Goal: Task Accomplishment & Management: Use online tool/utility

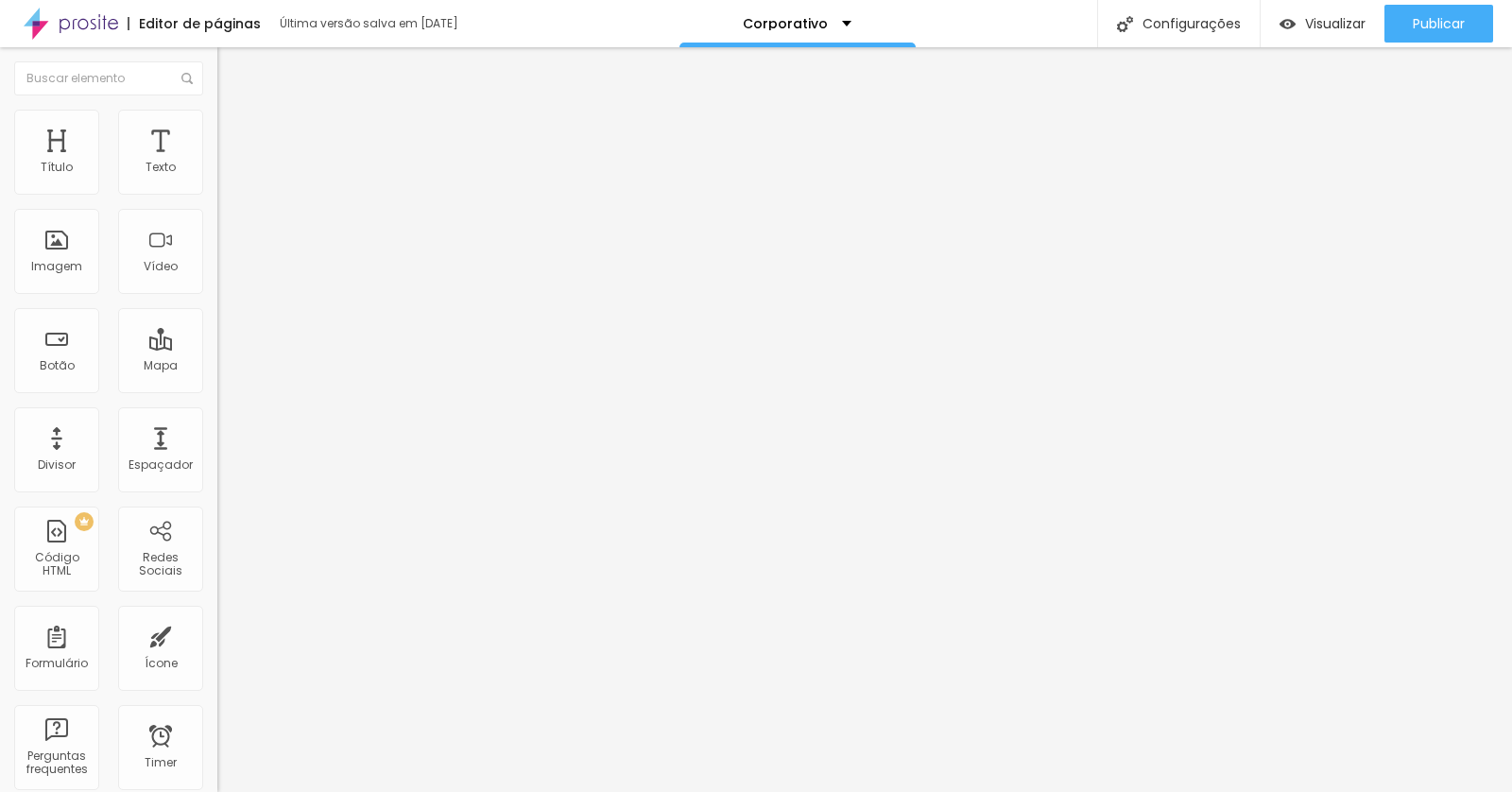
click at [234, 21] on div "Editor de páginas" at bounding box center [194, 23] width 133 height 13
click at [387, 25] on div "Última versão salva em [DATE]" at bounding box center [362, 23] width 203 height 13
click at [217, 162] on span "Adicionar imagem" at bounding box center [278, 154] width 122 height 16
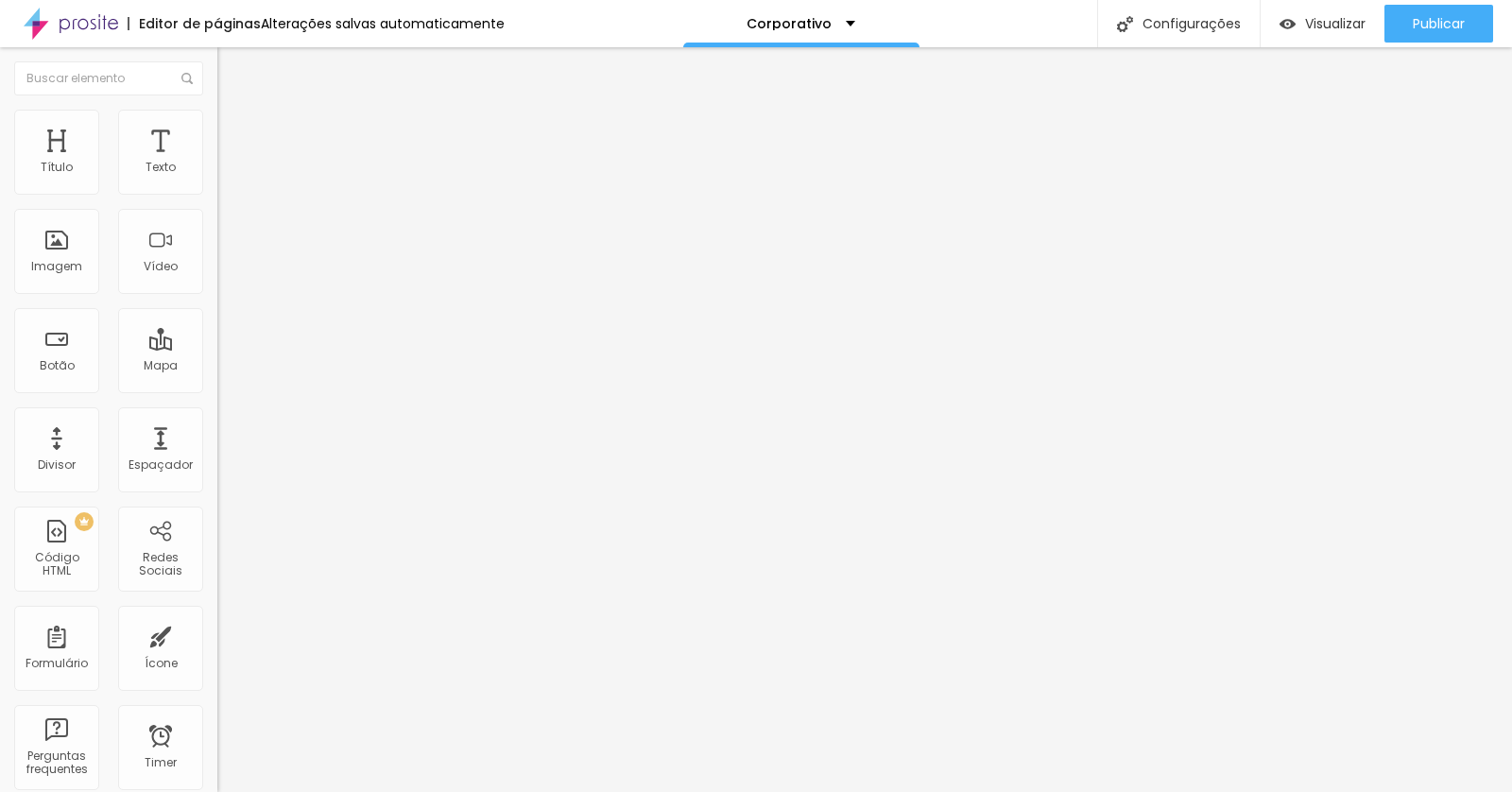
click at [217, 296] on span "Original" at bounding box center [240, 288] width 46 height 16
click at [217, 318] on span "Padrão" at bounding box center [238, 310] width 43 height 16
click at [217, 307] on span "Cinema" at bounding box center [240, 299] width 47 height 16
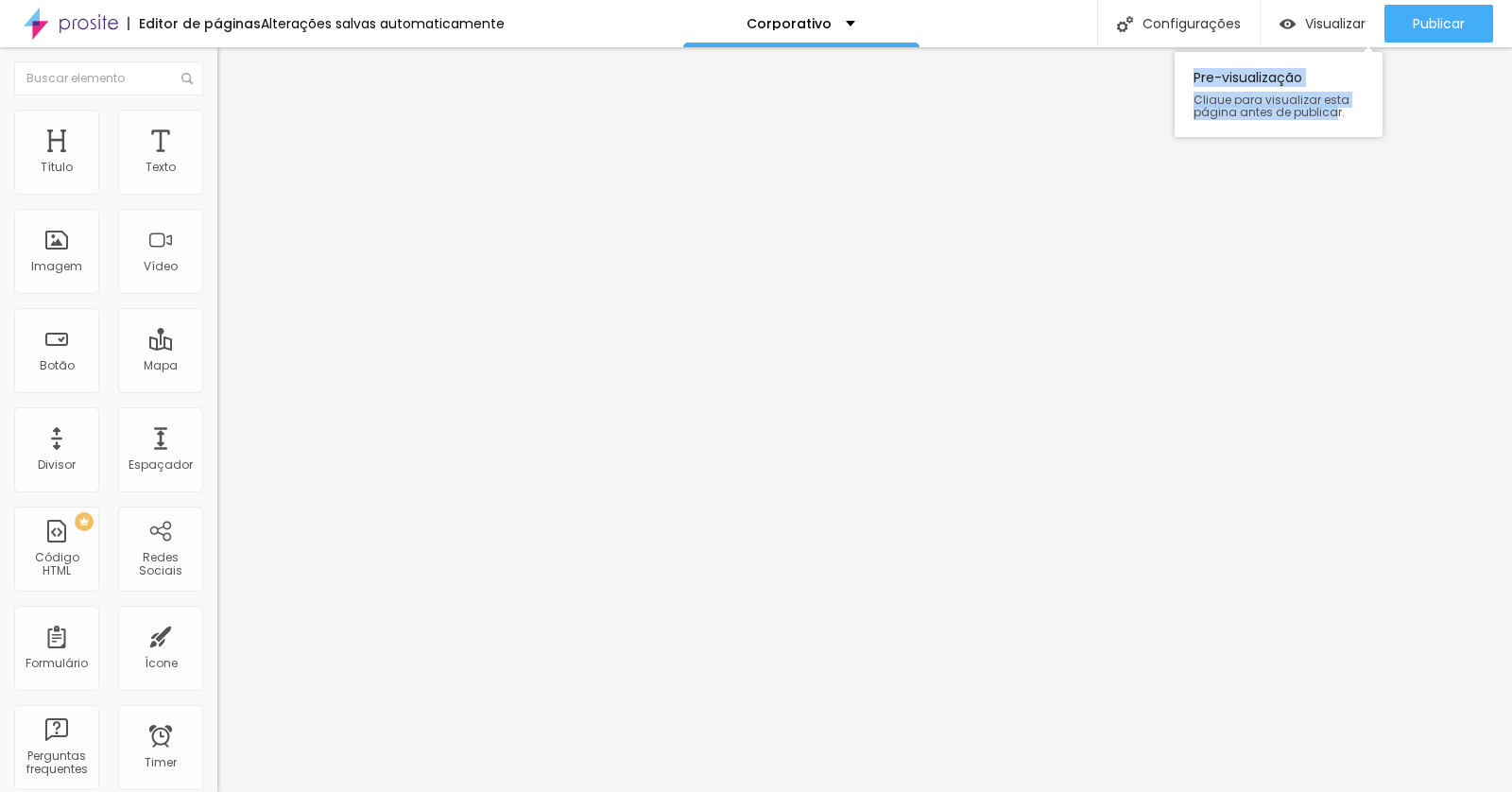
drag, startPoint x: 291, startPoint y: 35, endPoint x: 1330, endPoint y: 114, distance: 1042.0
click at [1330, 114] on div "Pre-visualização Clique para visualizar esta página antes de publicar." at bounding box center [1278, 90] width 208 height 95
click at [235, 136] on span "Avançado" at bounding box center [266, 141] width 63 height 16
click at [217, 134] on ul "Conteúdo Estilo Avançado" at bounding box center [325, 118] width 217 height 57
click at [235, 127] on span "Estilo" at bounding box center [249, 122] width 29 height 16
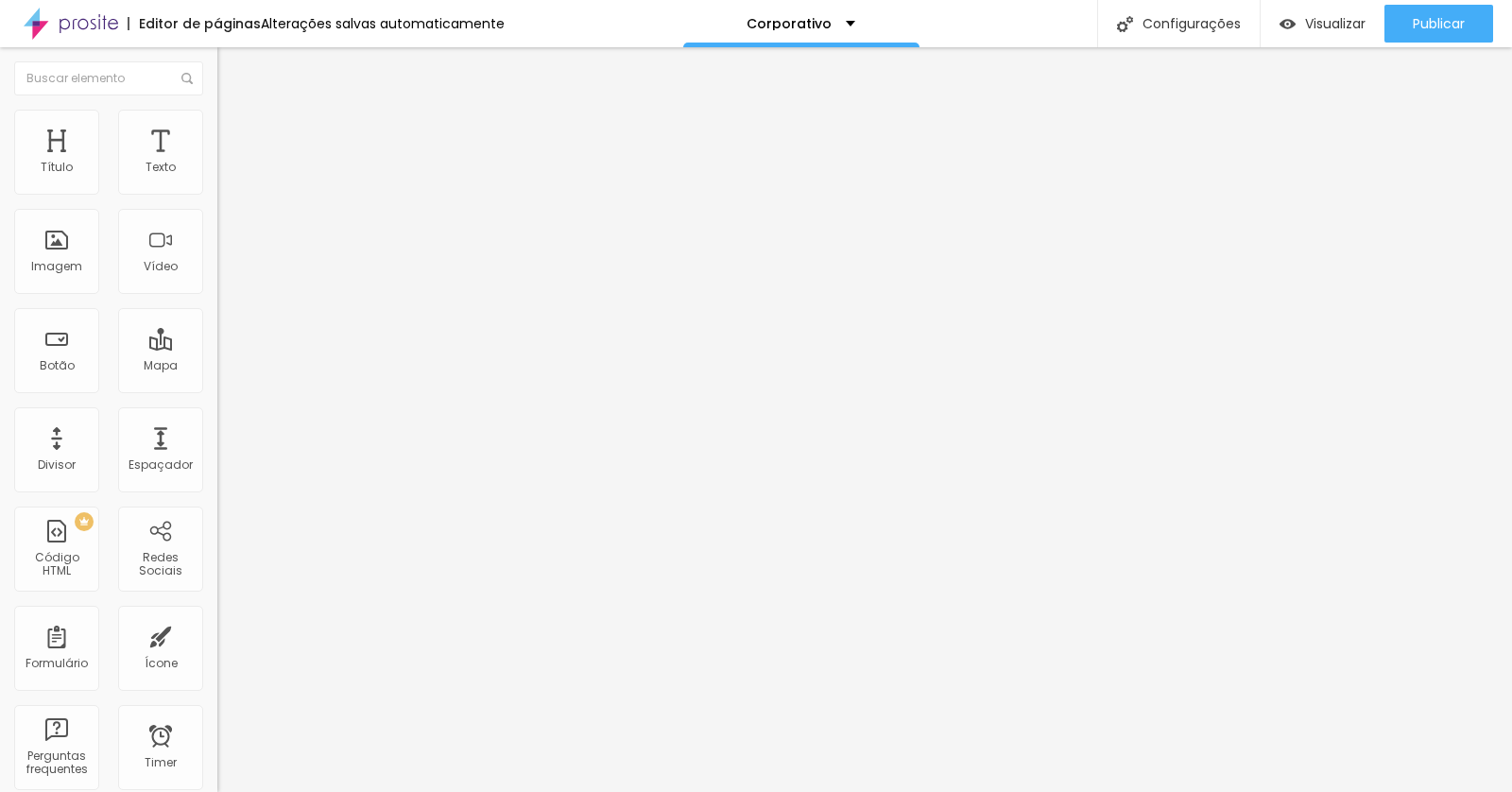
drag, startPoint x: 44, startPoint y: 123, endPoint x: 55, endPoint y: 126, distance: 11.4
click at [217, 109] on li "Conteúdo" at bounding box center [325, 99] width 217 height 19
click at [217, 162] on img at bounding box center [222, 156] width 11 height 11
drag, startPoint x: 1069, startPoint y: 267, endPoint x: 580, endPoint y: 268, distance: 489.0
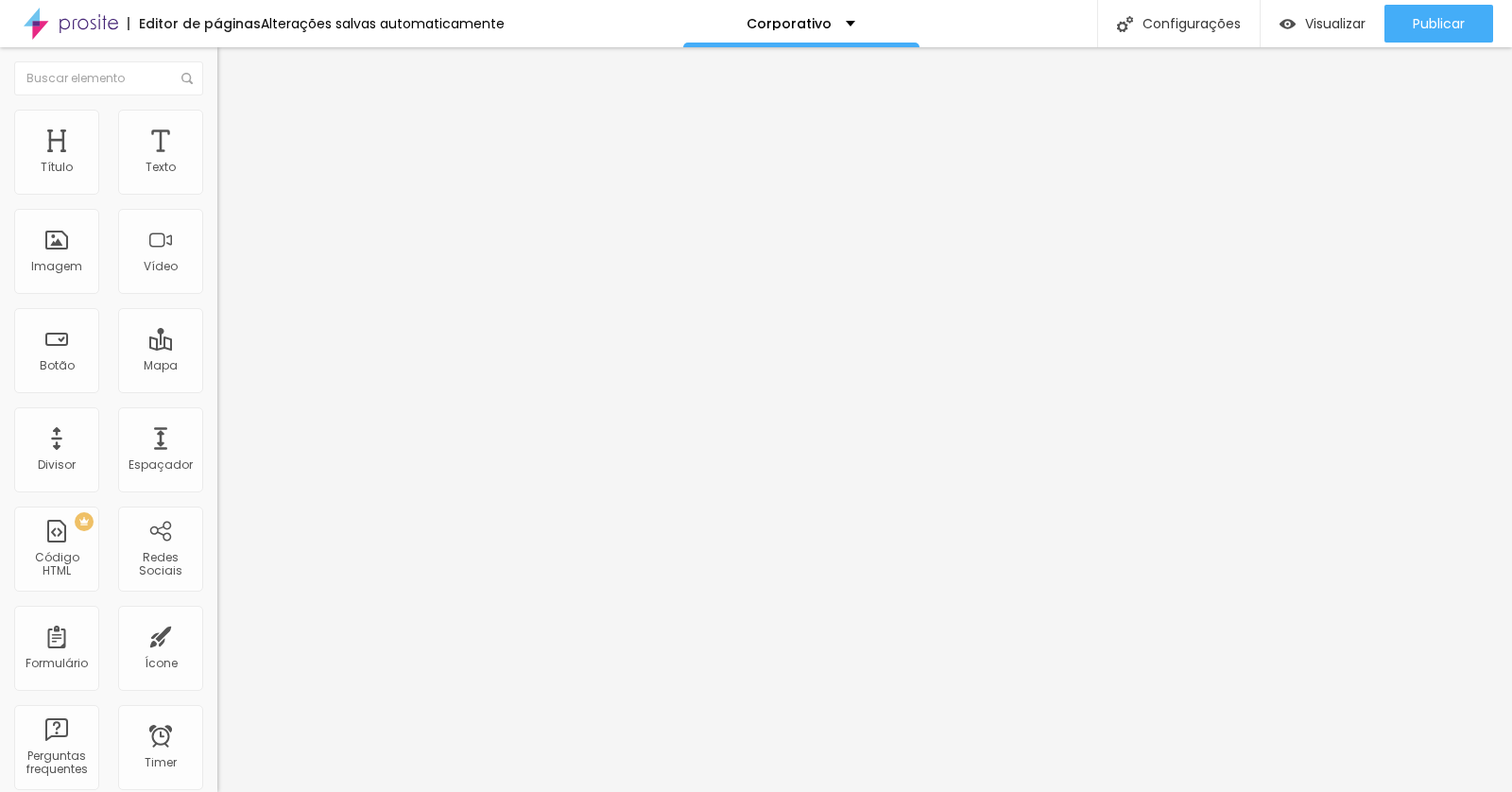
drag, startPoint x: 996, startPoint y: 286, endPoint x: 545, endPoint y: 285, distance: 451.0
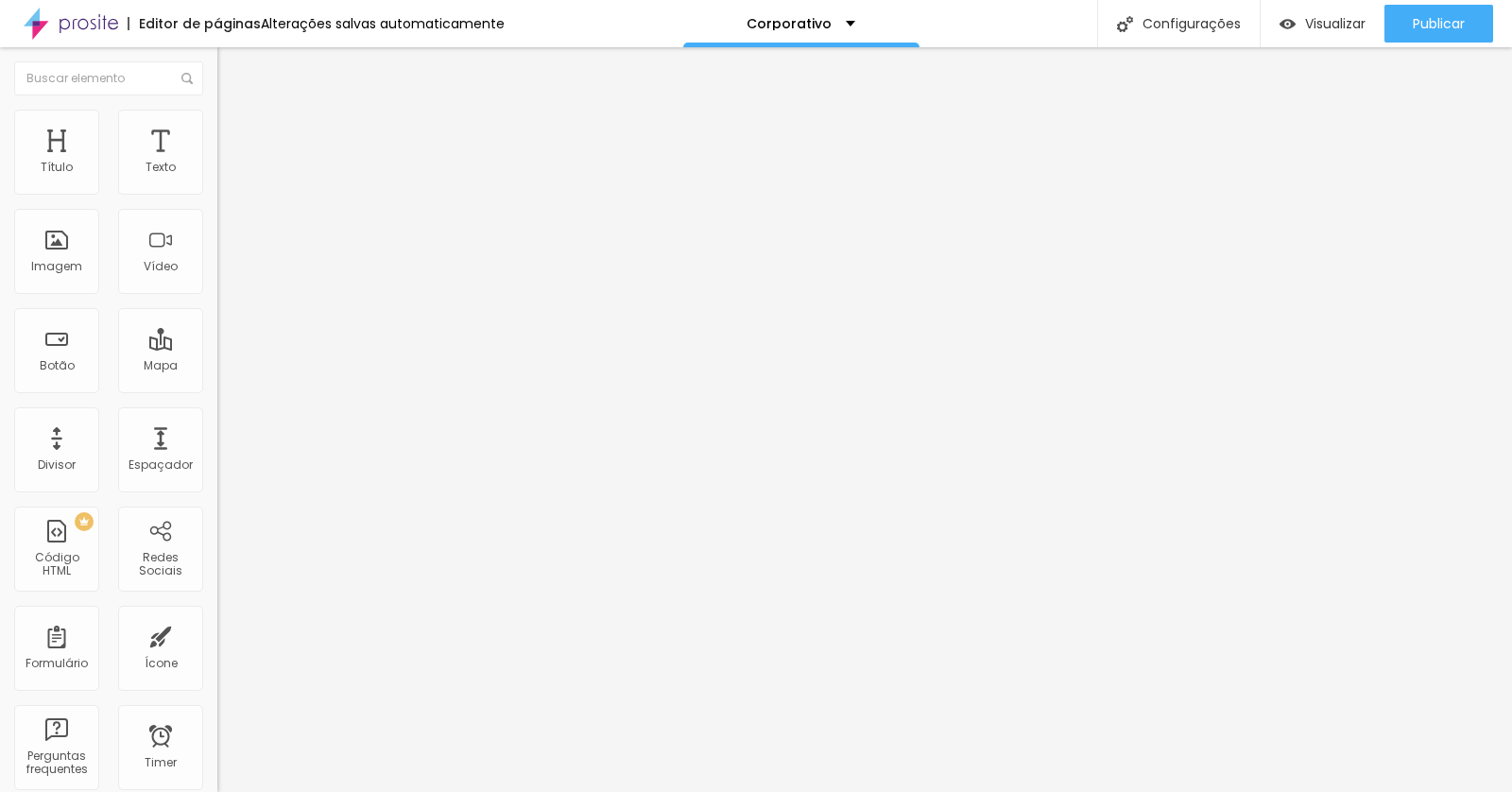
click at [217, 121] on ul "Conteúdo Avançado" at bounding box center [325, 109] width 217 height 38
click at [217, 124] on li "Avançado" at bounding box center [325, 118] width 217 height 19
click at [235, 111] on span "Conteúdo" at bounding box center [264, 103] width 59 height 16
click at [217, 164] on div "2961 caracteres" at bounding box center [325, 152] width 217 height 25
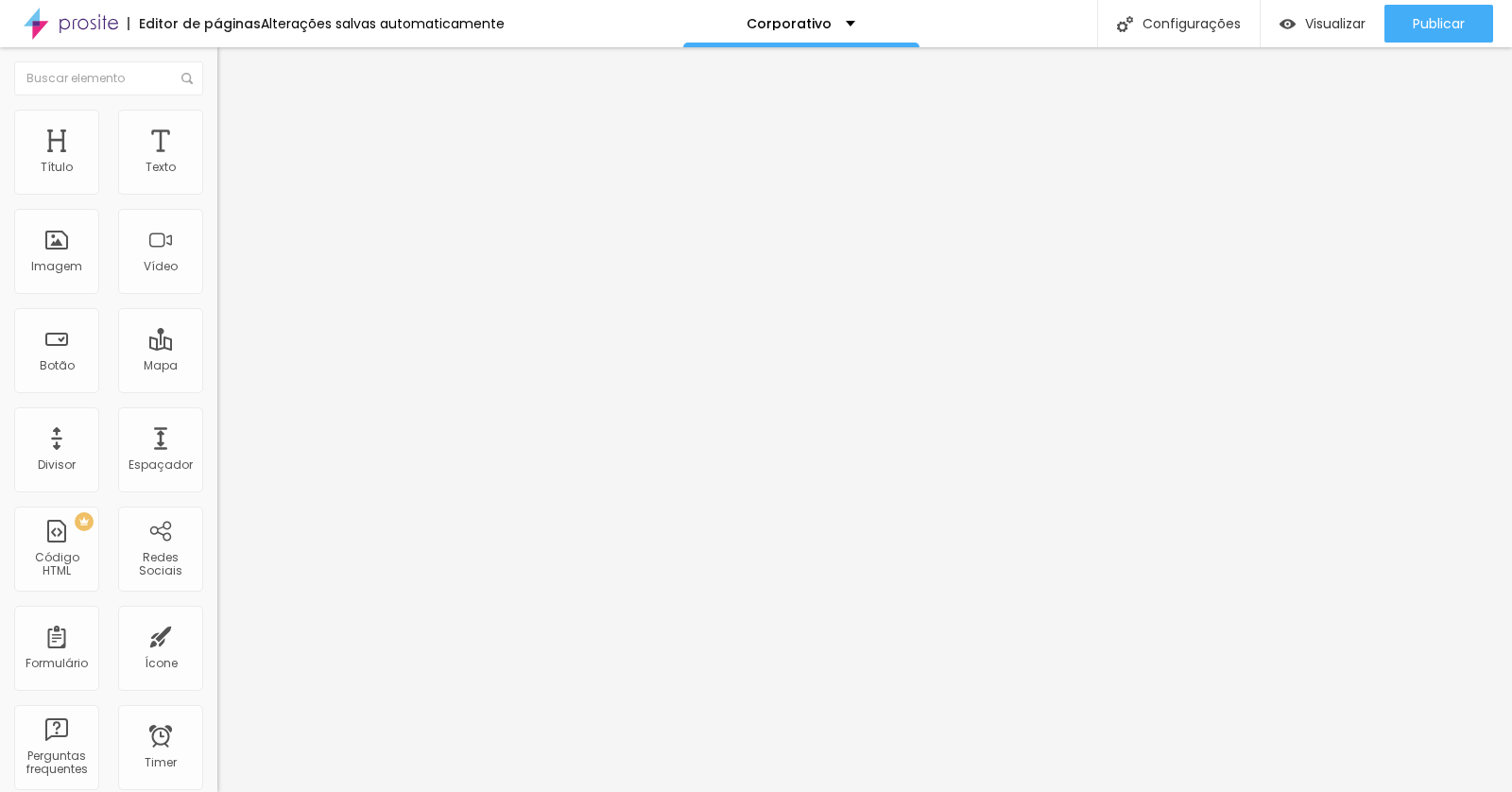
click at [217, 162] on img at bounding box center [222, 156] width 11 height 11
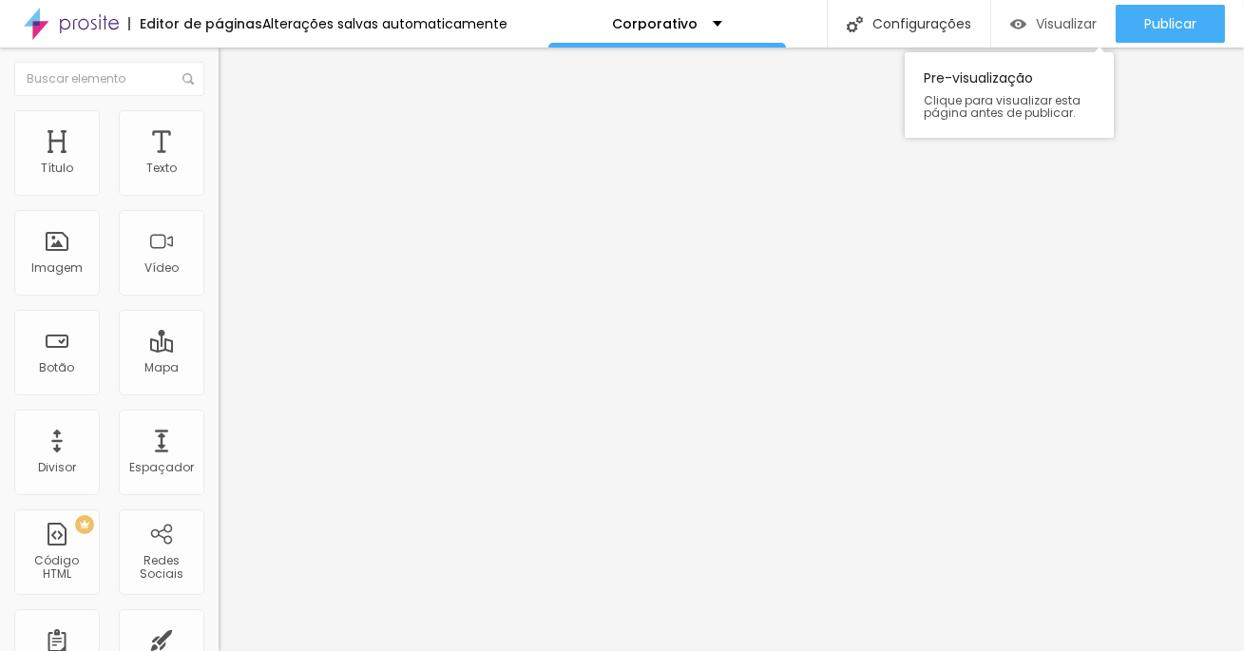
click at [1032, 35] on div "Visualizar" at bounding box center [1053, 24] width 86 height 38
click at [218, 270] on div "< style > #hcg-slider-1 .hcg-slide-container { width : auto ; height : auto ; }…" at bounding box center [620, 238] width 804 height 146
paste textarea
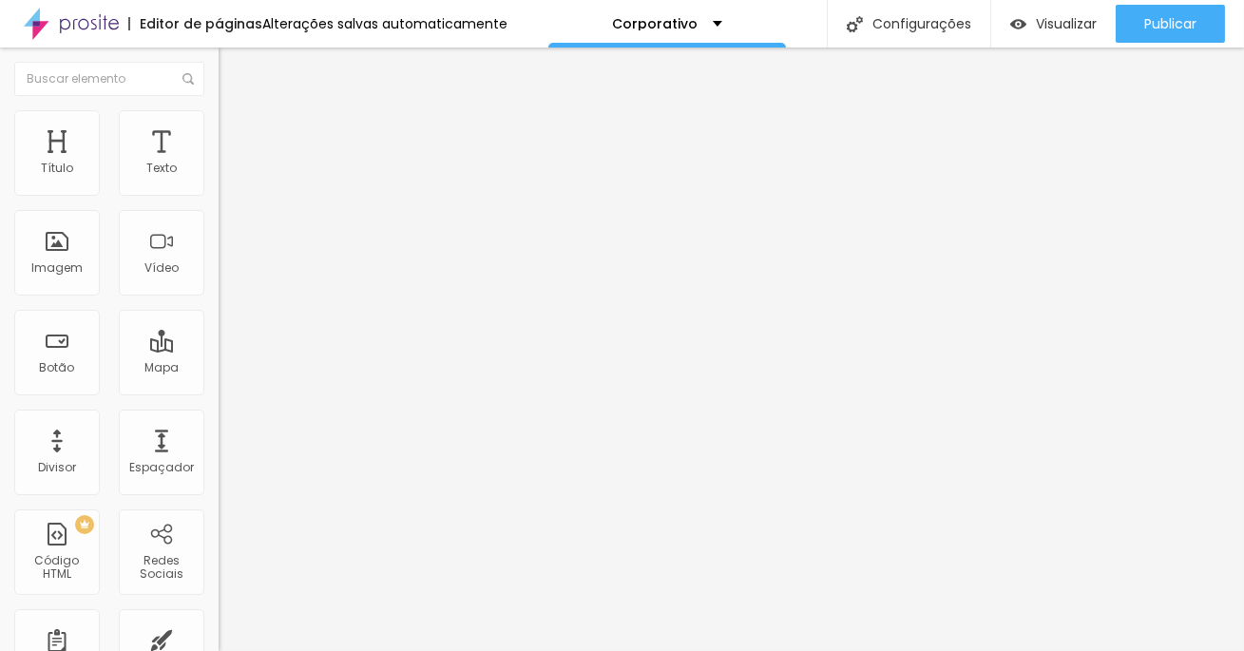
scroll to position [40, 0]
paste textarea
click at [233, 72] on img "button" at bounding box center [240, 69] width 15 height 15
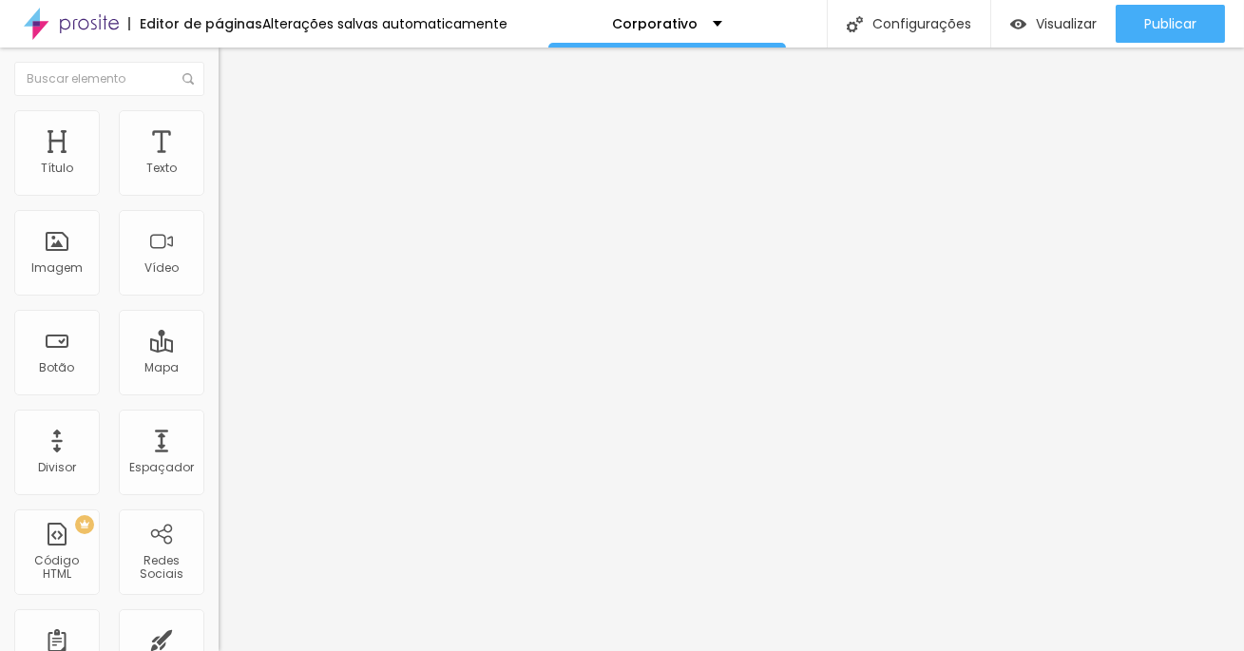
click at [218, 384] on div "Instagram" at bounding box center [327, 389] width 218 height 11
click at [218, 646] on input "https://www.instagram.com/monticellefotografia/" at bounding box center [332, 655] width 228 height 19
click at [218, 125] on li "Estilo" at bounding box center [327, 119] width 218 height 19
click at [322, 160] on img at bounding box center [327, 153] width 11 height 11
click at [218, 163] on span "Adicionar imagem" at bounding box center [279, 155] width 123 height 16
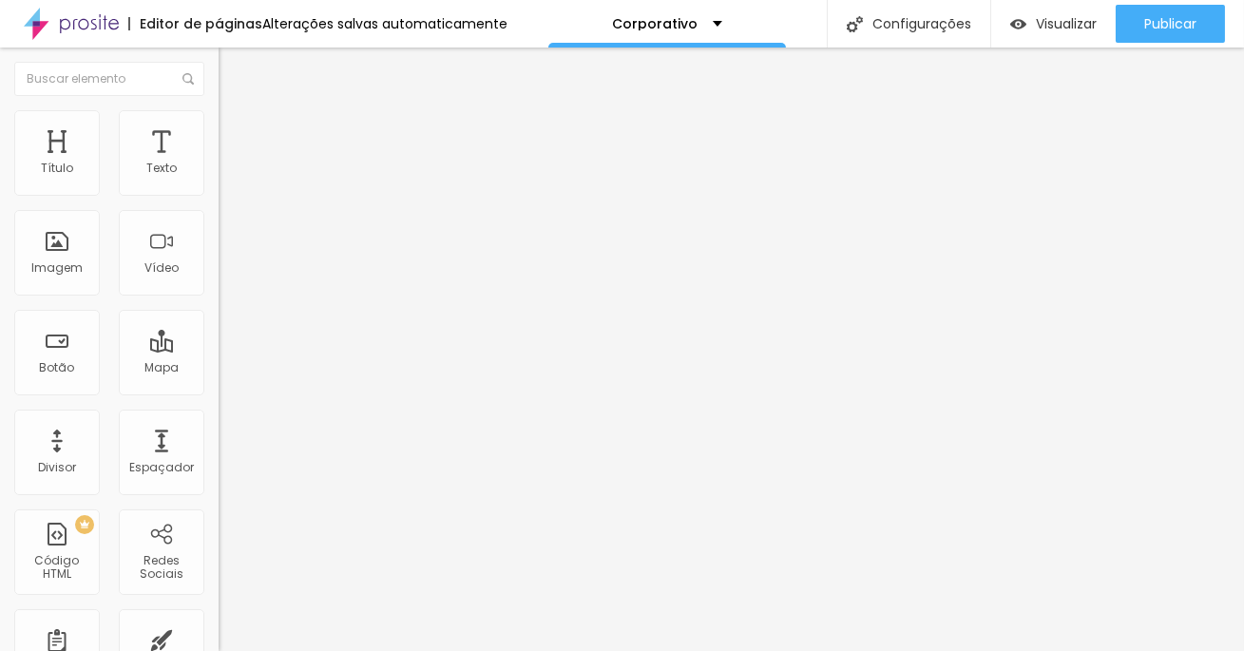
scroll to position [311, 0]
click at [218, 163] on span "Adicionar imagem" at bounding box center [279, 155] width 123 height 16
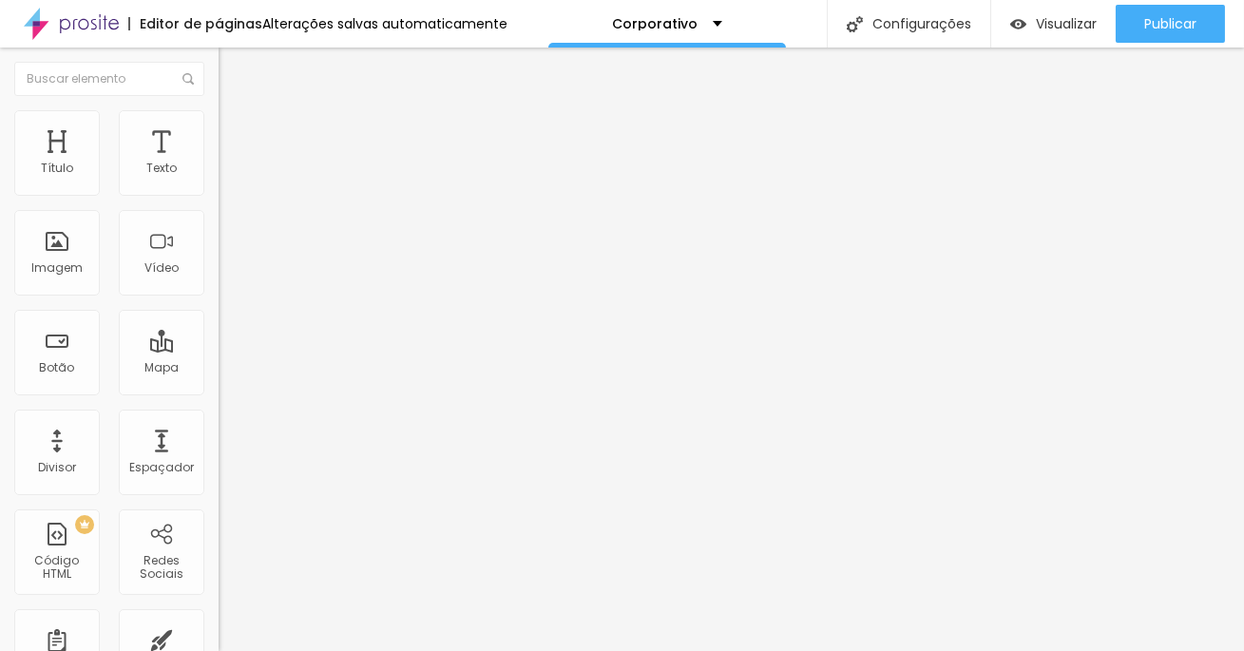
scroll to position [216, 0]
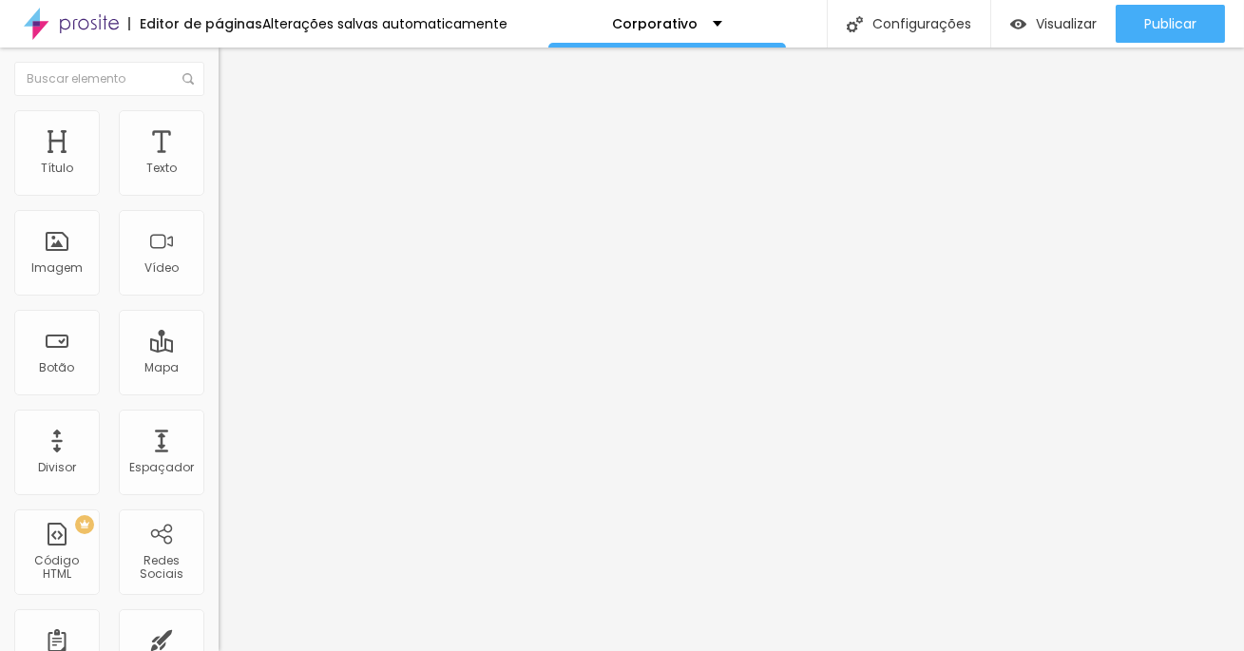
click at [218, 113] on img at bounding box center [226, 118] width 17 height 17
type input "95"
type input "90"
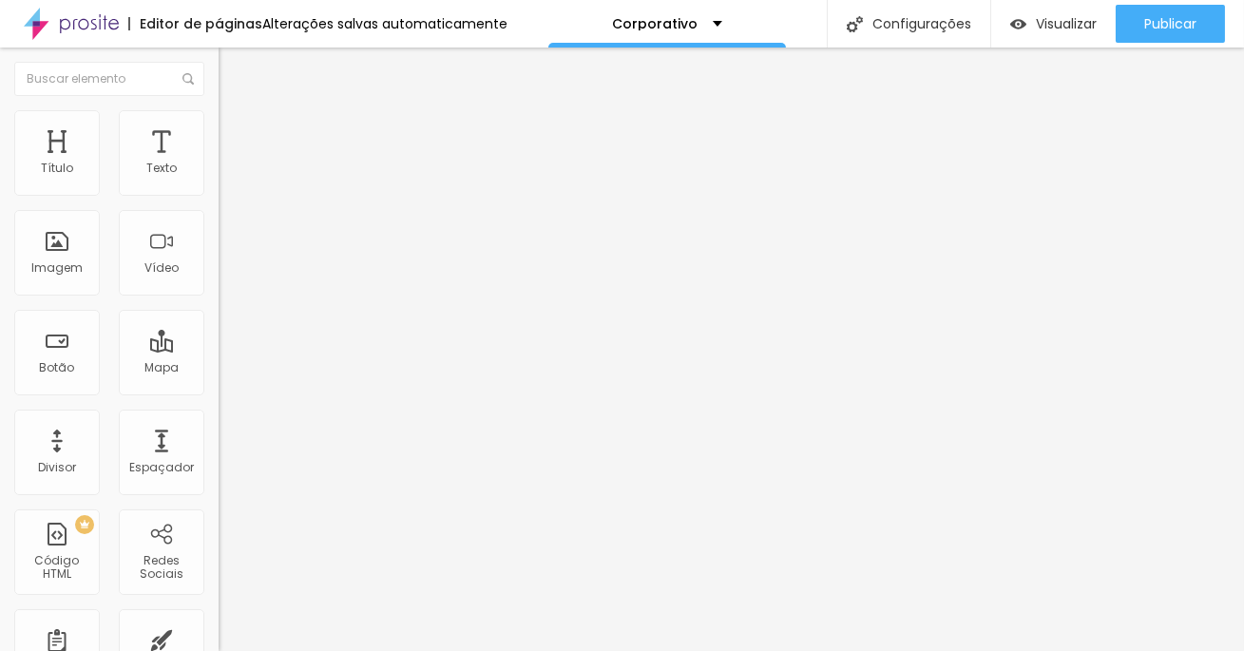
type input "85"
type input "80"
type input "75"
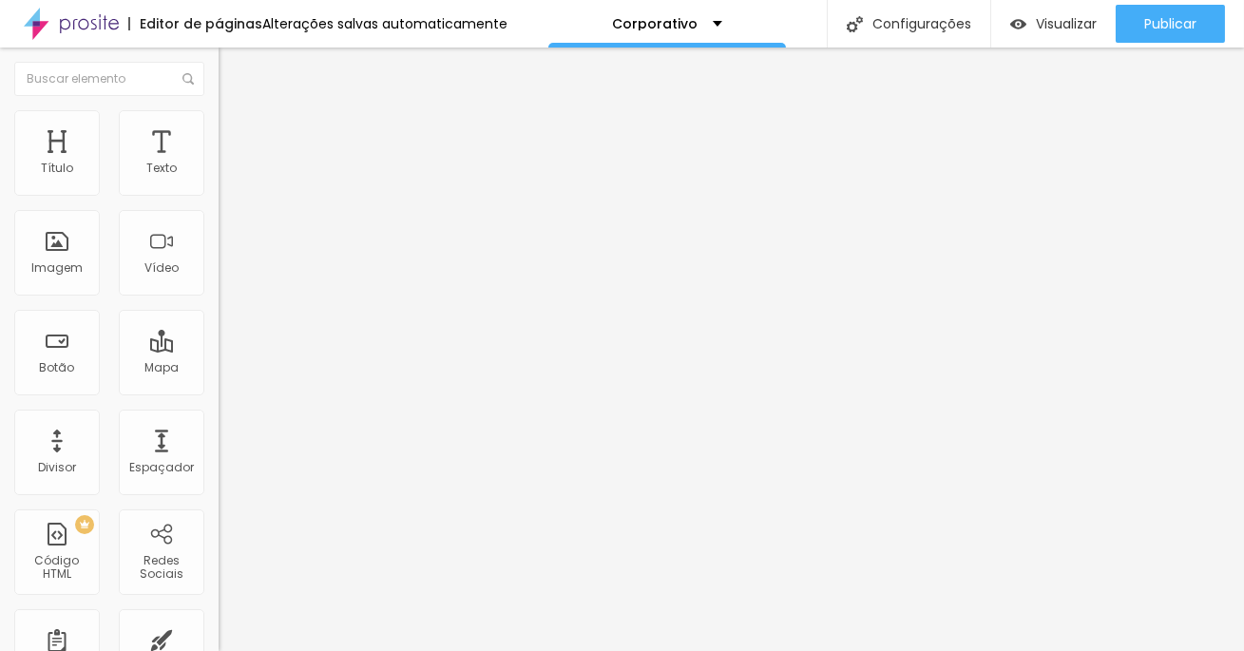
type input "75"
type input "70"
type input "65"
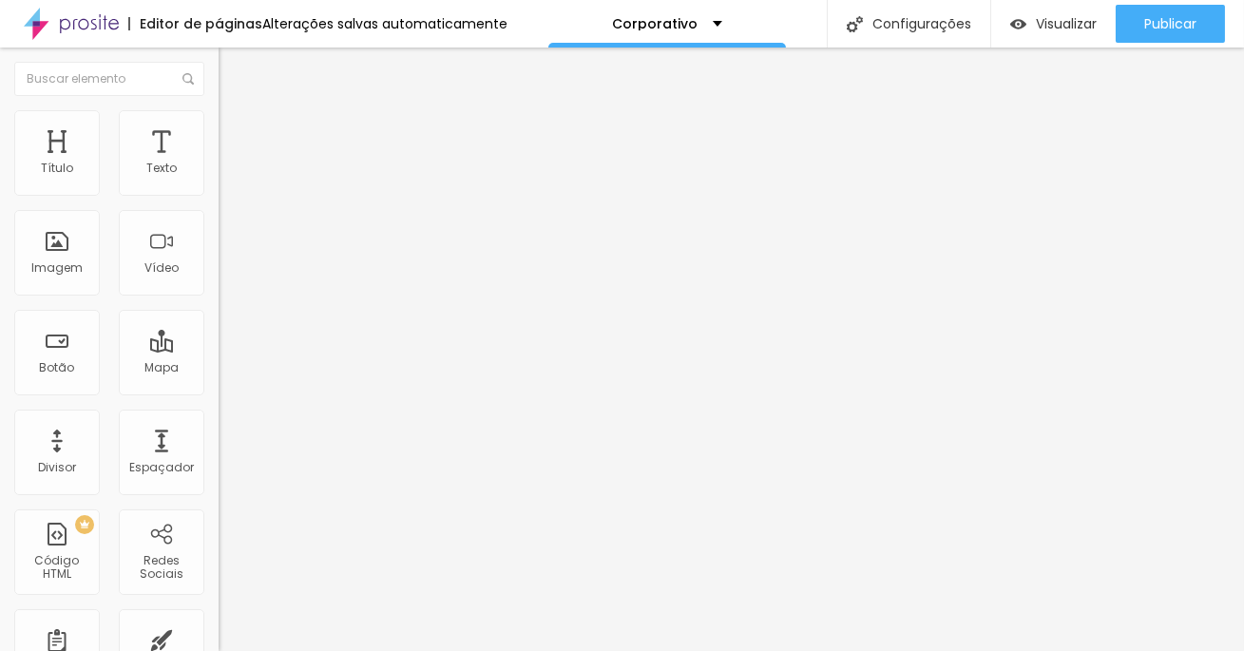
type input "60"
drag, startPoint x: 194, startPoint y: 204, endPoint x: 122, endPoint y: 202, distance: 72.2
type input "60"
click at [218, 195] on input "range" at bounding box center [279, 187] width 123 height 15
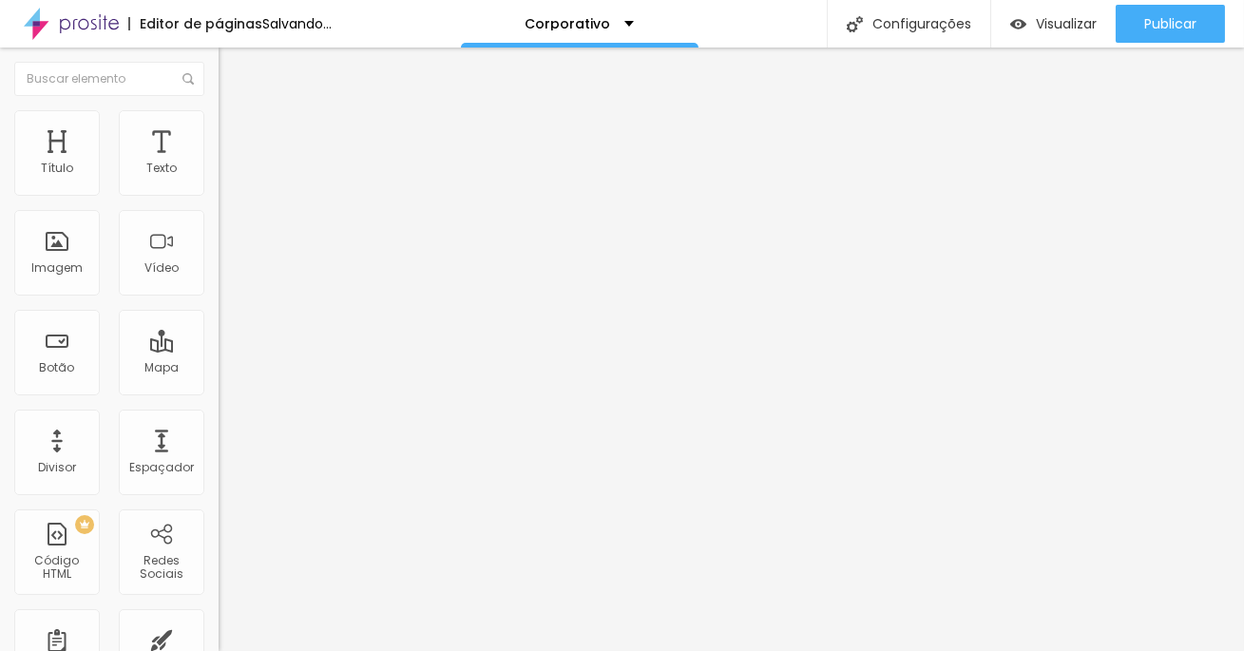
type input "6"
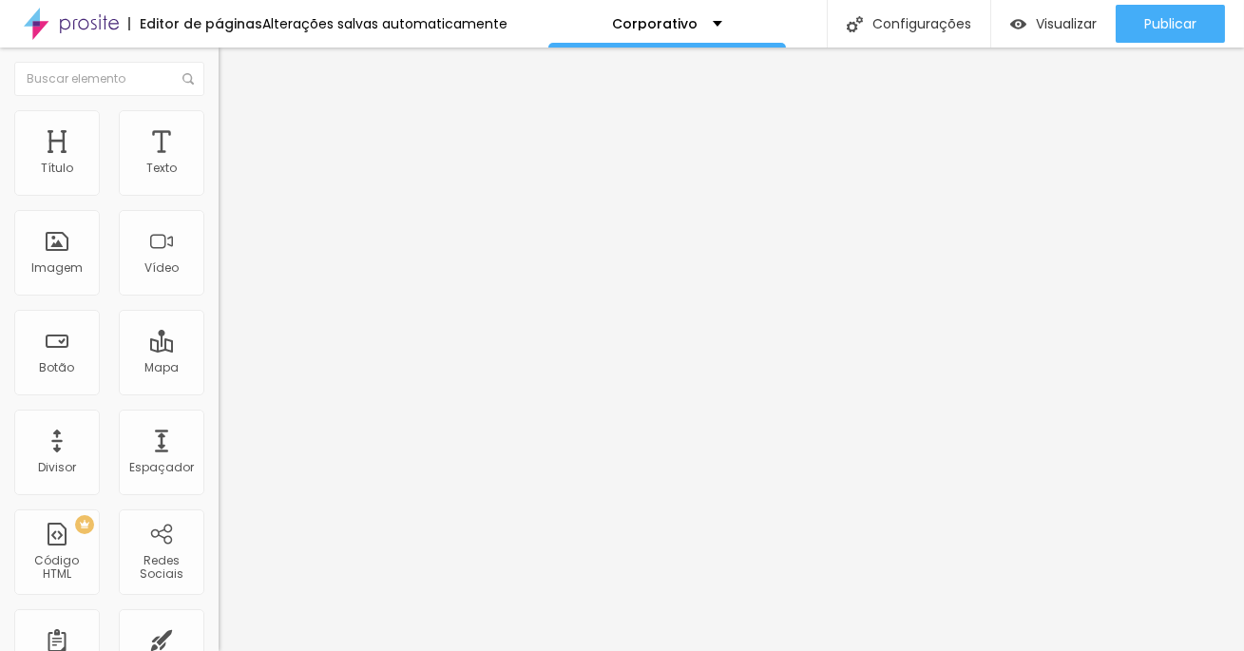
type input "14"
type input "84"
type input "91"
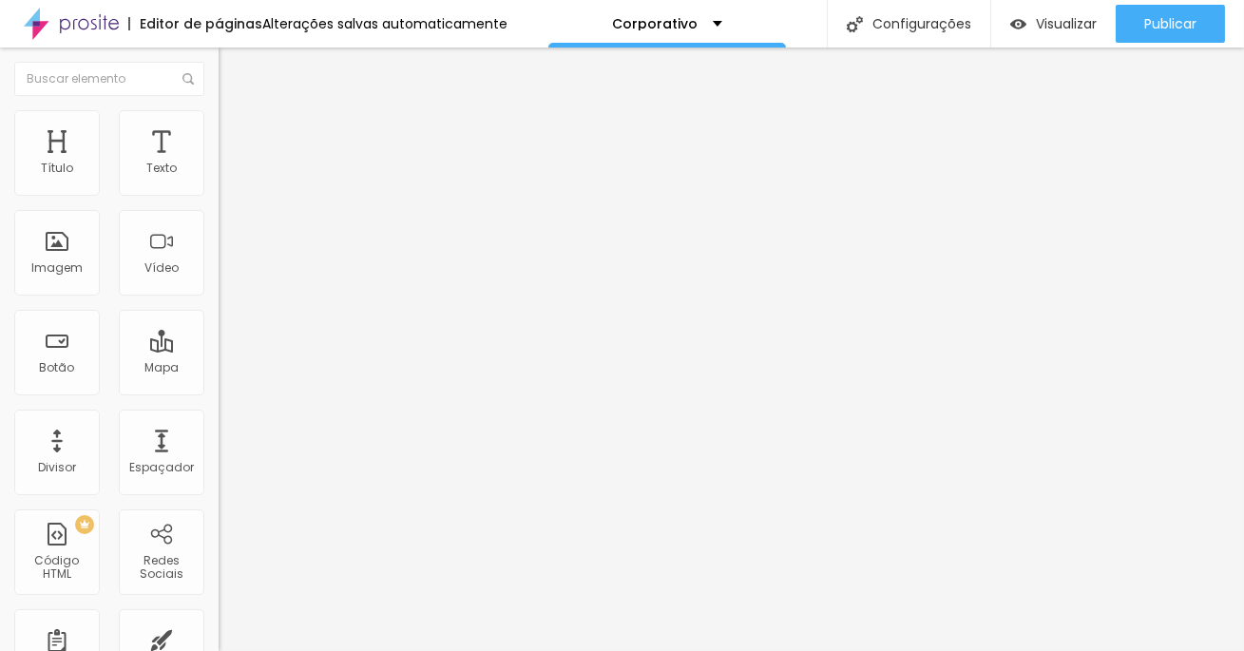
type input "91"
type input "95"
type input "103"
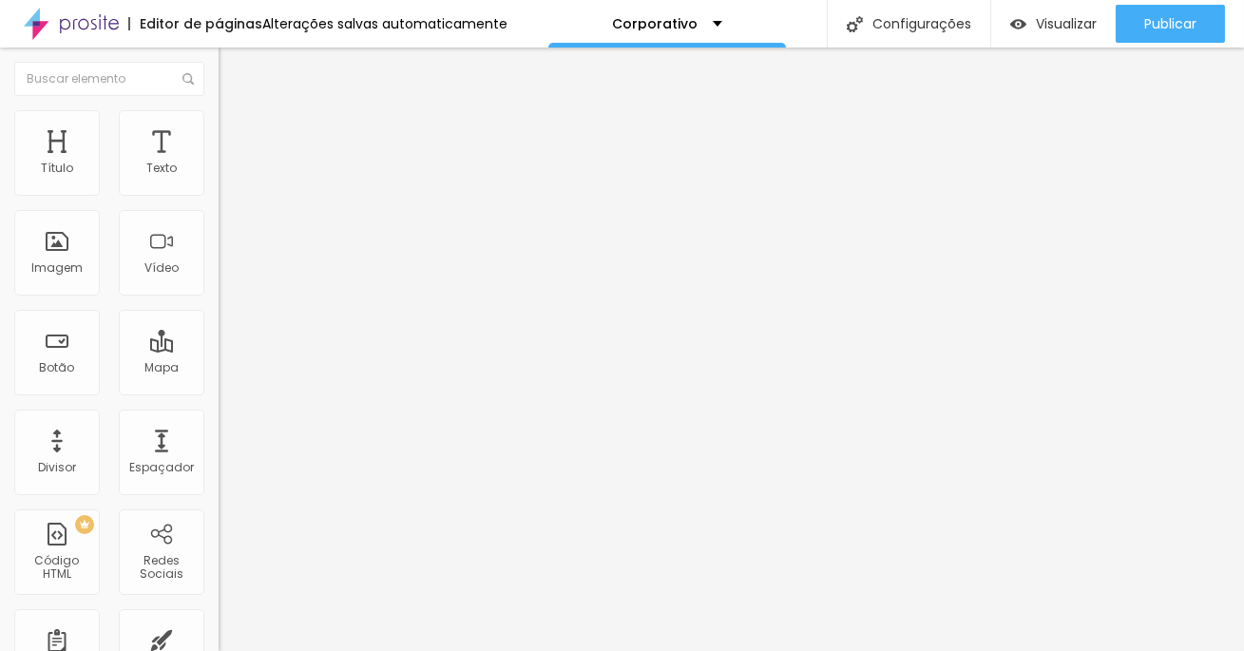
type input "107"
type input "114"
type input "118"
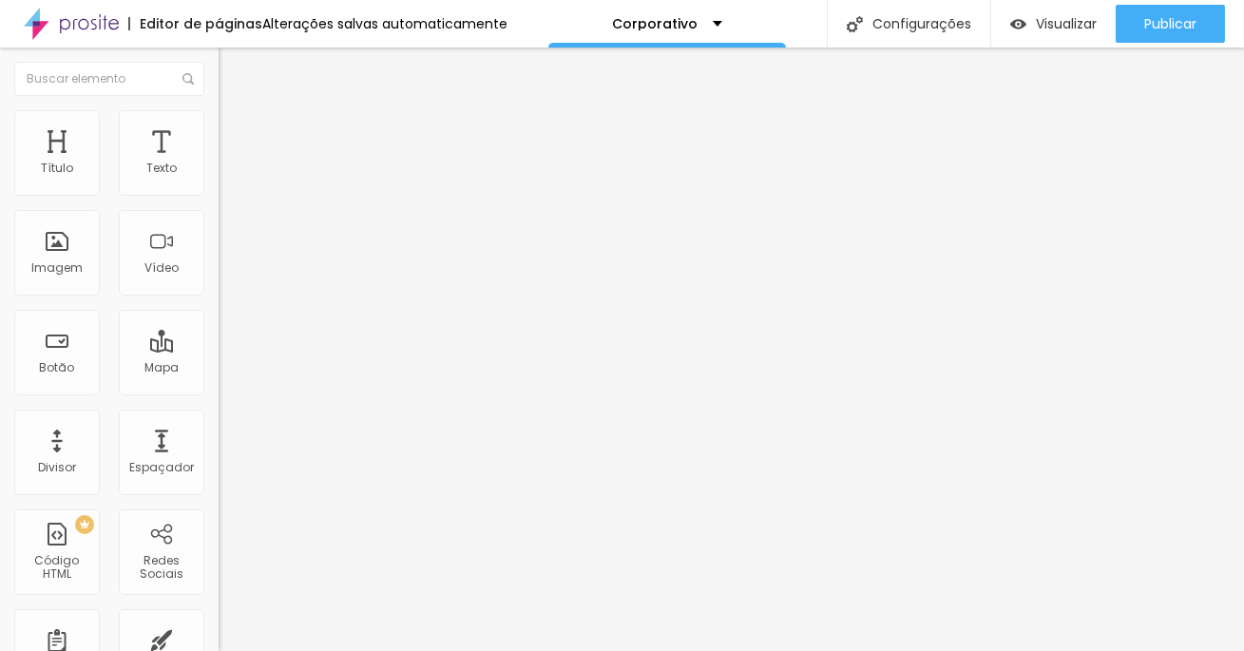
type input "118"
type input "125"
type input "128"
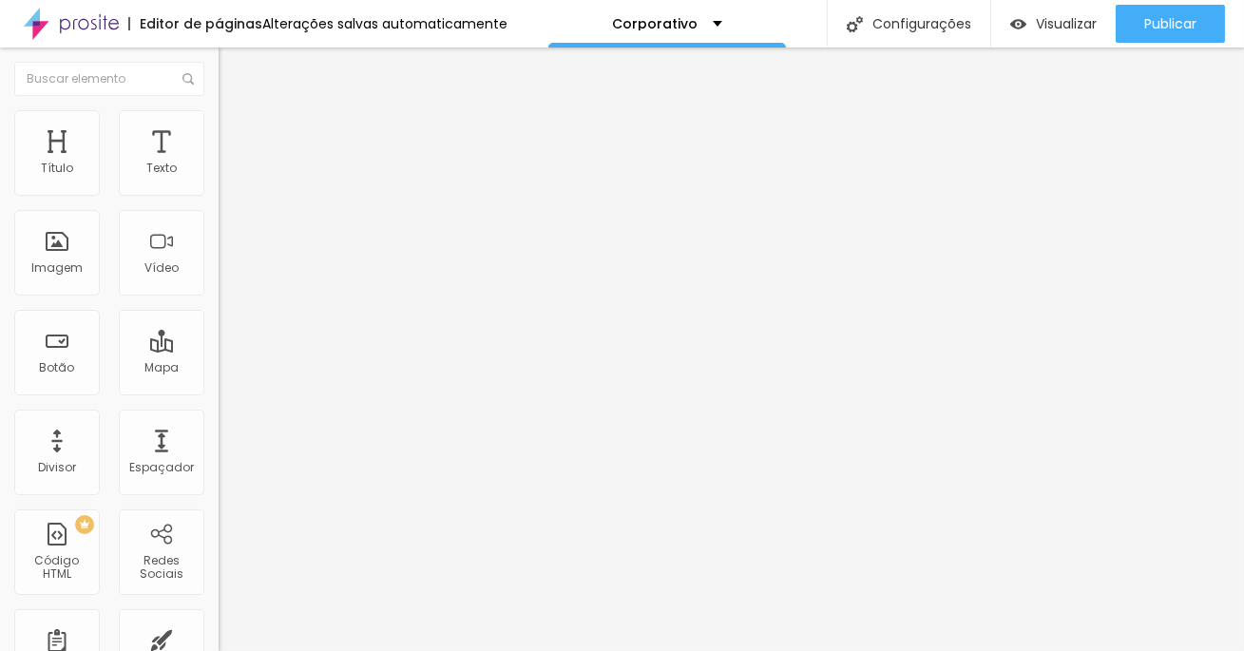
type input "135"
type input "139"
type input "145"
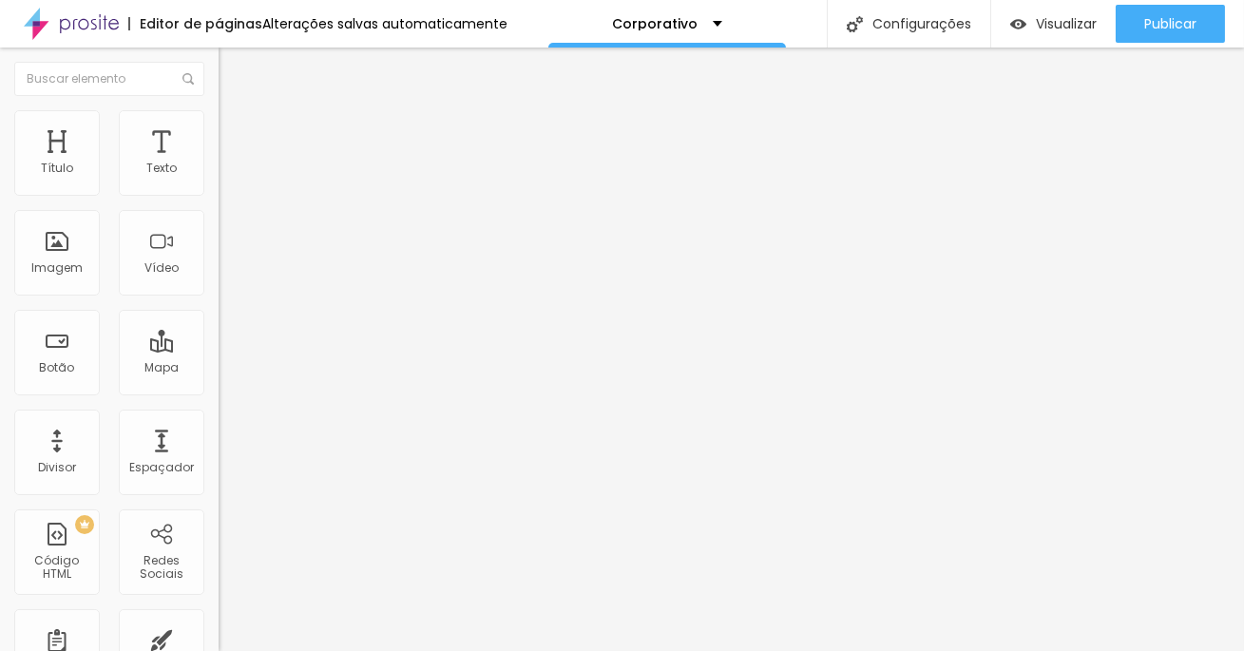
type input "145"
type input "149"
type input "154"
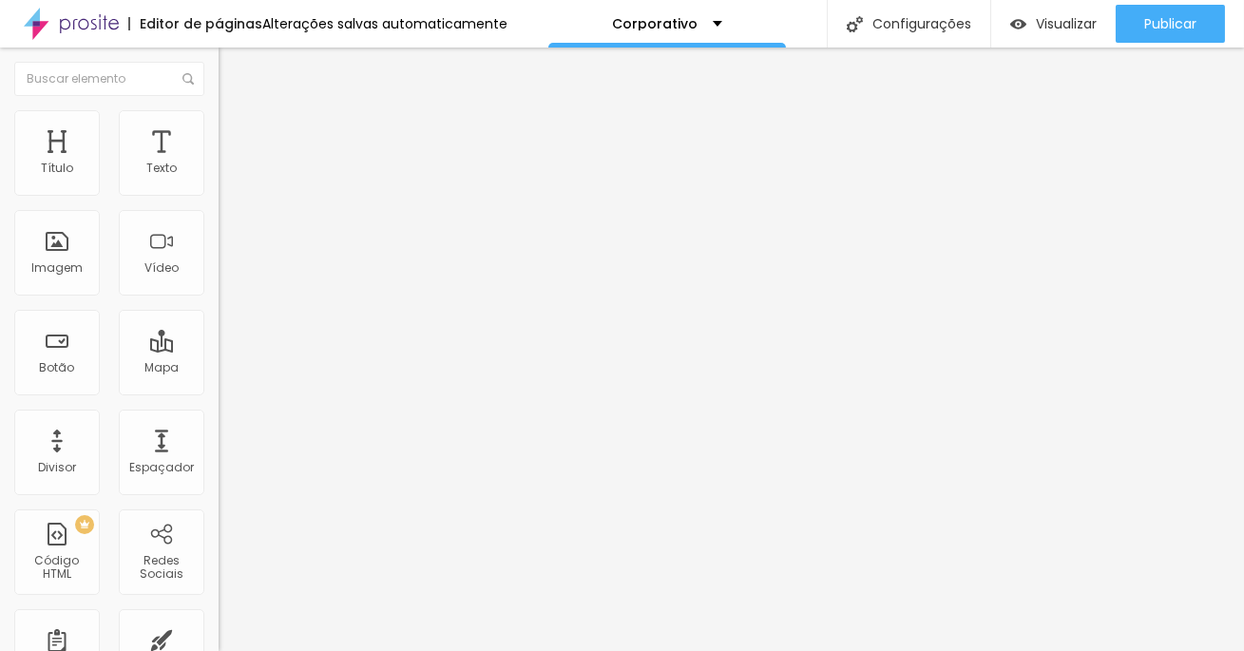
type input "155"
type input "158"
type input "160"
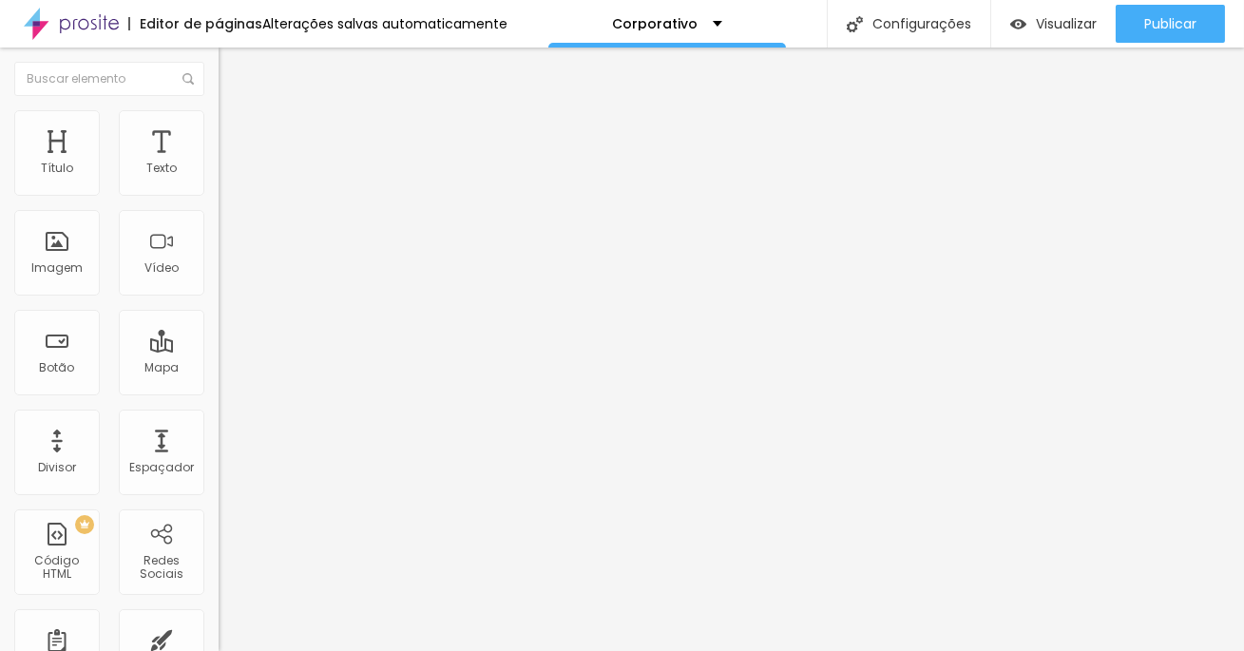
type input "160"
type input "164"
type input "173"
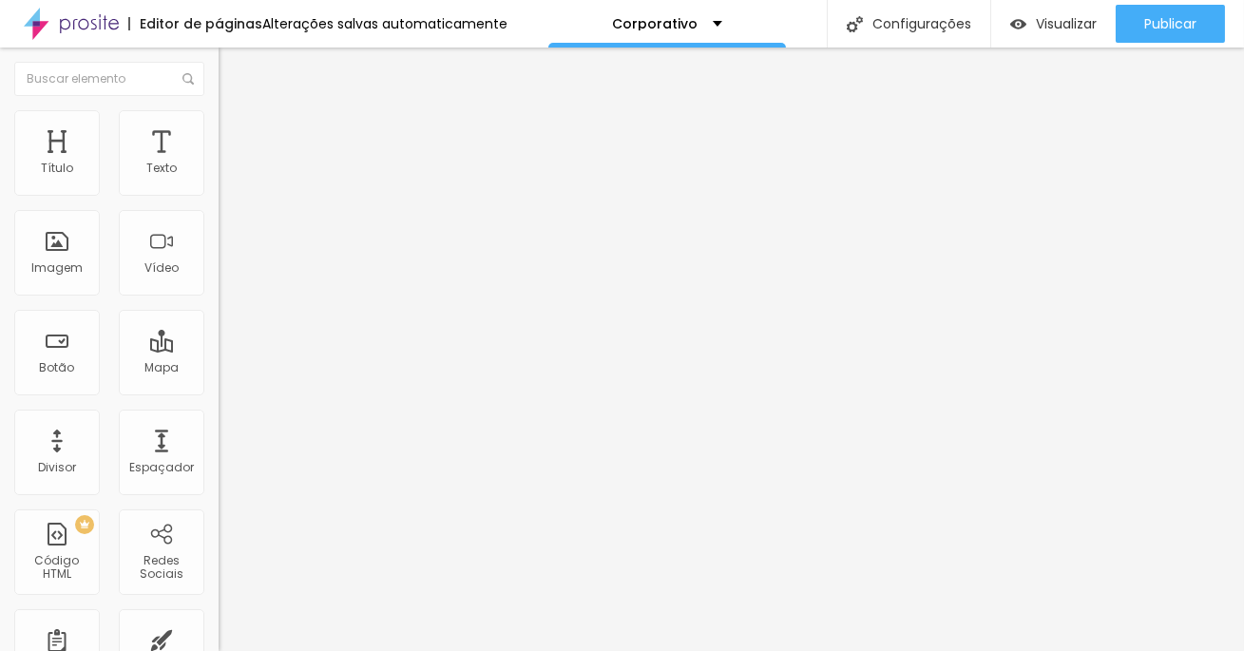
type input "175"
type input "186"
type input "198"
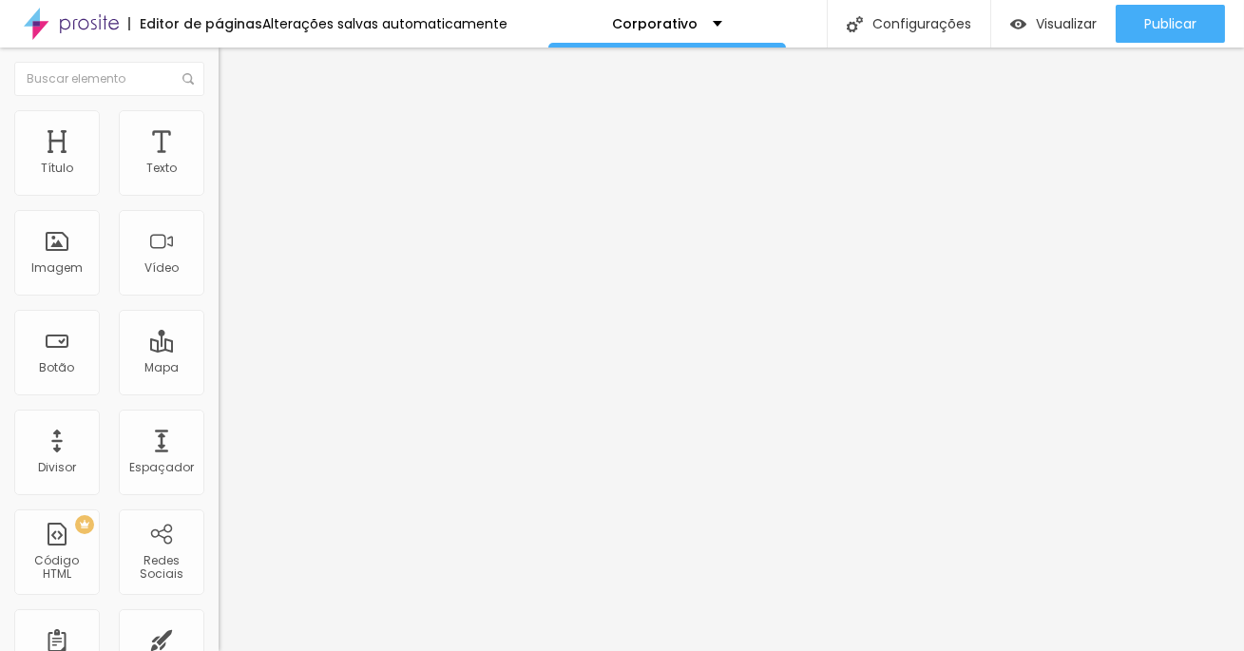
type input "198"
type input "200"
drag, startPoint x: 44, startPoint y: 243, endPoint x: 229, endPoint y: 254, distance: 185.5
type input "200"
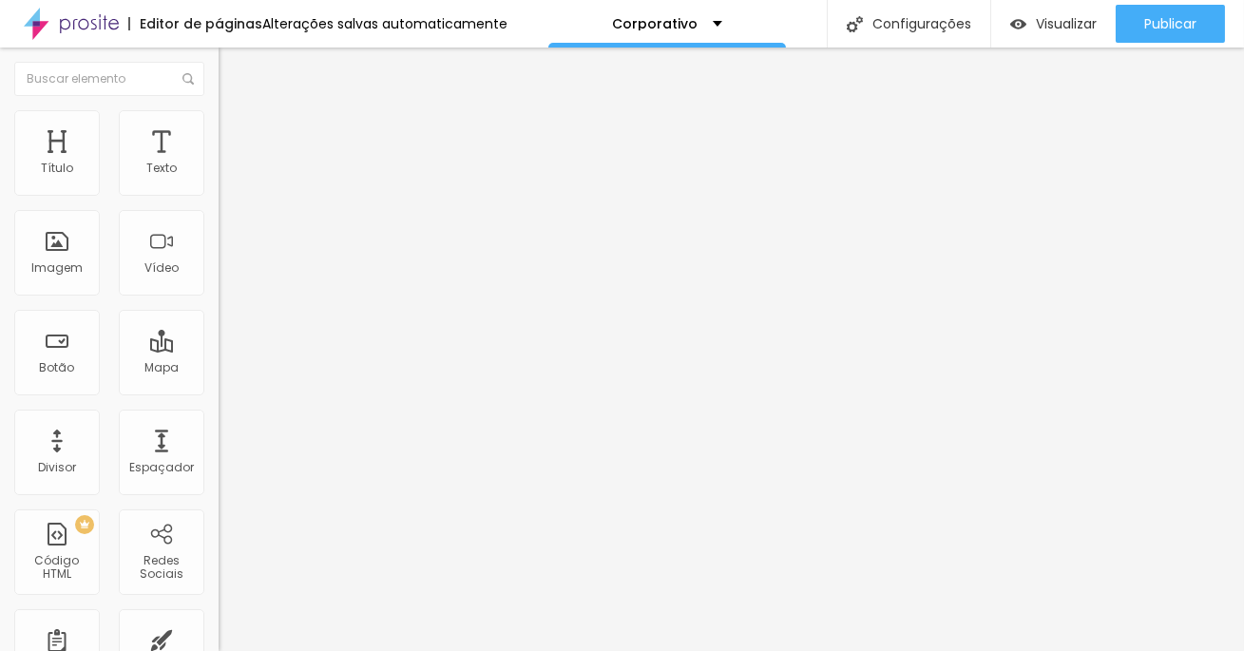
click at [229, 417] on input "range" at bounding box center [279, 424] width 123 height 15
type input "55"
type input "50"
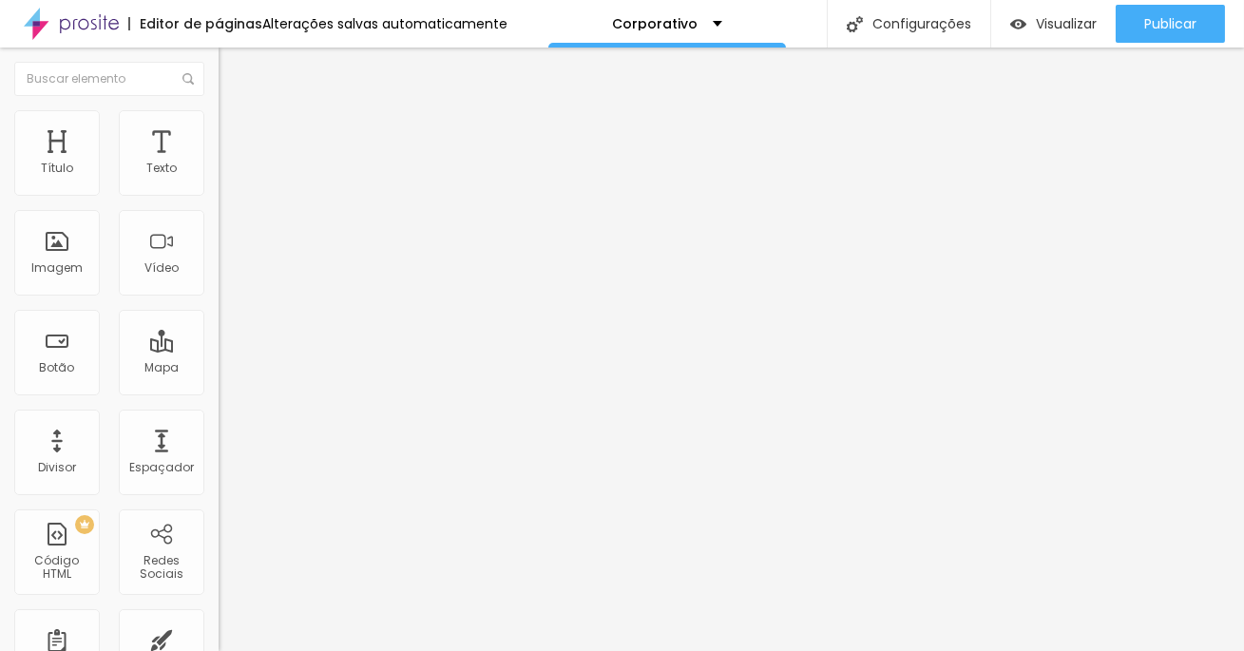
type input "45"
type input "40"
type input "35"
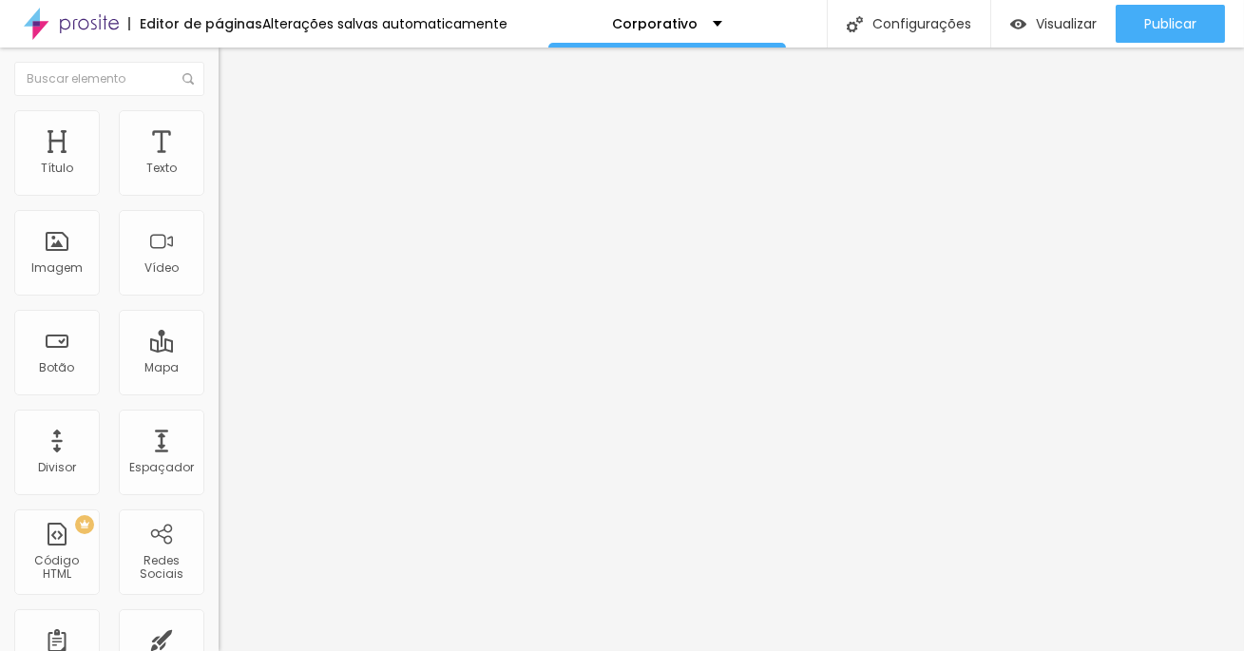
type input "35"
type input "30"
type input "25"
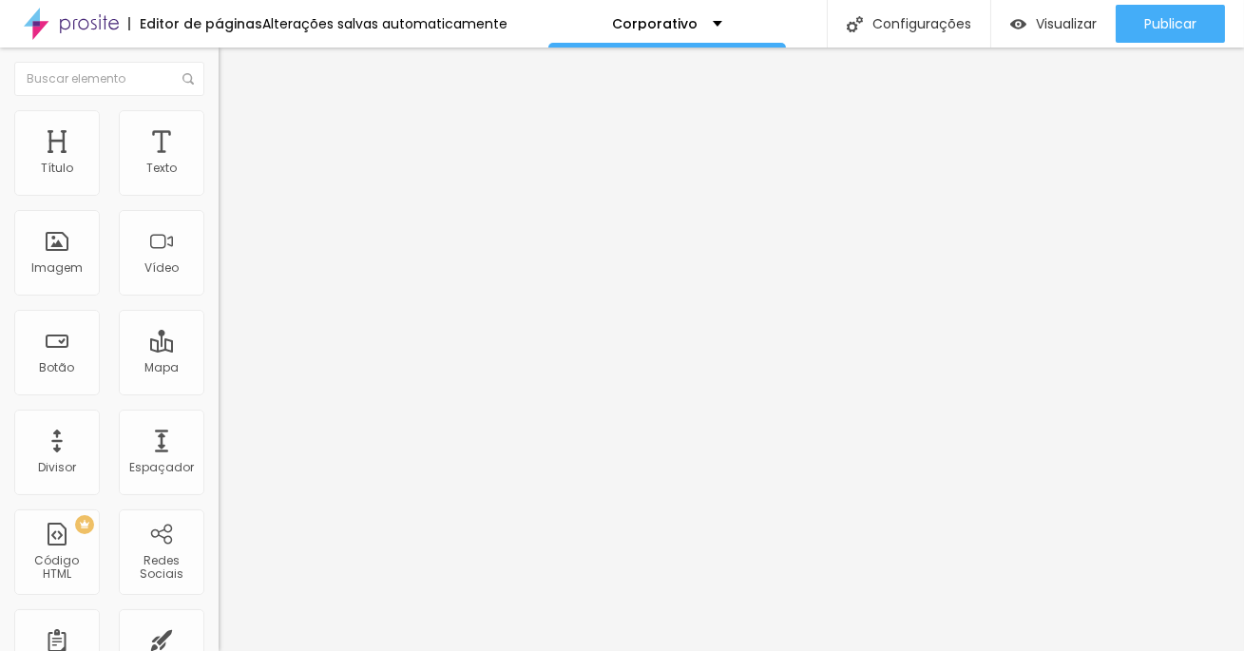
type input "30"
drag, startPoint x: 115, startPoint y: 199, endPoint x: 60, endPoint y: 200, distance: 55.1
type input "30"
click at [218, 195] on input "range" at bounding box center [279, 187] width 123 height 15
drag, startPoint x: 158, startPoint y: 164, endPoint x: 597, endPoint y: 2, distance: 468.0
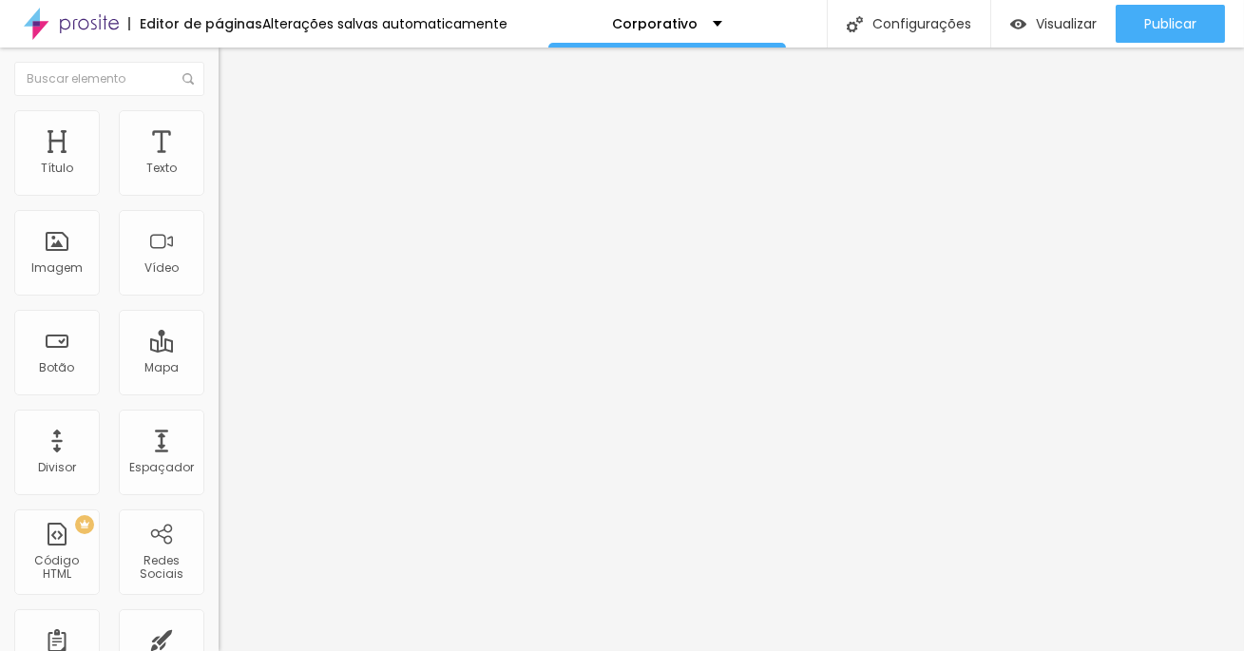
click at [218, 129] on li "Avançado" at bounding box center [327, 138] width 218 height 19
click at [236, 131] on span "Estilo" at bounding box center [250, 123] width 29 height 16
click at [218, 417] on input "range" at bounding box center [279, 424] width 123 height 15
type input "57"
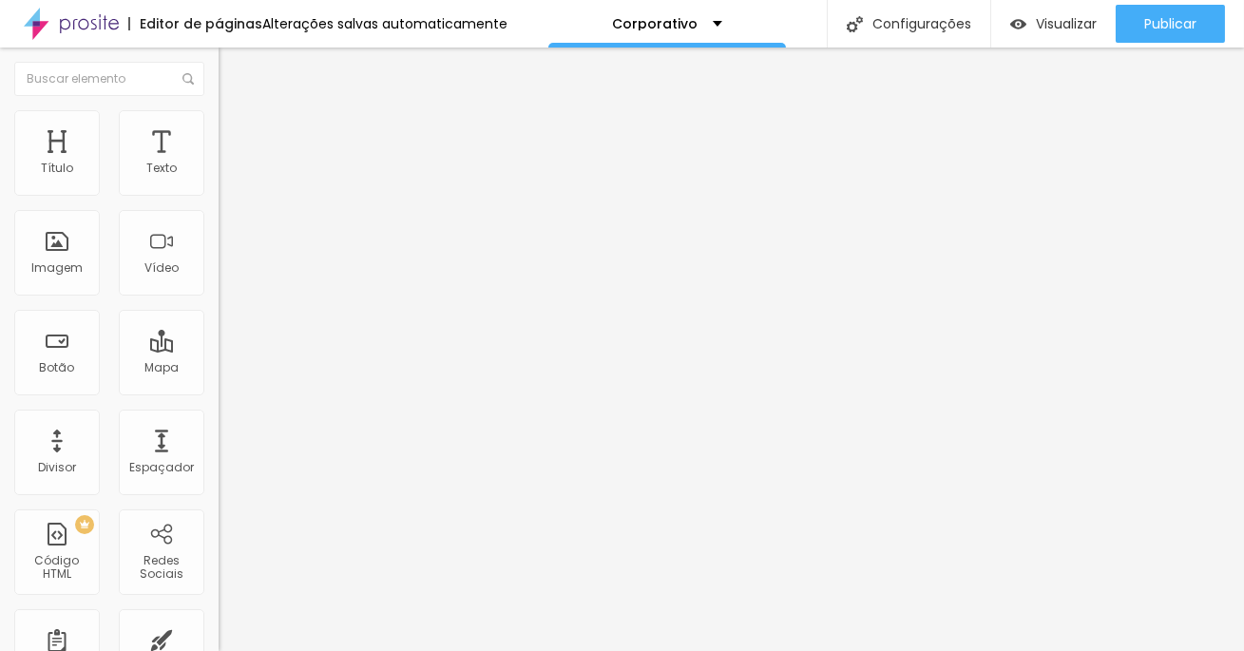
type input "73"
type input "86"
type input "113"
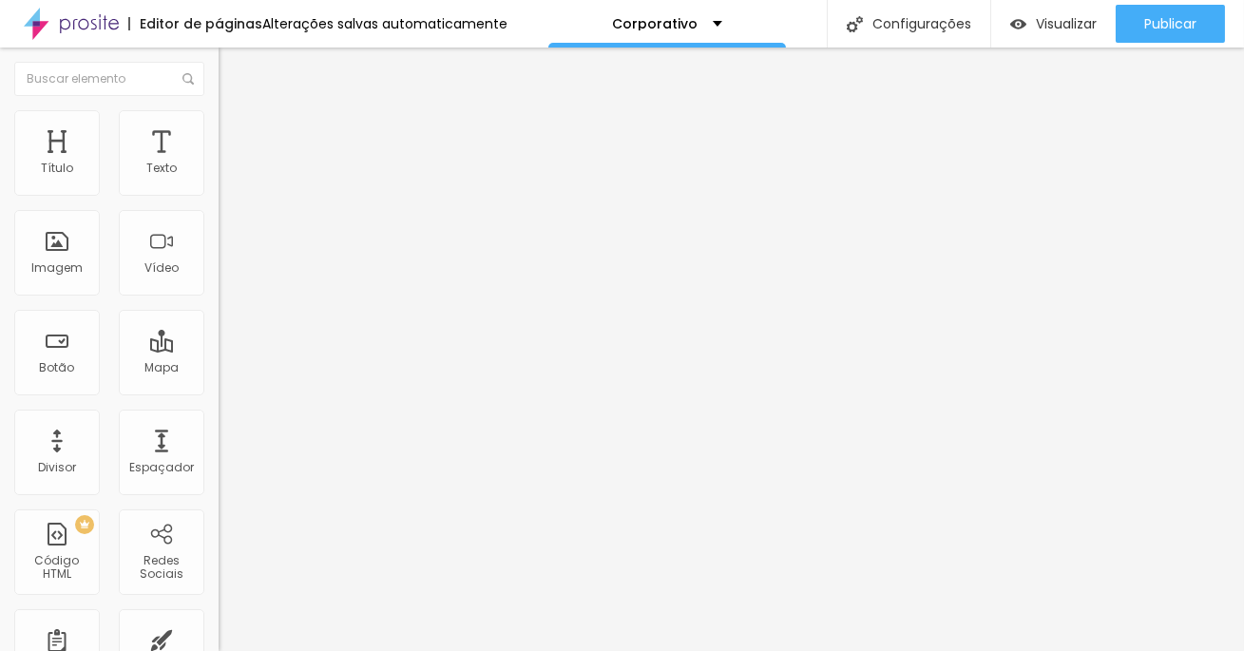
type input "113"
type input "129"
type input "160"
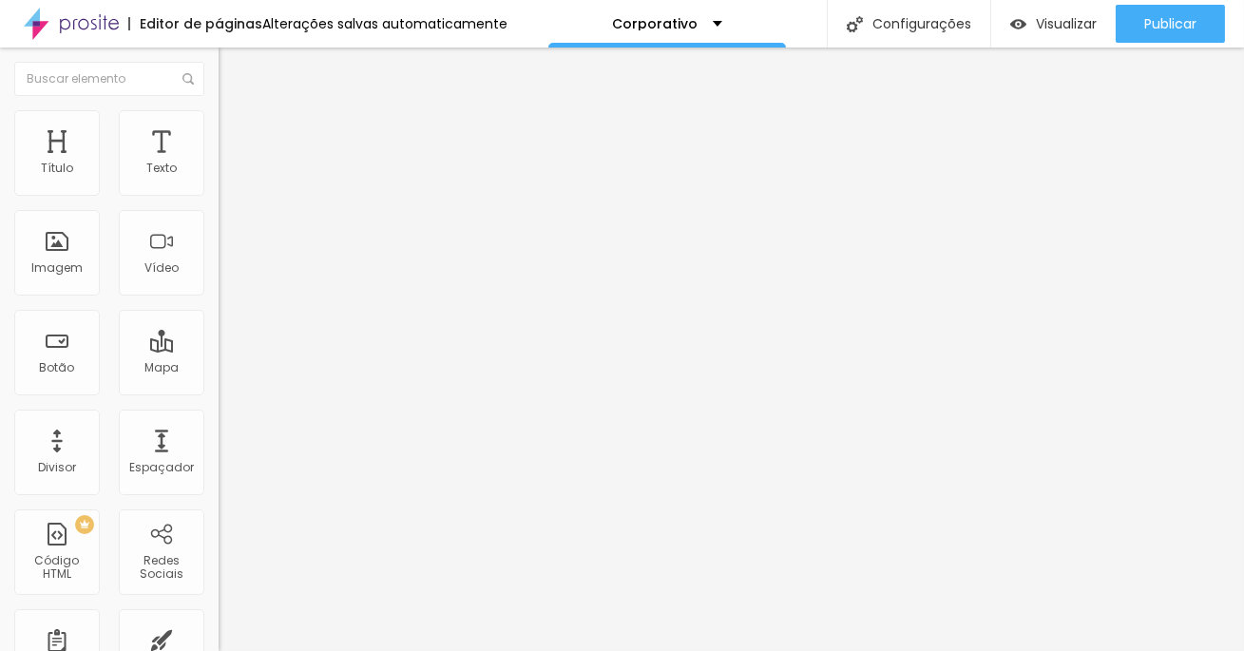
type input "177"
type input "200"
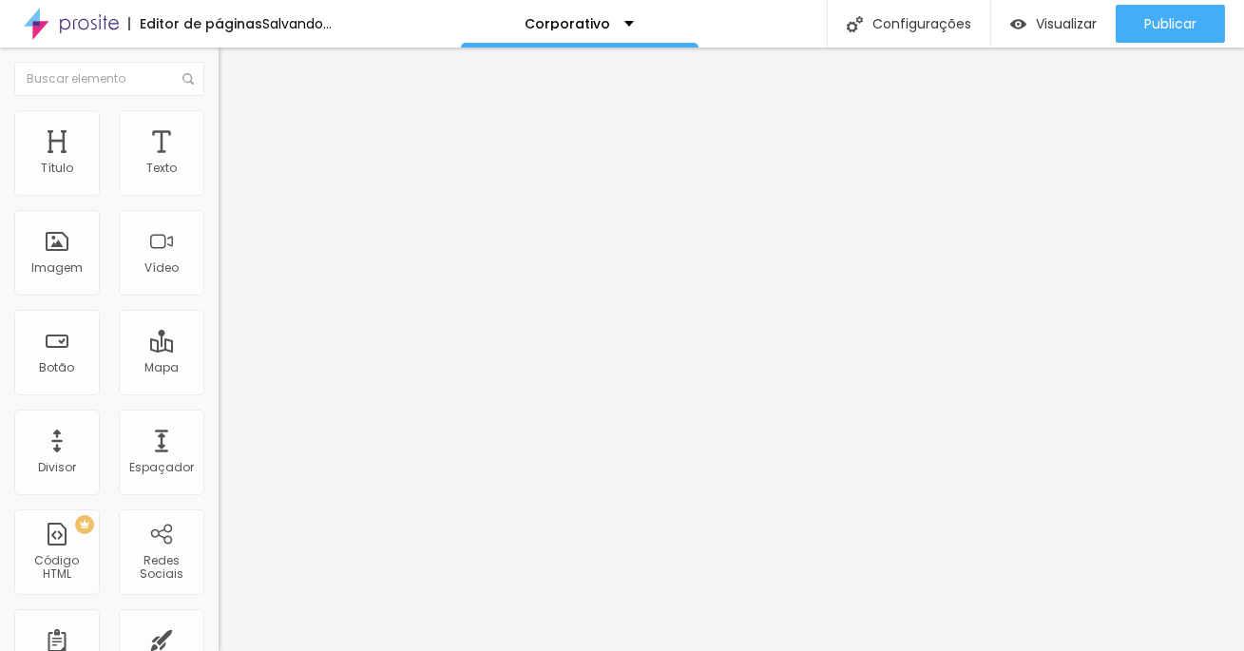
drag, startPoint x: 43, startPoint y: 242, endPoint x: 302, endPoint y: 249, distance: 259.4
type input "200"
click at [302, 417] on input "range" at bounding box center [279, 424] width 123 height 15
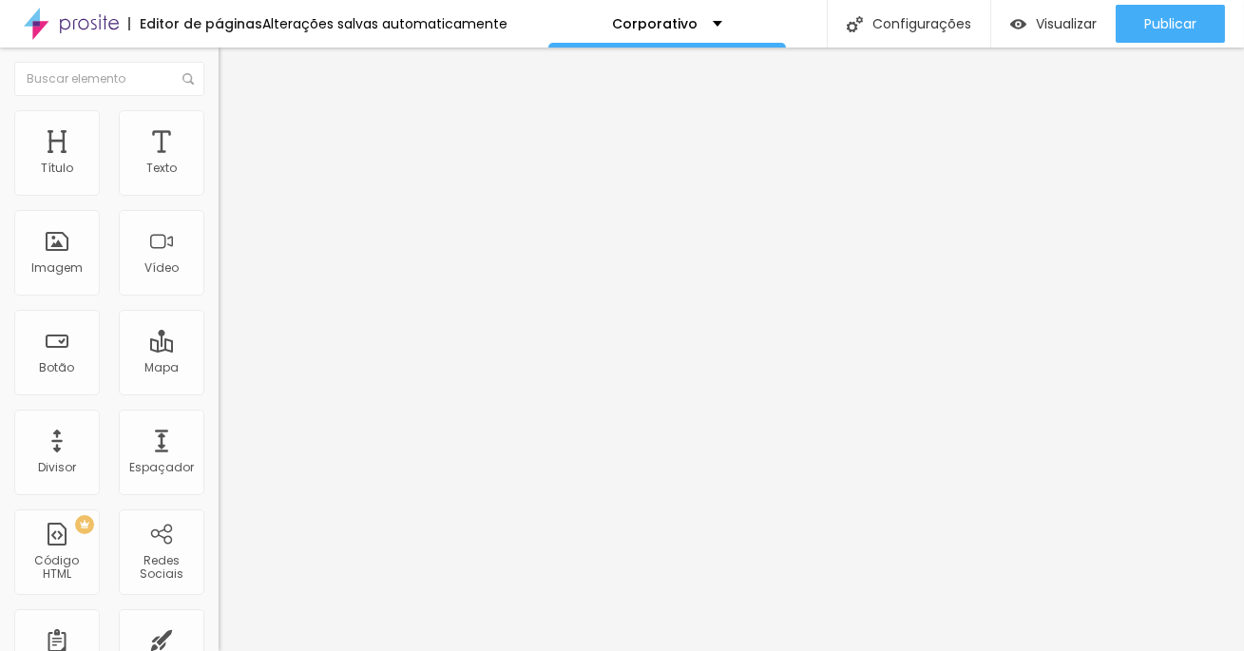
click at [218, 118] on ul "Conteúdo Estilo Avançado" at bounding box center [327, 119] width 218 height 57
click at [218, 119] on img at bounding box center [226, 118] width 17 height 17
click at [218, 129] on li "Avançado" at bounding box center [327, 138] width 218 height 19
click at [218, 123] on ul "Conteúdo Estilo Avançado" at bounding box center [327, 119] width 218 height 57
click at [218, 123] on li "Estilo" at bounding box center [327, 119] width 218 height 19
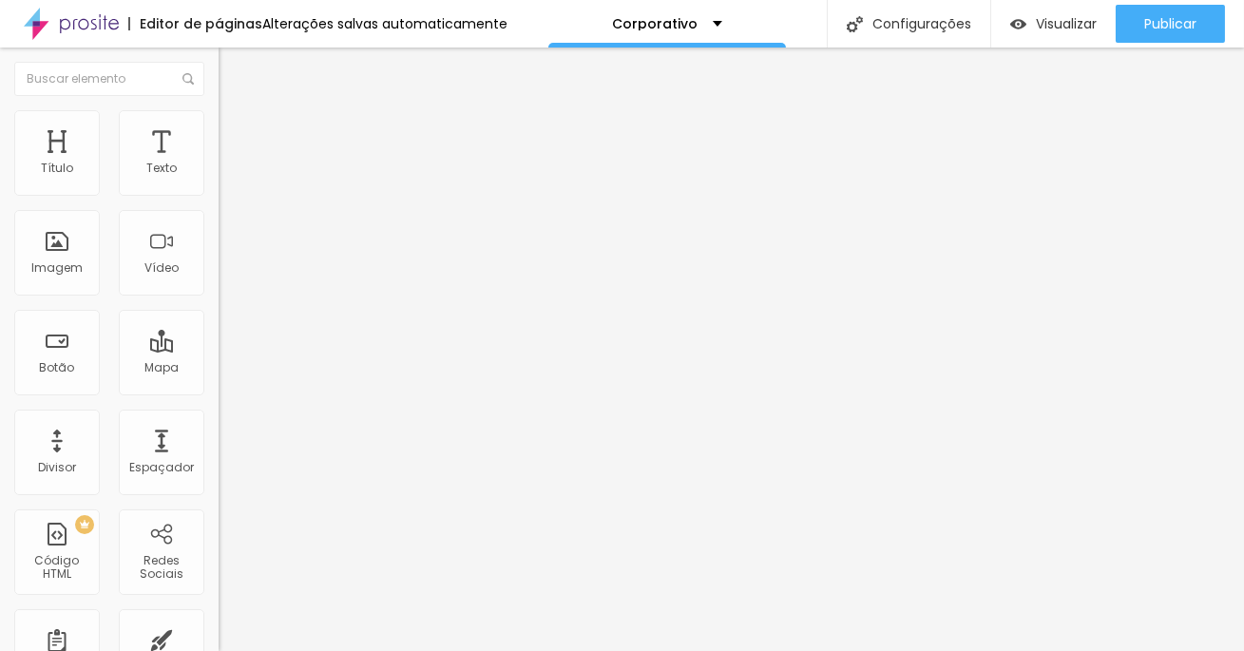
click at [218, 110] on li "Conteúdo" at bounding box center [327, 100] width 218 height 19
click at [218, 110] on img at bounding box center [226, 118] width 17 height 17
type input "90"
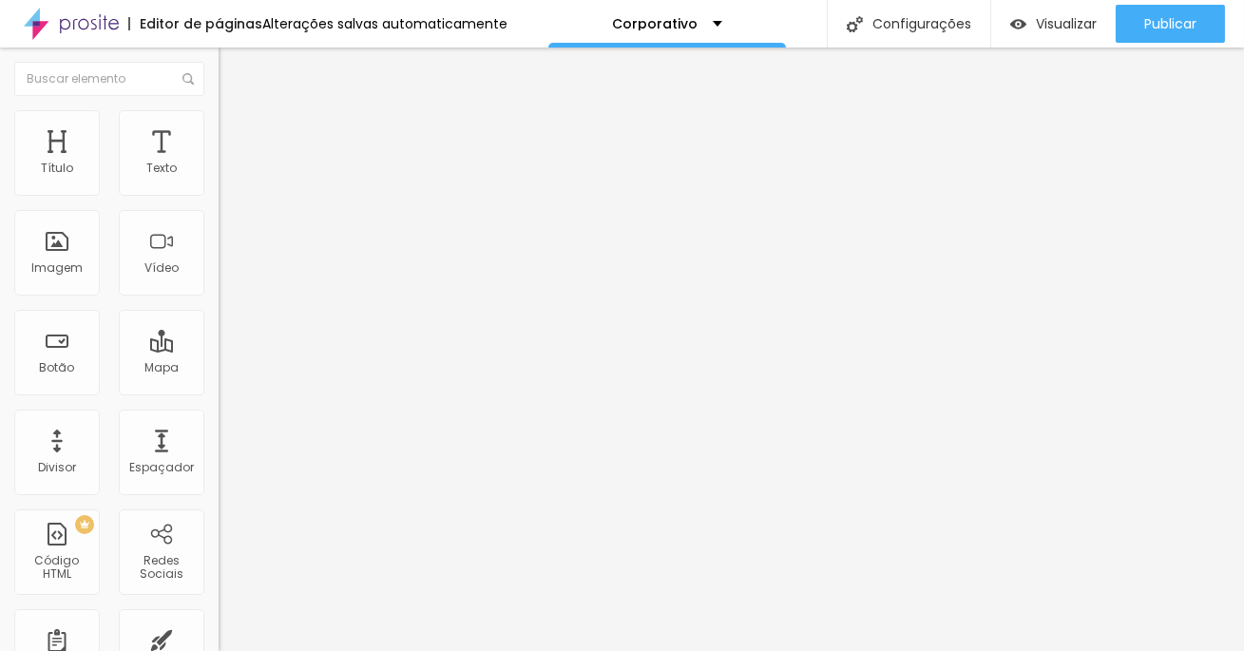
type input "90"
type input "75"
type input "60"
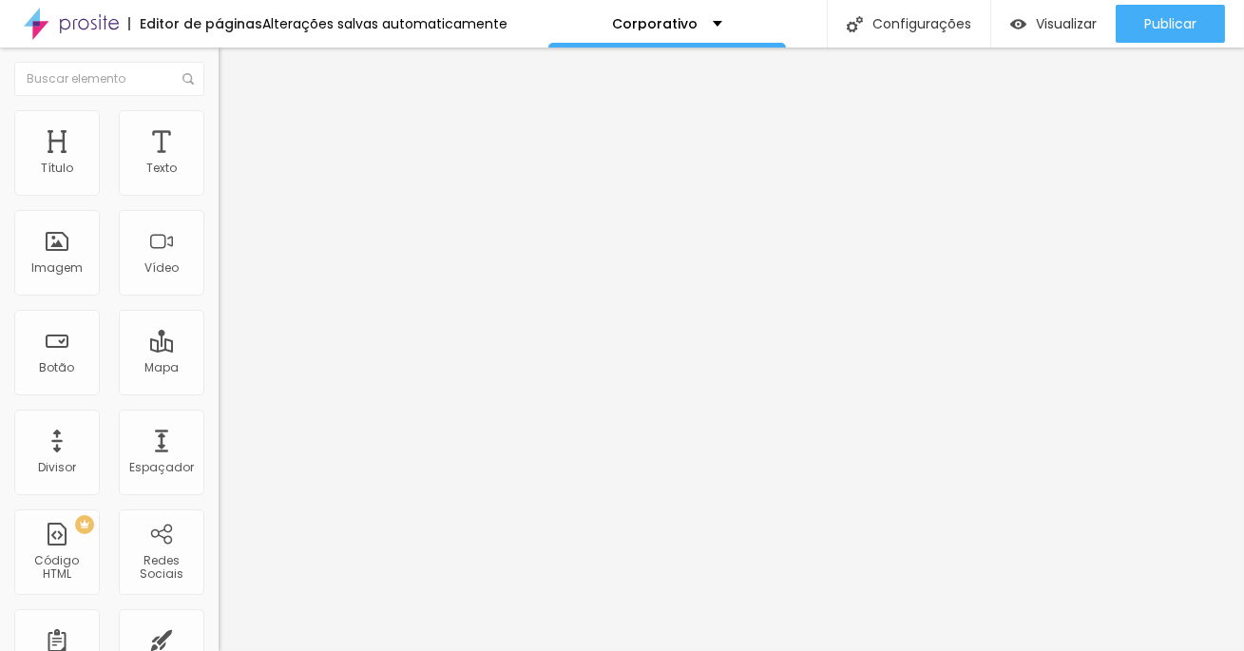
type input "55"
type input "50"
type input "45"
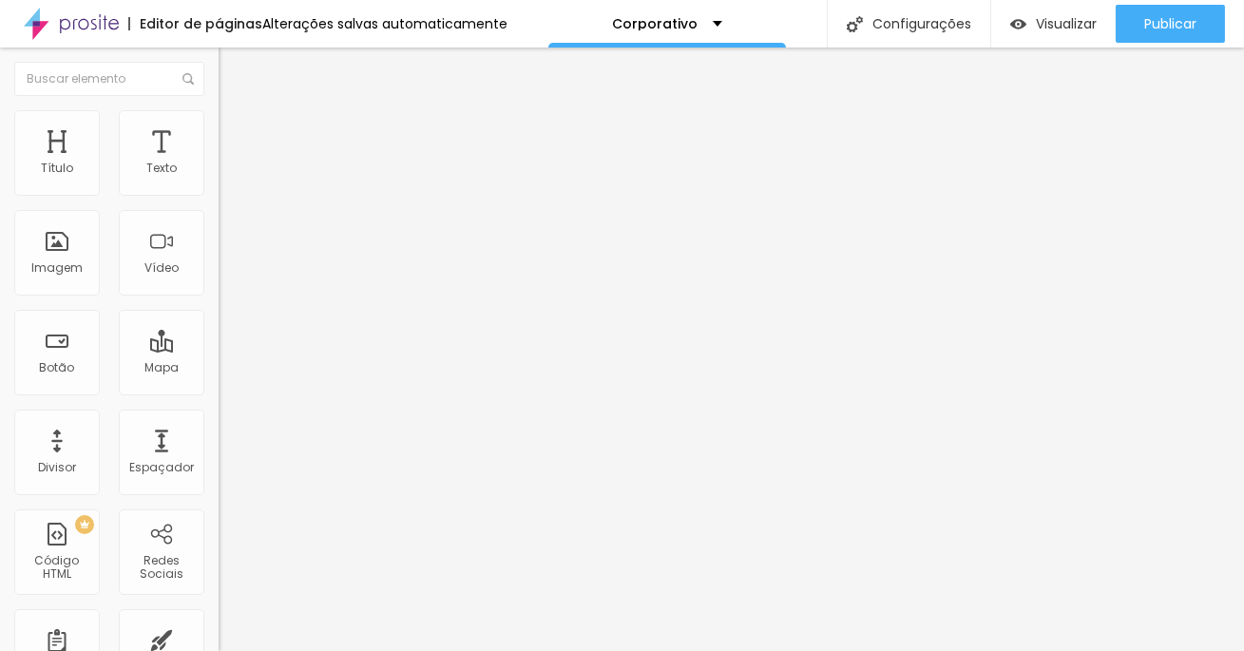
type input "45"
type input "40"
type input "35"
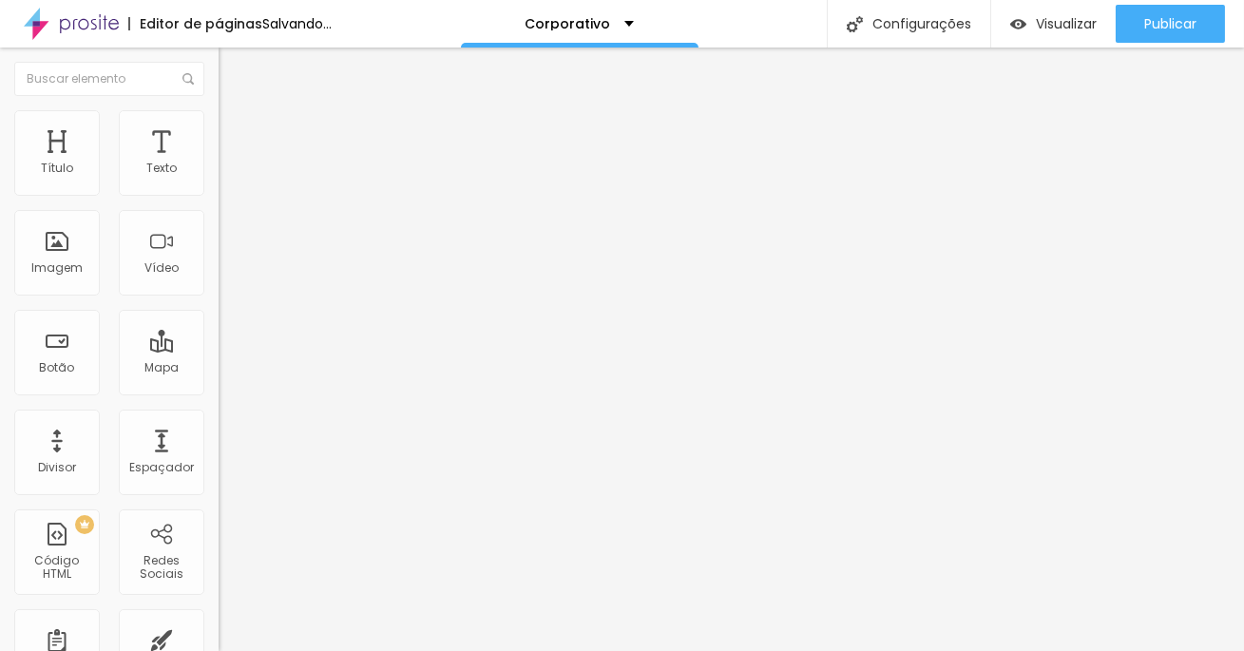
type input "40"
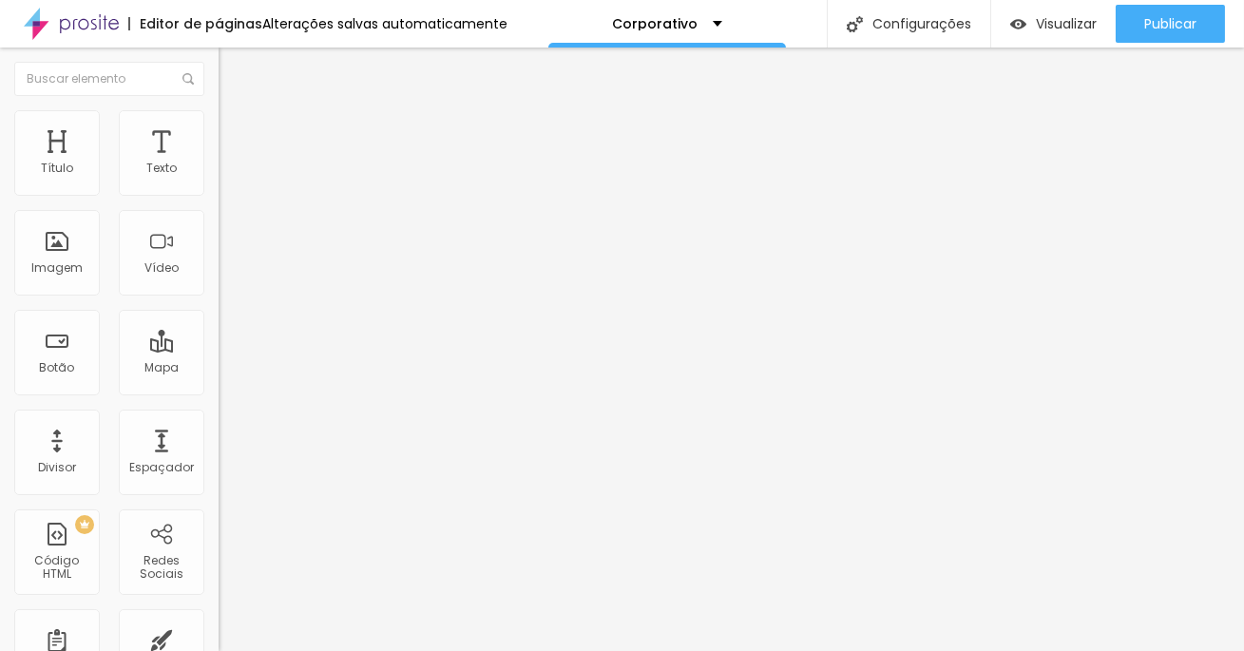
type input "35"
type input "30"
drag, startPoint x: 198, startPoint y: 200, endPoint x: 59, endPoint y: 205, distance: 138.8
type input "30"
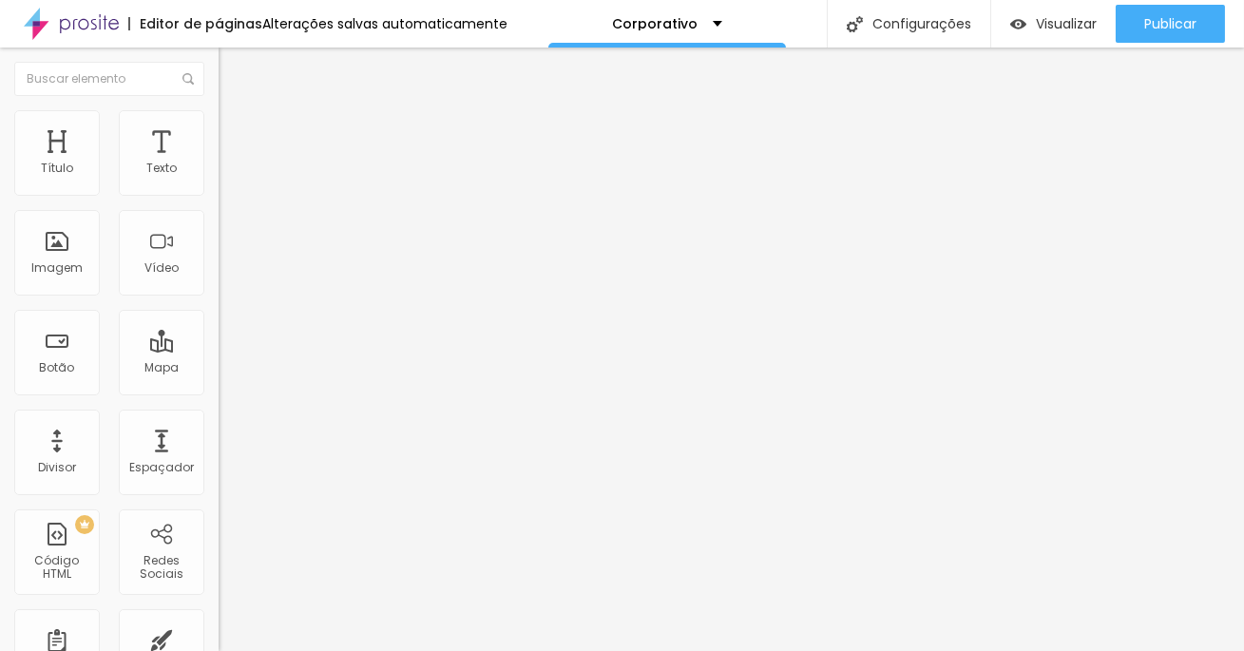
click at [218, 195] on input "range" at bounding box center [279, 187] width 123 height 15
click at [218, 123] on li "Avançado" at bounding box center [327, 119] width 218 height 19
click at [218, 108] on li "Estilo" at bounding box center [327, 100] width 218 height 19
click at [218, 118] on li "Avançado" at bounding box center [327, 119] width 218 height 19
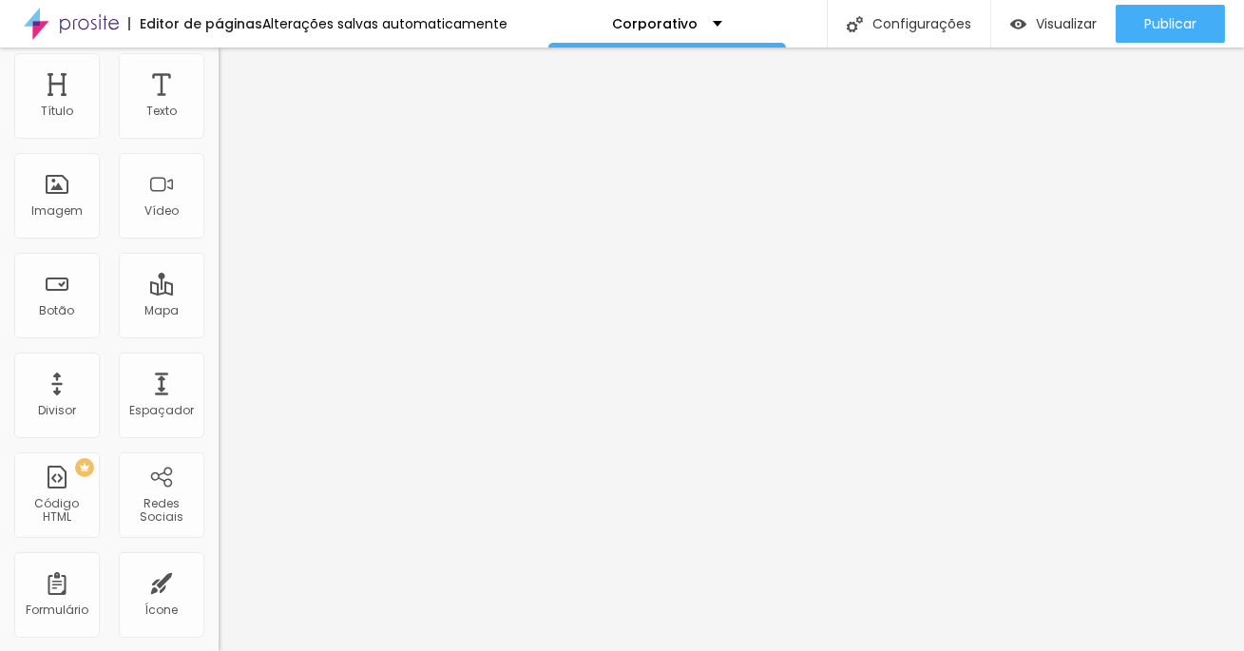
scroll to position [65, 0]
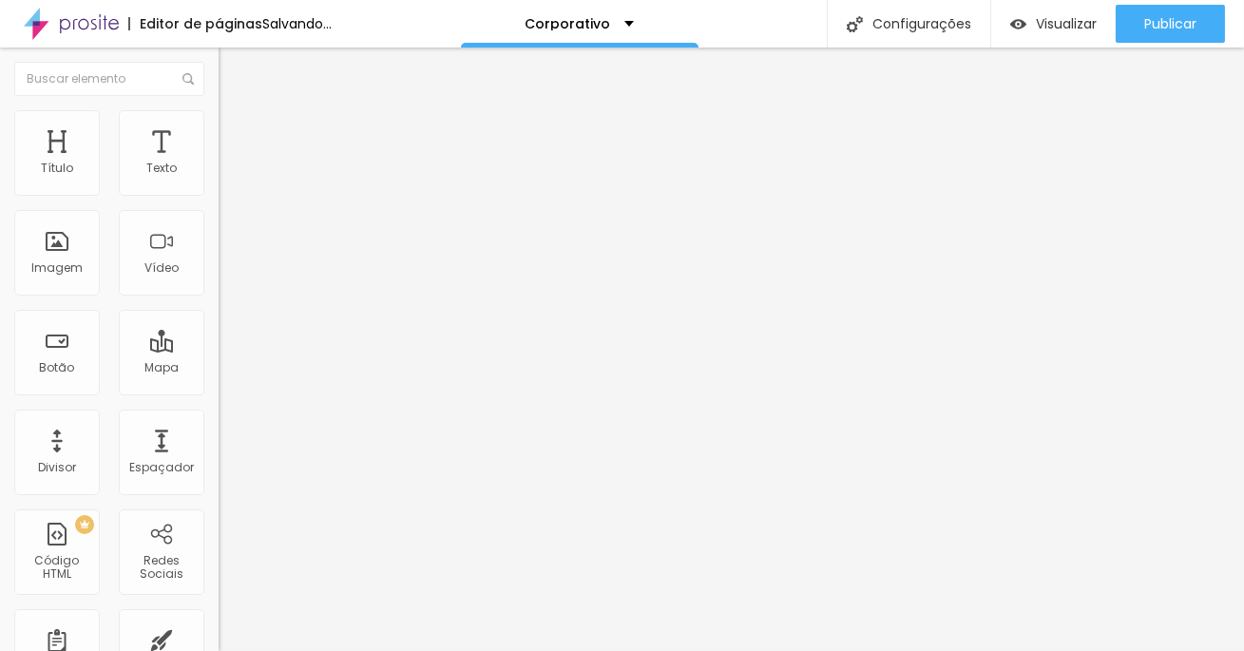
click at [218, 118] on img at bounding box center [226, 118] width 17 height 17
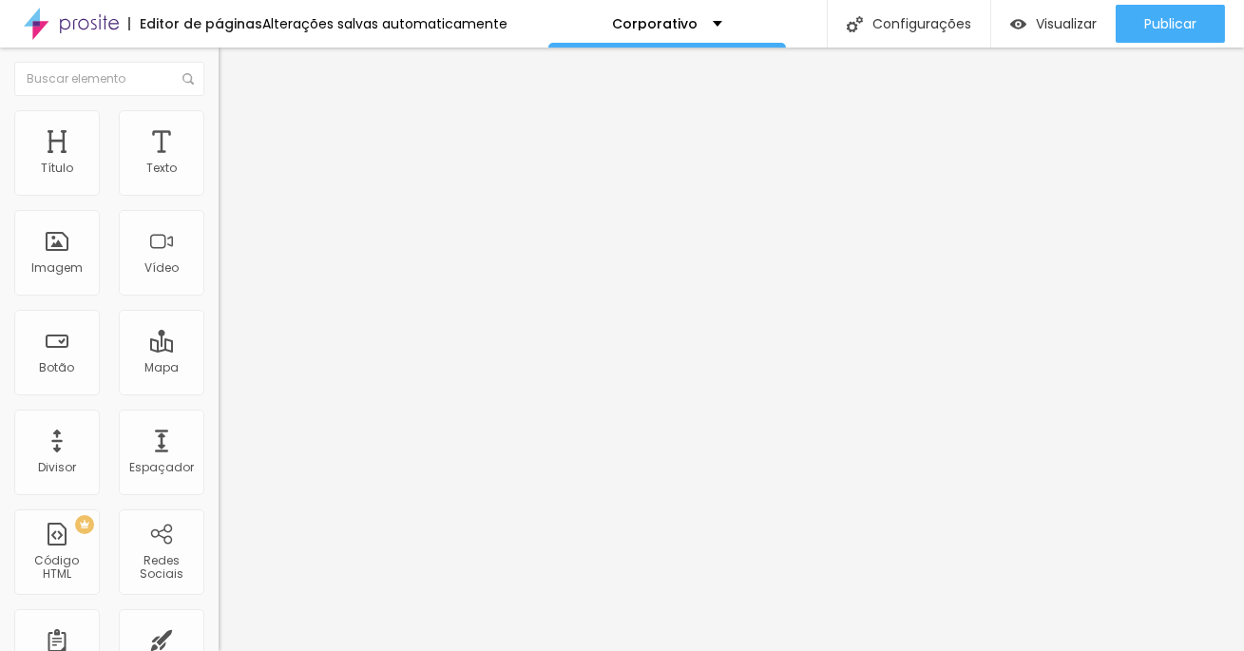
type input "95"
type input "90"
type input "80"
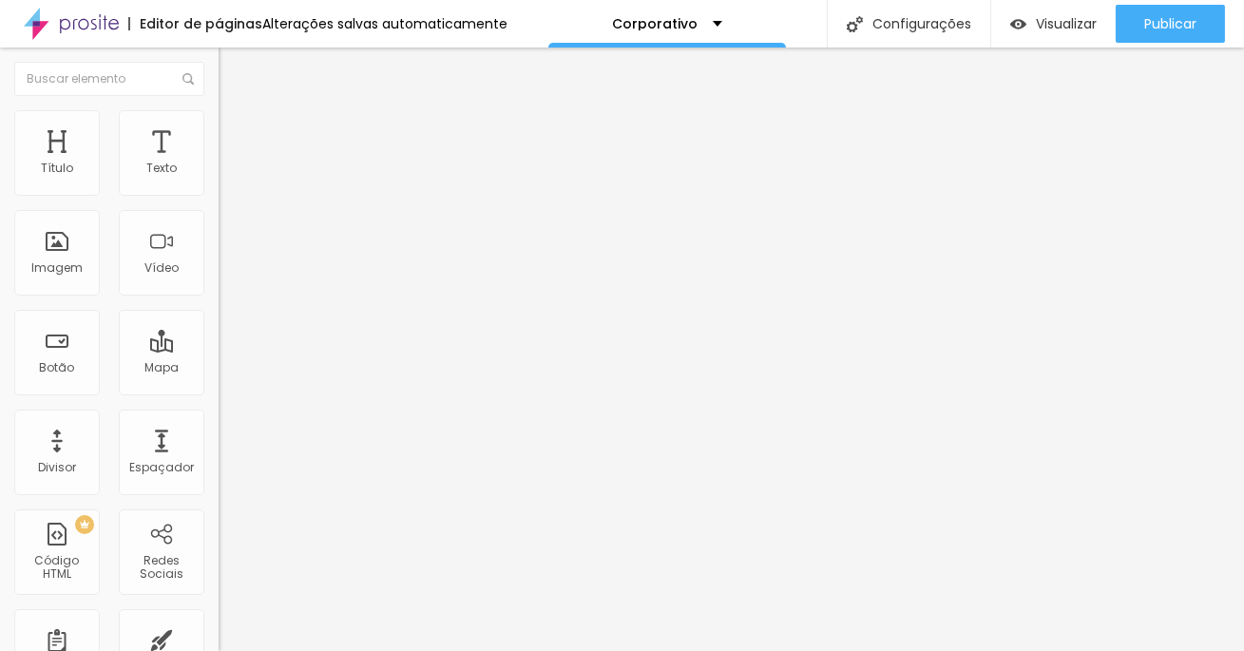
type input "80"
type input "75"
type input "70"
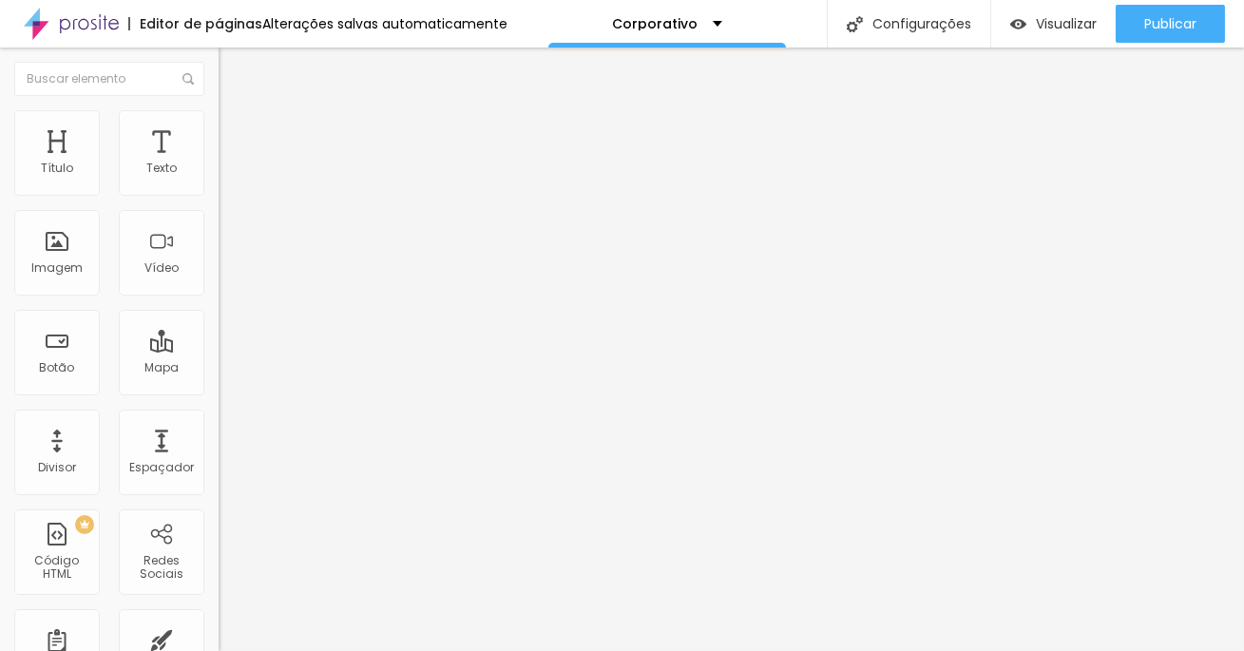
type input "65"
type input "60"
type input "55"
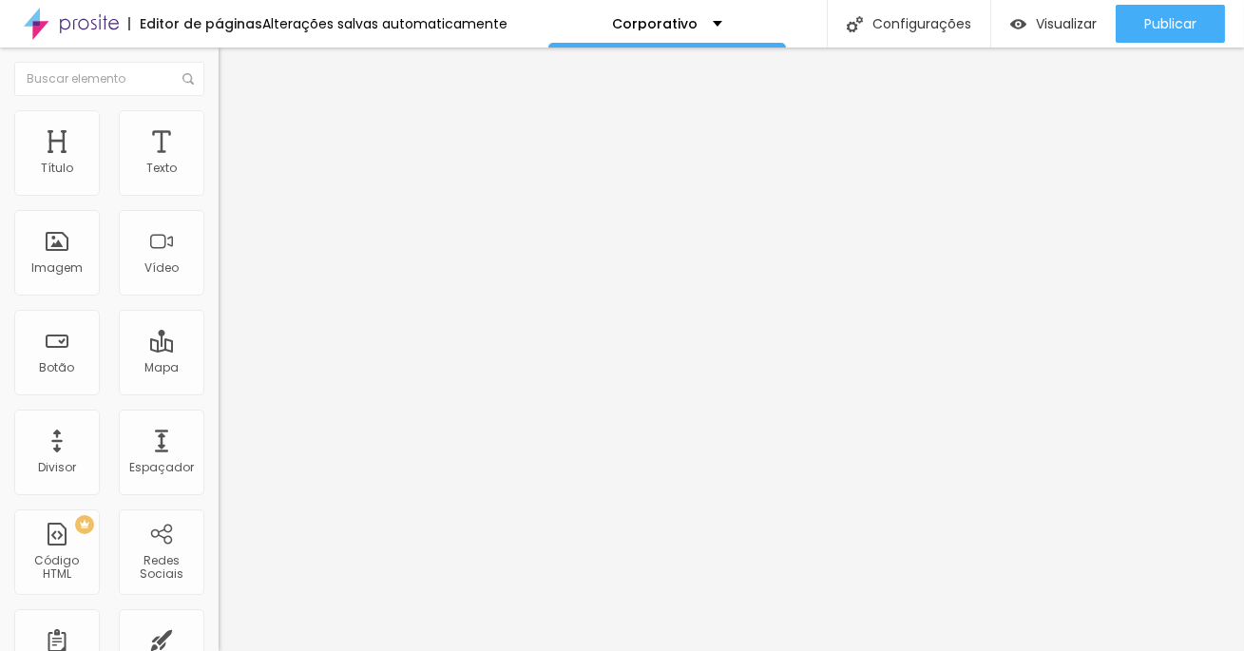
type input "55"
type input "50"
type input "45"
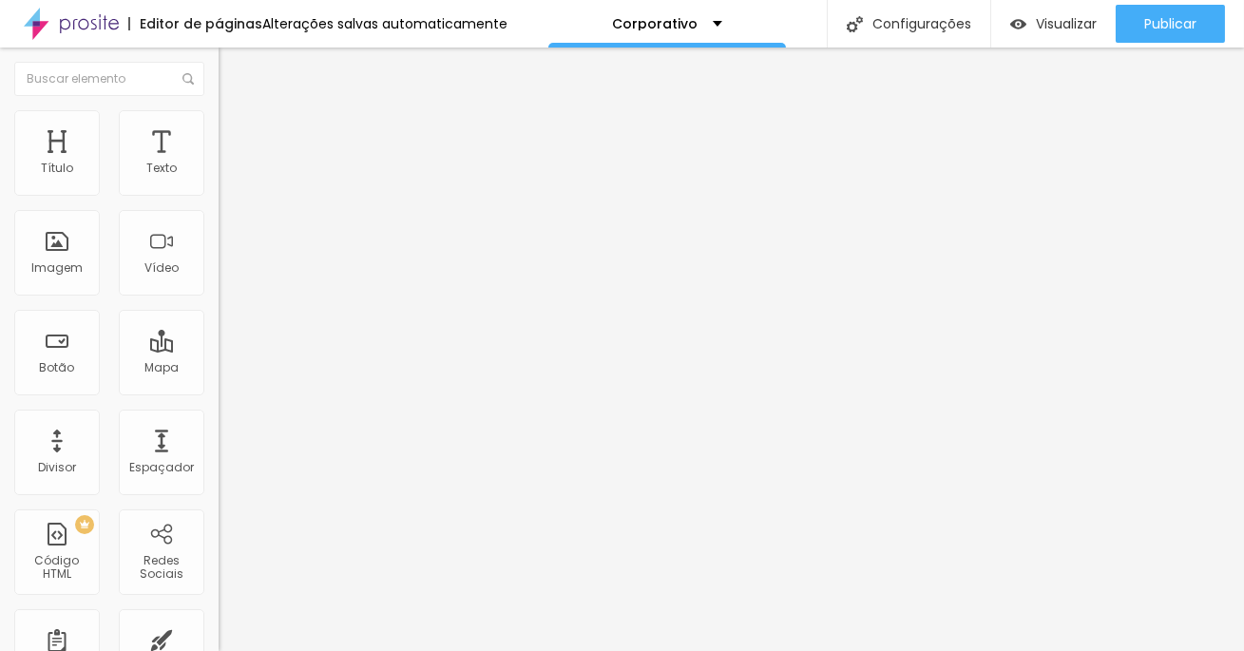
type input "40"
type input "35"
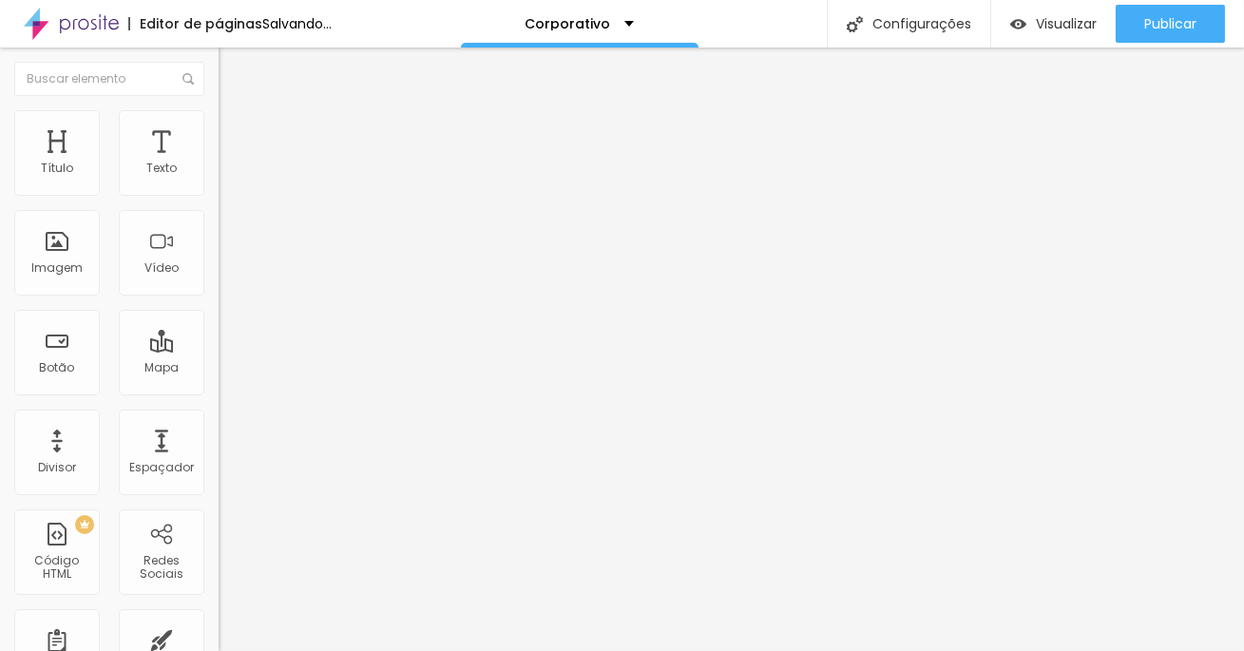
type input "30"
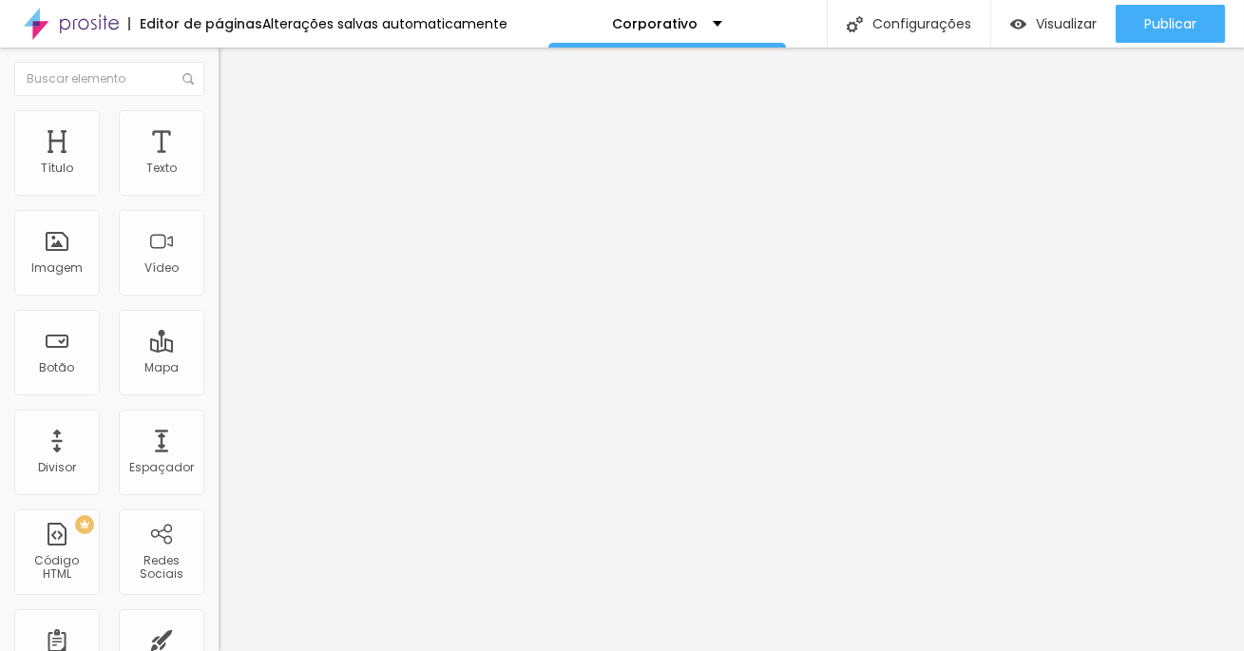
drag, startPoint x: 196, startPoint y: 201, endPoint x: 60, endPoint y: 200, distance: 135.9
type input "30"
click at [218, 195] on input "range" at bounding box center [279, 187] width 123 height 15
drag, startPoint x: 42, startPoint y: 237, endPoint x: 71, endPoint y: 239, distance: 29.5
click at [218, 417] on input "range" at bounding box center [279, 424] width 123 height 15
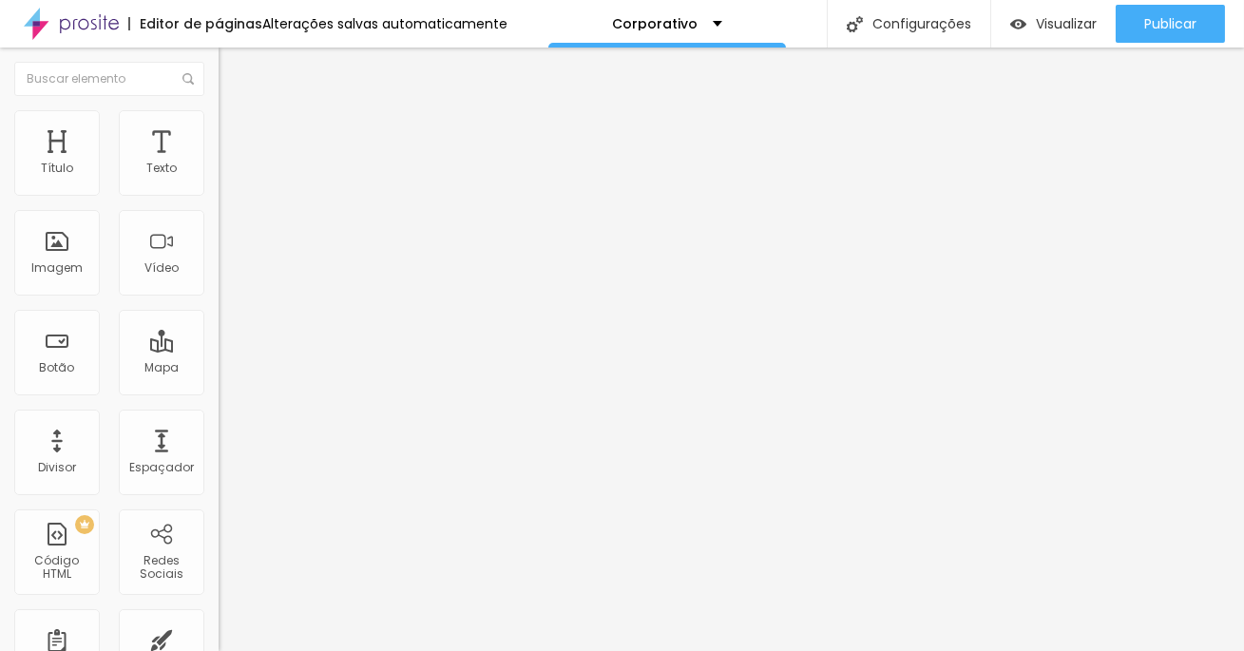
type input "1"
type input "33"
type input "47"
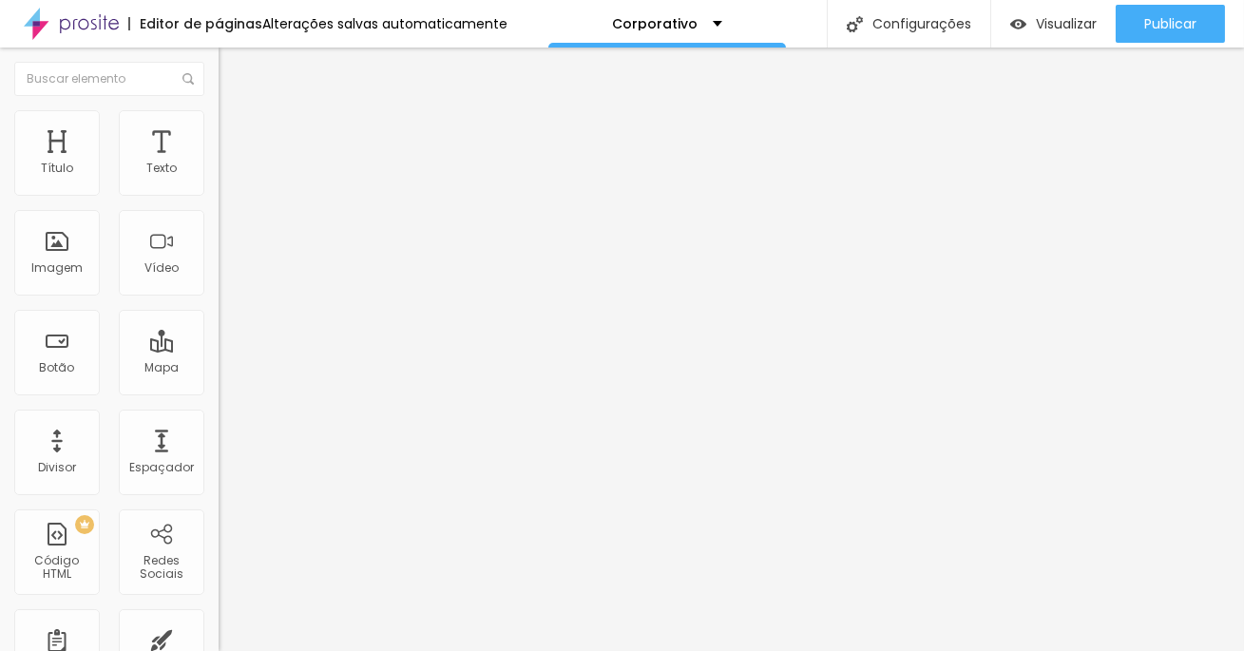
type input "47"
type input "71"
type input "79"
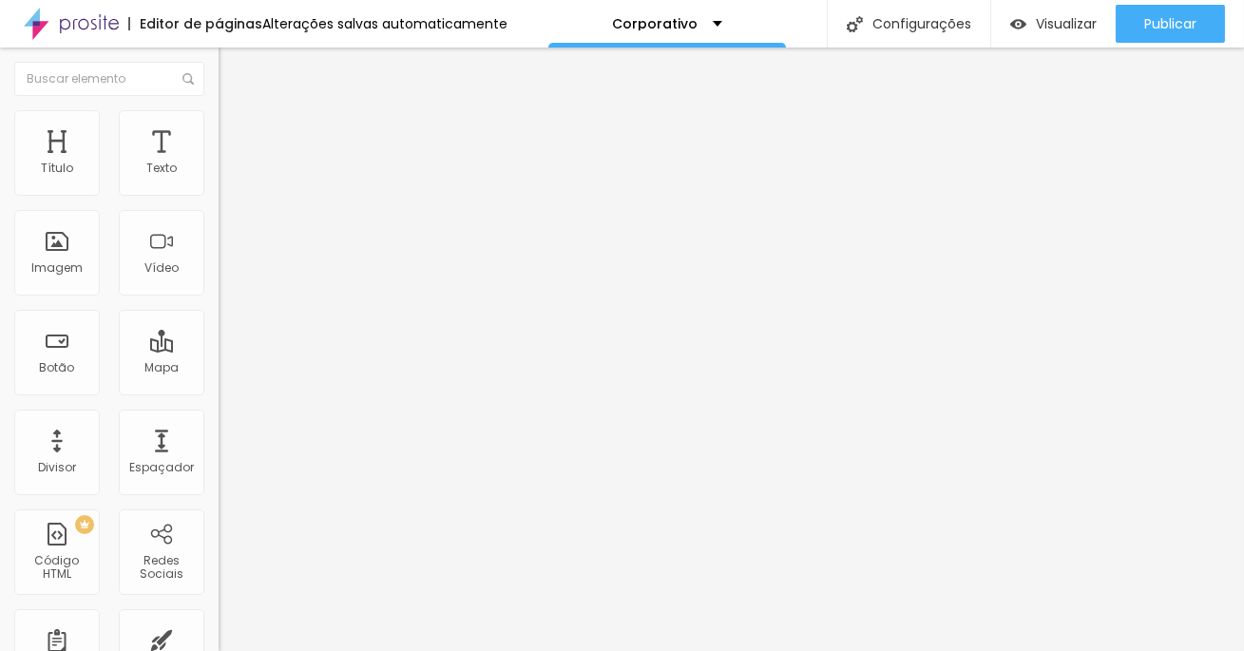
type input "88"
type input "91"
type input "93"
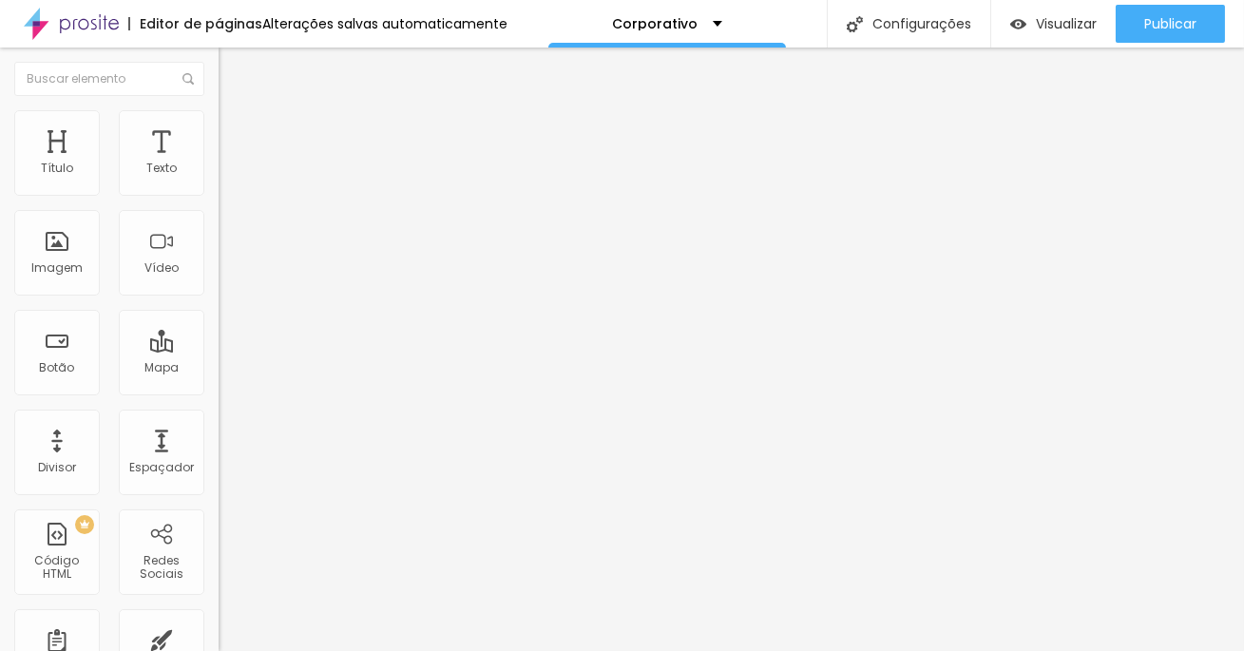
type input "93"
type input "96"
type input "99"
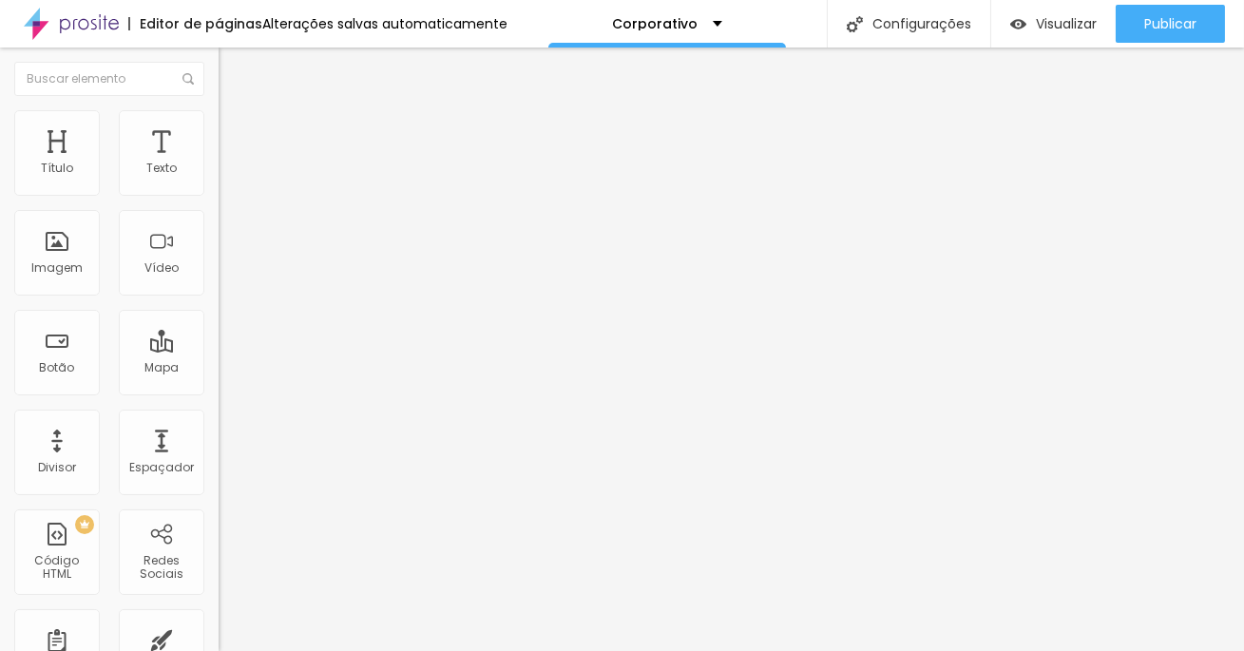
type input "111"
type input "120"
type input "141"
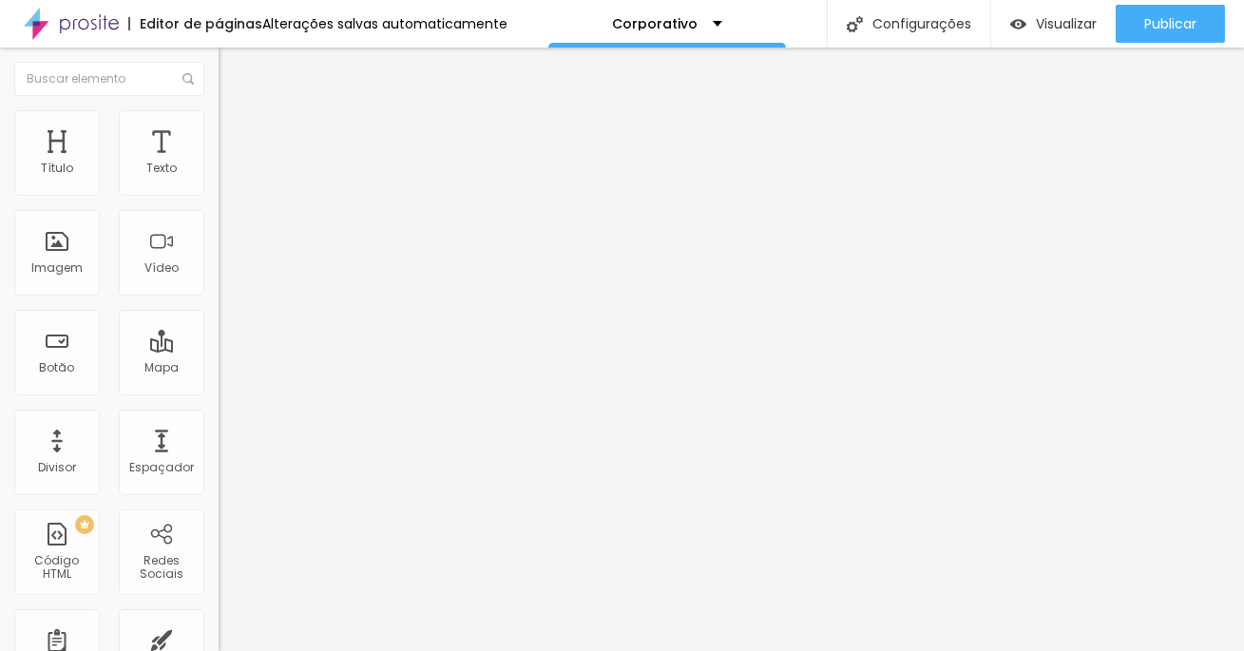
type input "141"
type input "153"
type input "165"
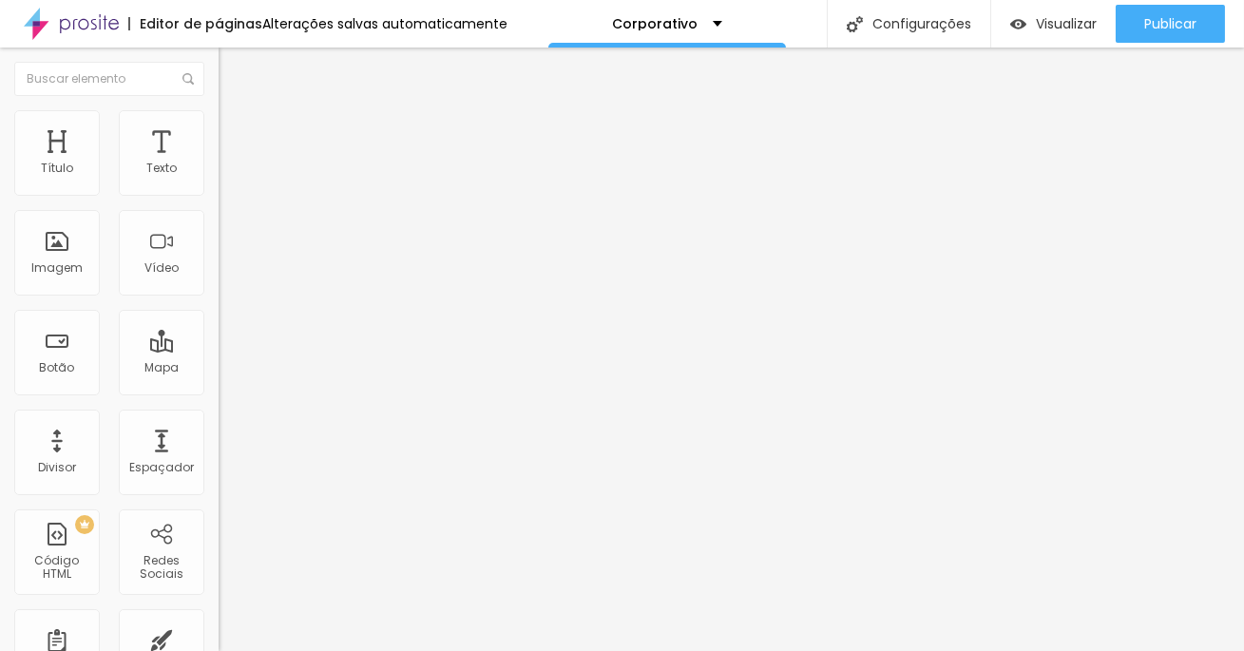
type input "189"
type input "199"
type input "200"
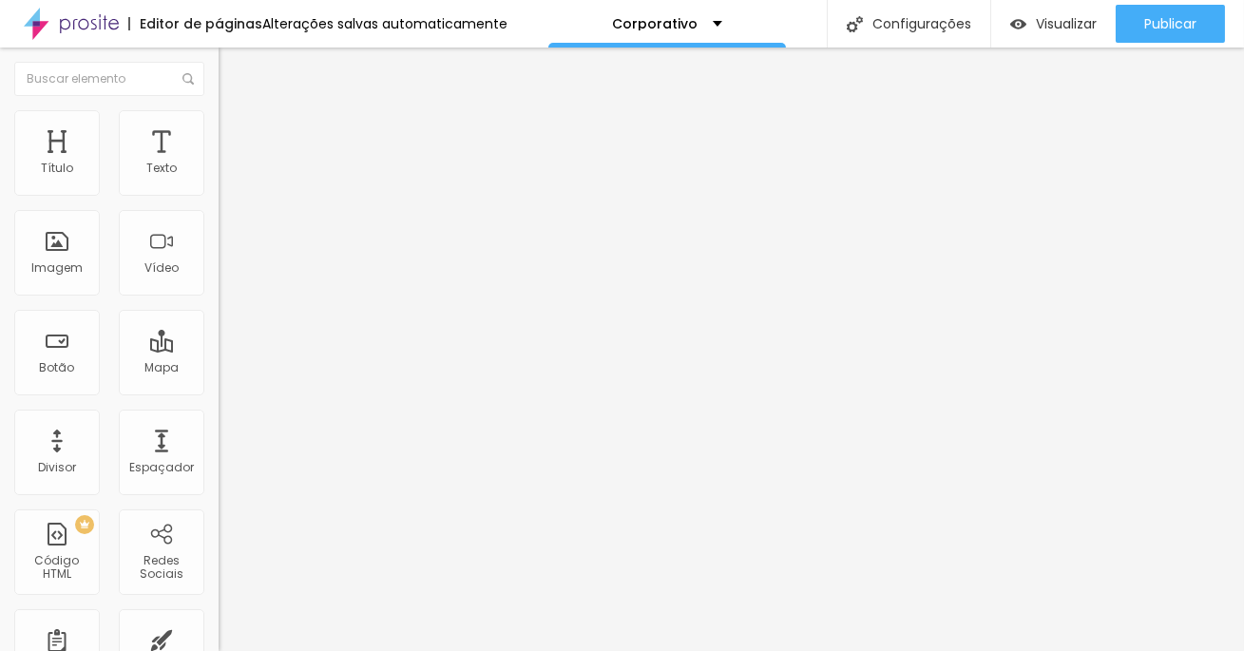
type input "200"
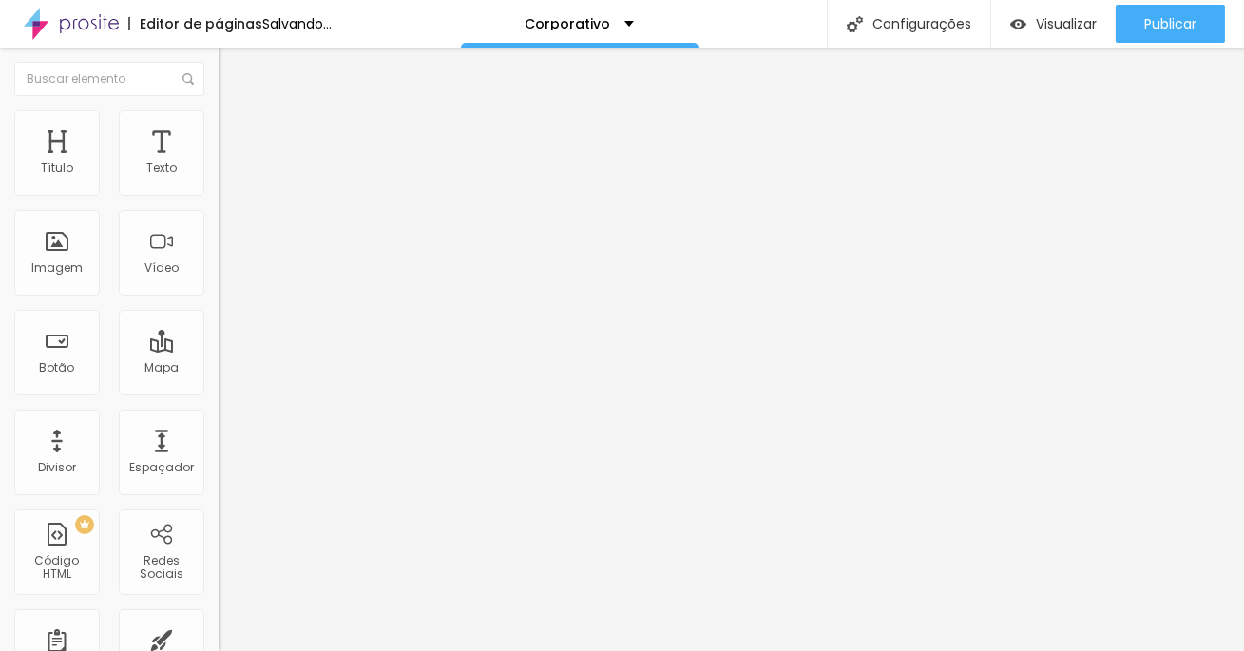
drag, startPoint x: 71, startPoint y: 239, endPoint x: 239, endPoint y: 253, distance: 168.7
type input "200"
click at [239, 417] on input "range" at bounding box center [279, 424] width 123 height 15
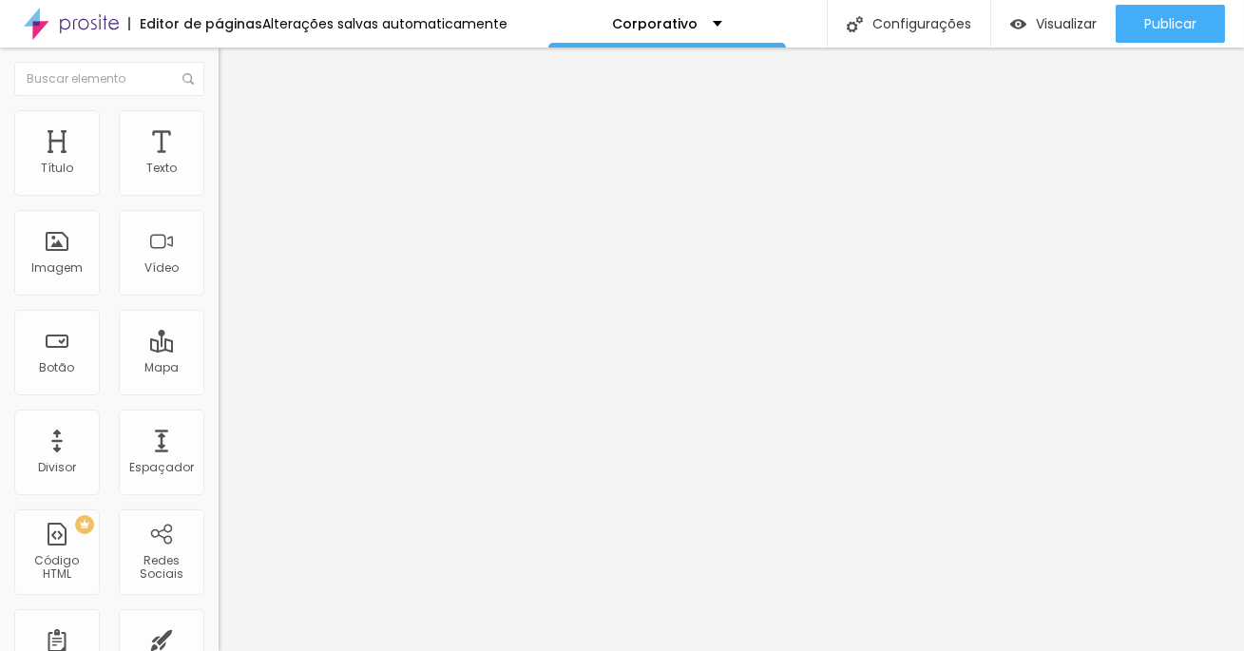
click at [322, 163] on span at bounding box center [327, 155] width 11 height 16
click at [218, 163] on span "Adicionar imagem" at bounding box center [279, 155] width 123 height 16
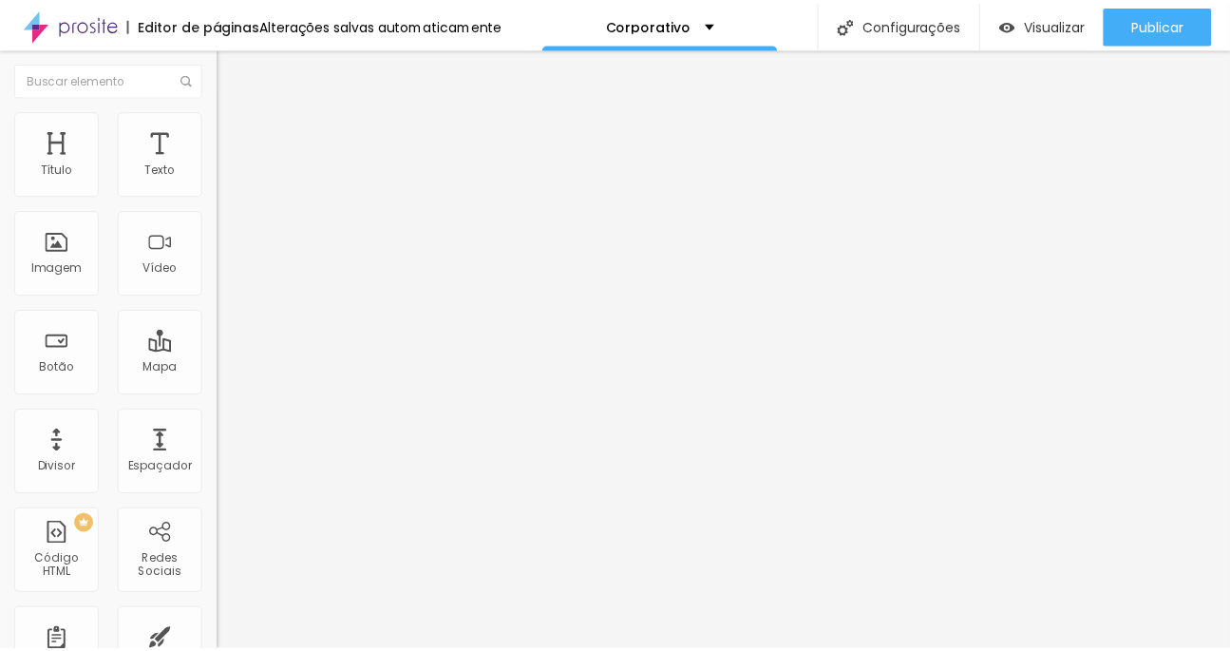
scroll to position [111, 0]
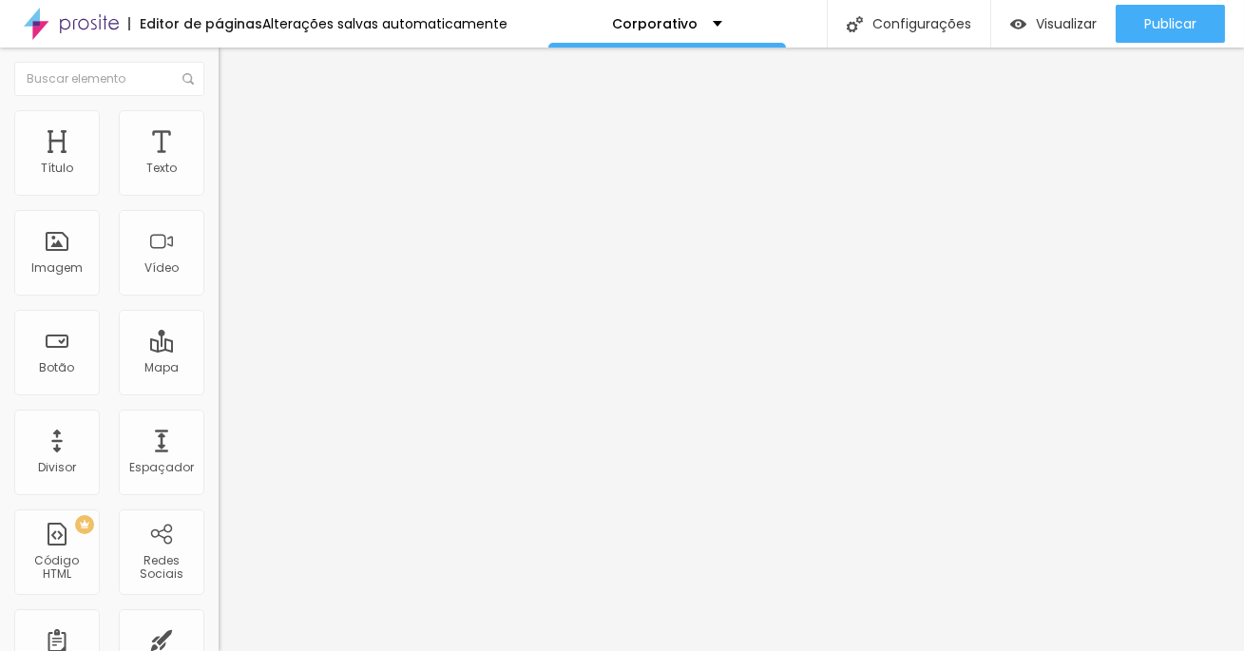
click at [233, 66] on img "button" at bounding box center [240, 69] width 15 height 15
click at [1035, 20] on span "Visualizar" at bounding box center [1065, 23] width 61 height 15
click at [218, 112] on img at bounding box center [226, 118] width 17 height 17
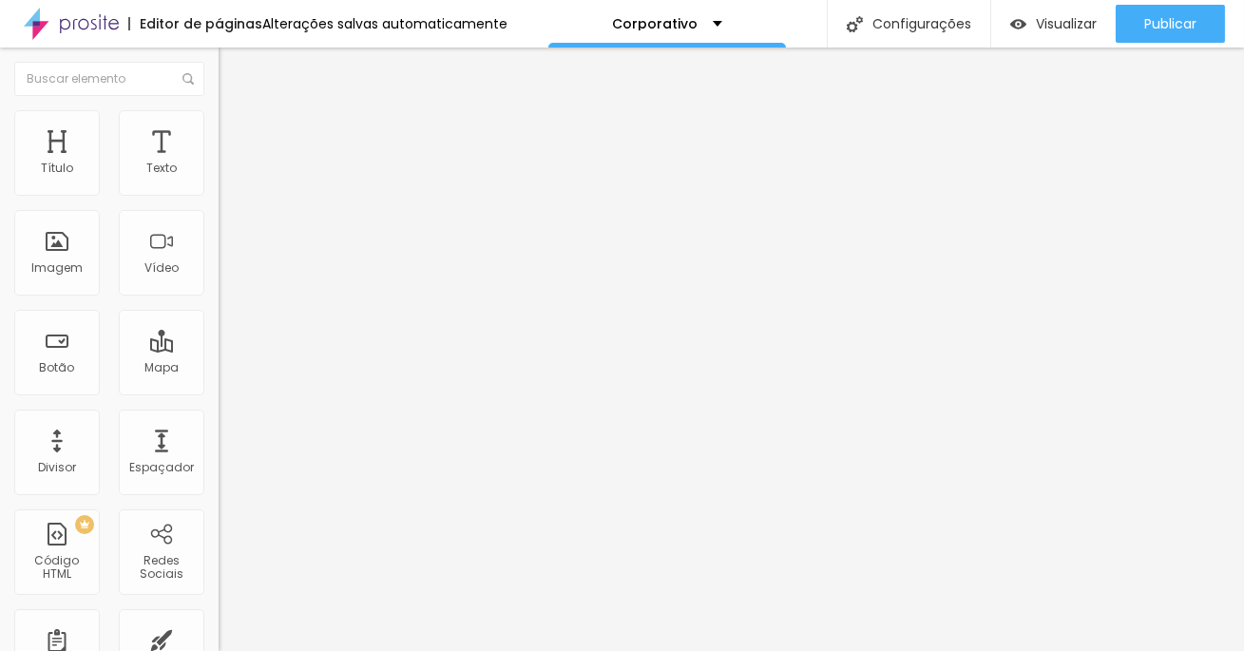
click at [218, 112] on img at bounding box center [226, 118] width 17 height 17
click at [218, 110] on li "Conteúdo" at bounding box center [327, 100] width 218 height 19
click at [218, 129] on li "Avançado" at bounding box center [327, 138] width 218 height 19
click at [218, 119] on li "Estilo" at bounding box center [327, 119] width 218 height 19
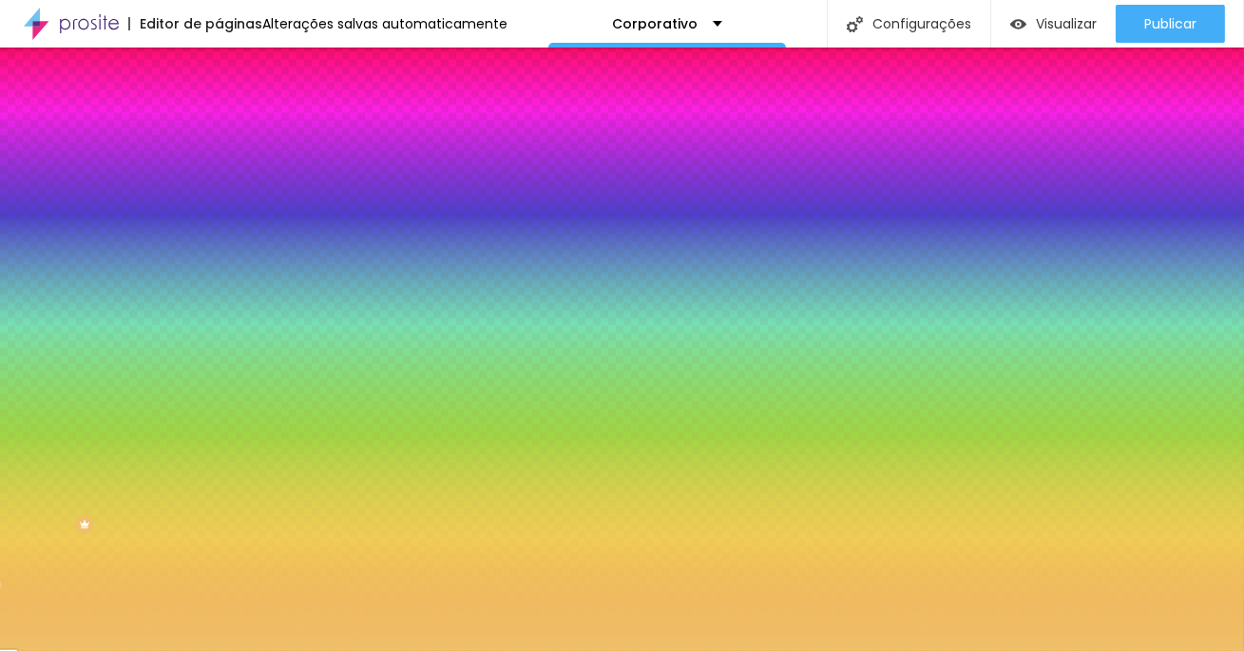
click at [218, 110] on li "Conteúdo" at bounding box center [327, 100] width 218 height 19
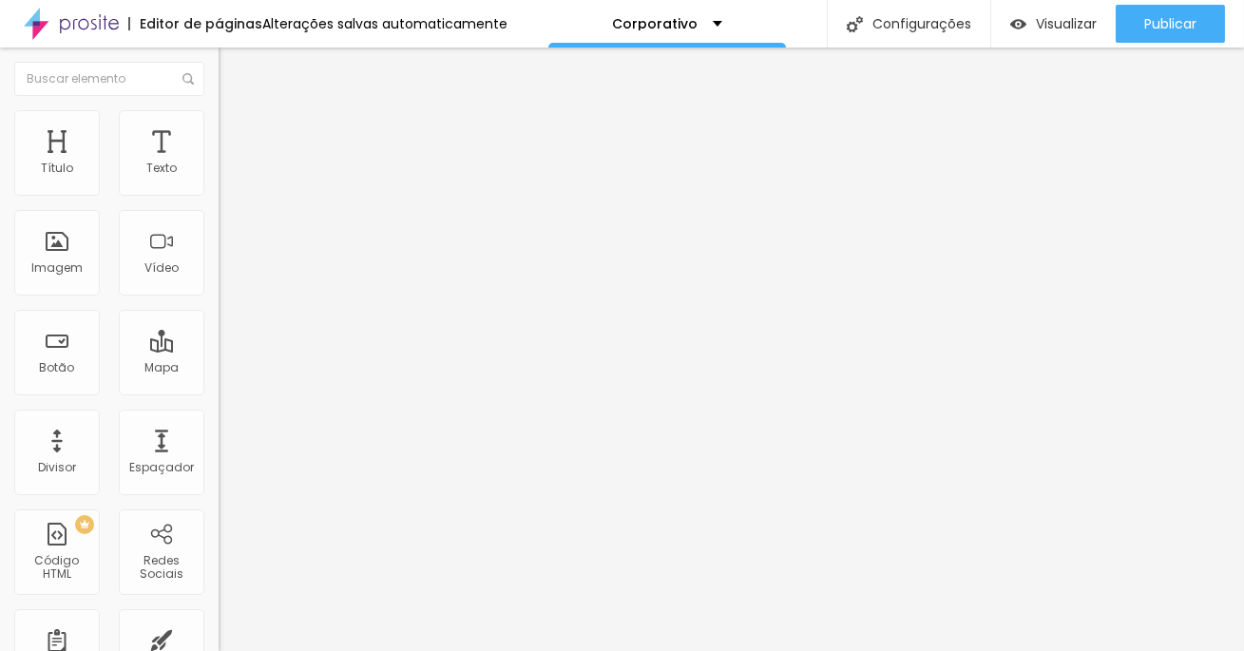
click at [233, 74] on img "button" at bounding box center [240, 69] width 15 height 15
click at [233, 69] on img "button" at bounding box center [240, 69] width 15 height 15
click at [233, 68] on div "Editar Coluna" at bounding box center [292, 69] width 118 height 15
click at [235, 163] on span "Titulo 1" at bounding box center [266, 150] width 62 height 27
click at [236, 131] on span "Avançado" at bounding box center [267, 123] width 63 height 16
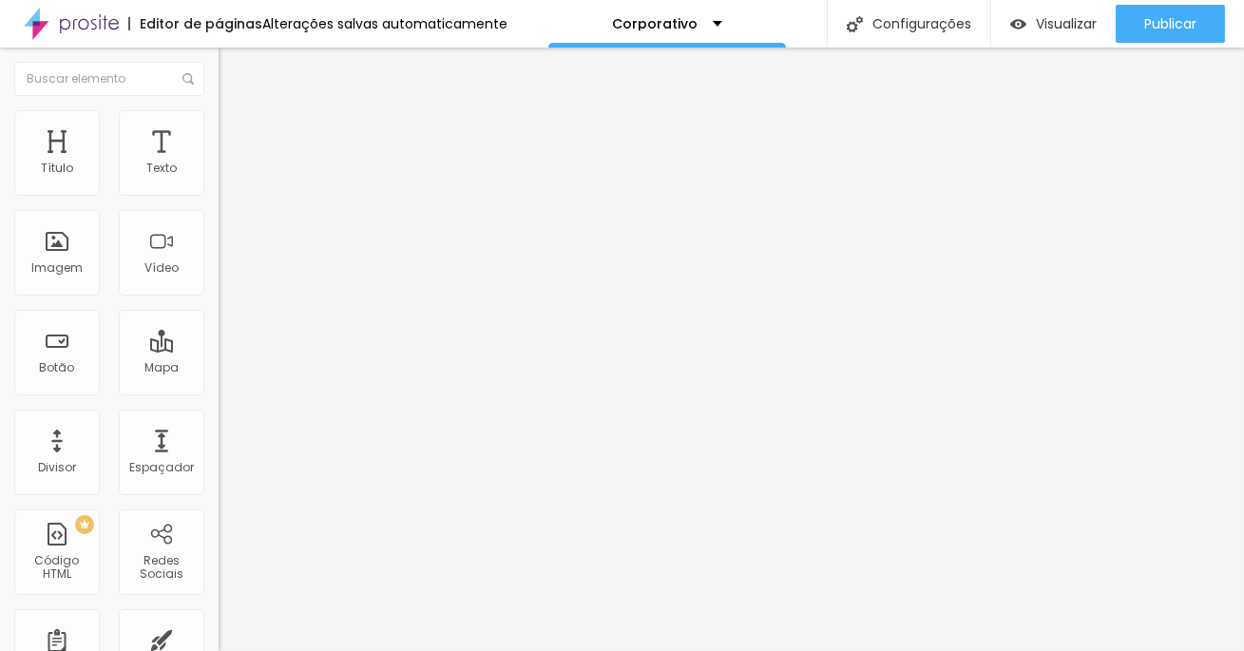
click at [236, 112] on span "Estilo" at bounding box center [250, 104] width 29 height 16
click at [218, 180] on span "Titulo 2" at bounding box center [249, 168] width 62 height 24
click at [218, 163] on span "Titulo 1" at bounding box center [249, 150] width 62 height 27
click at [226, 275] on icon "button" at bounding box center [231, 269] width 11 height 11
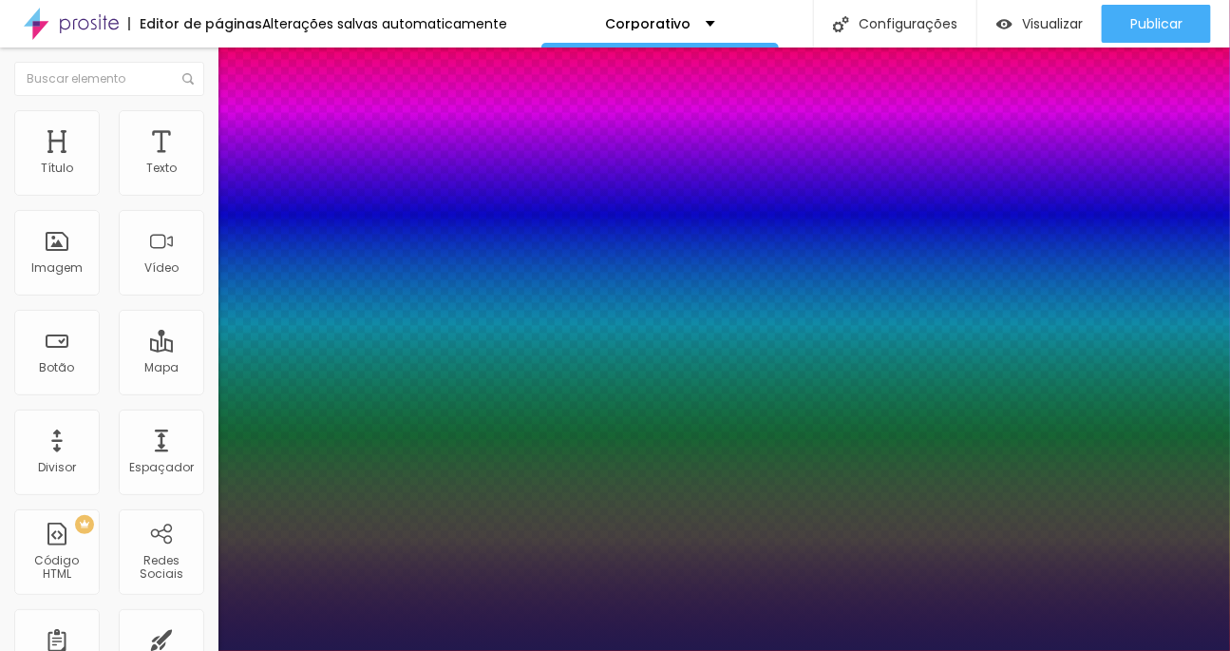
type input "1"
type input "36"
type input "1"
type input "44"
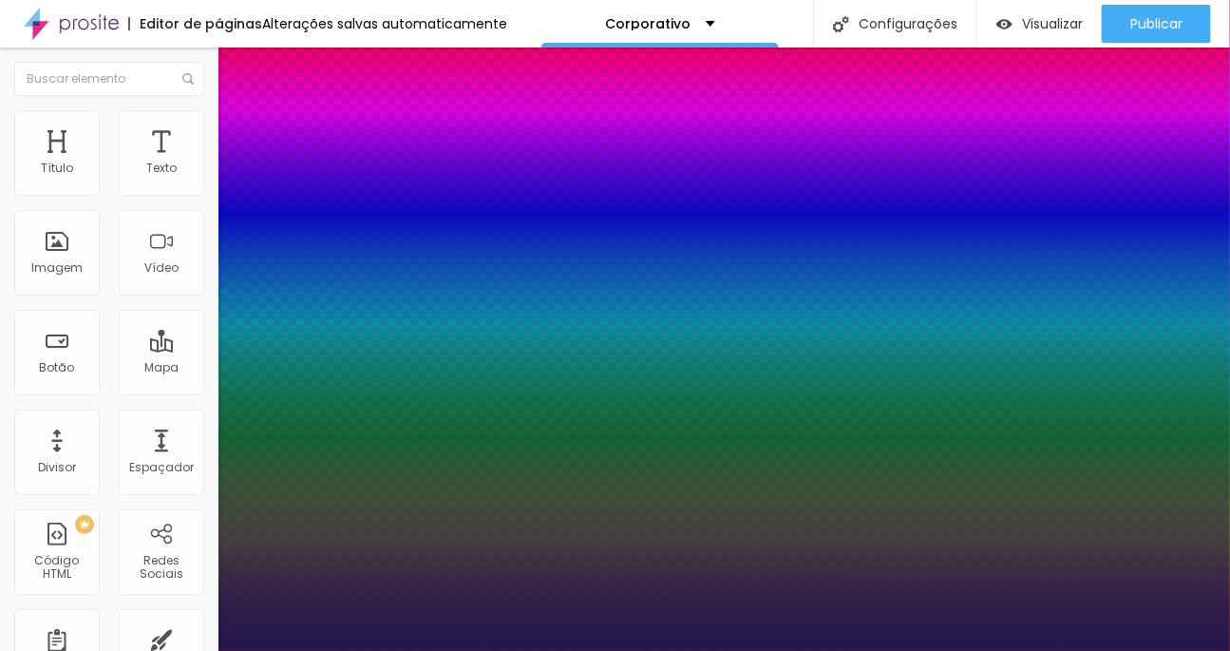
type input "44"
type input "1"
type input "46"
type input "1"
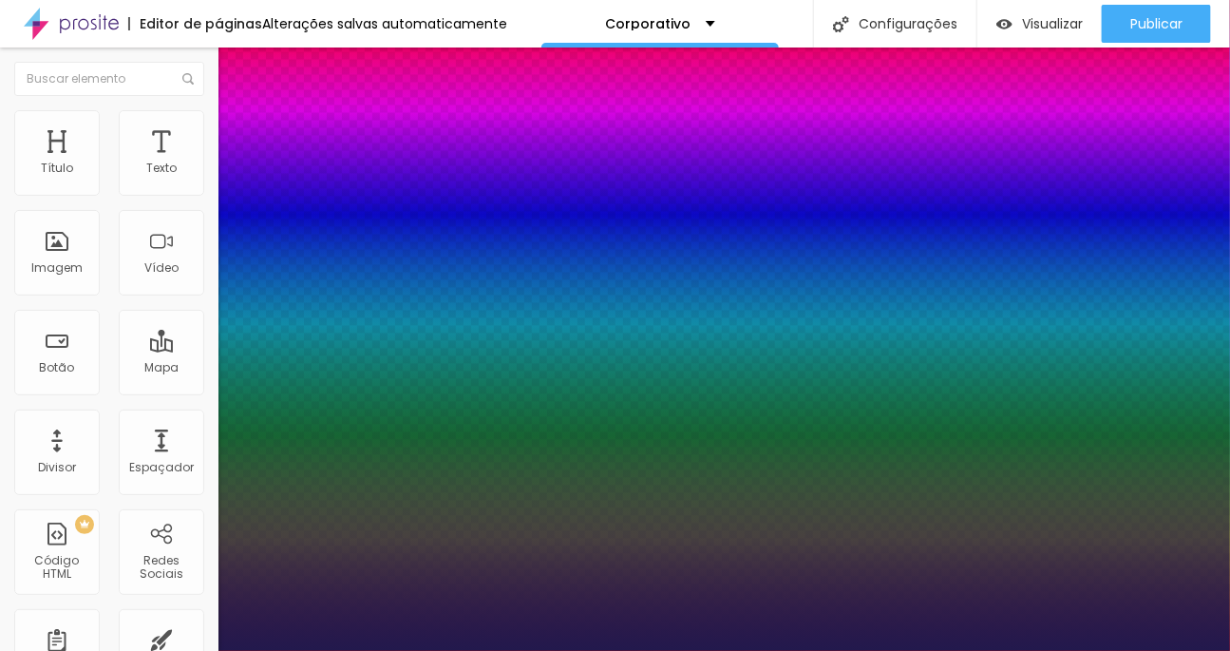
type input "48"
type input "1"
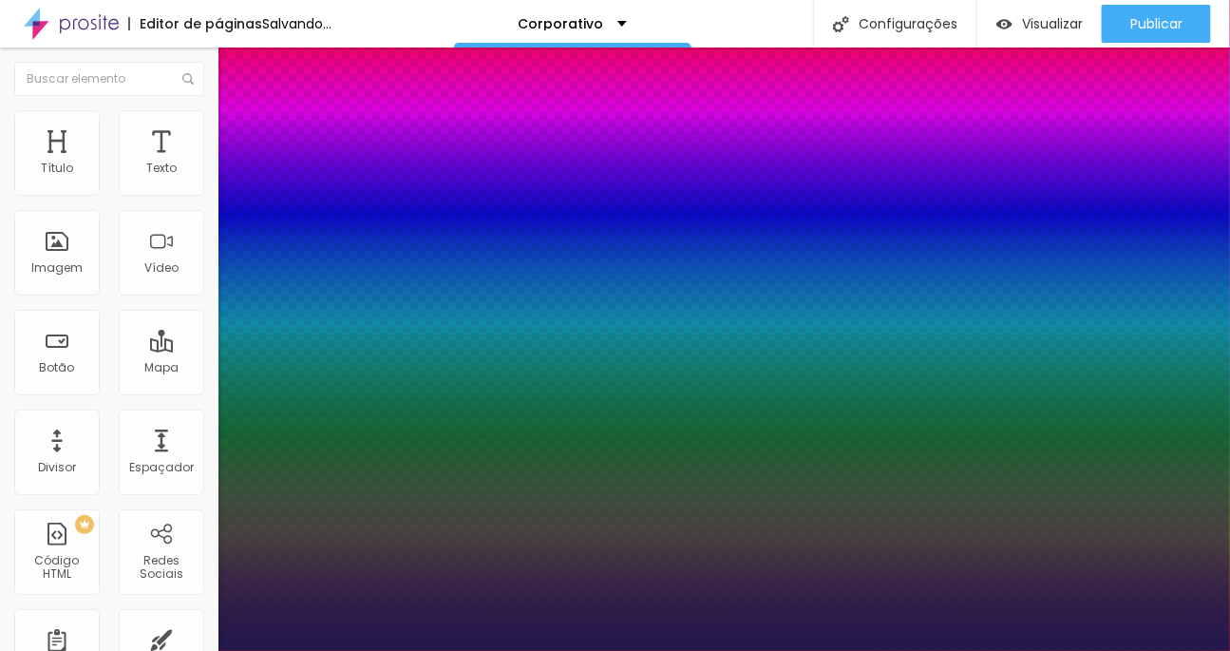
drag, startPoint x: 297, startPoint y: 537, endPoint x: 282, endPoint y: 538, distance: 15.2
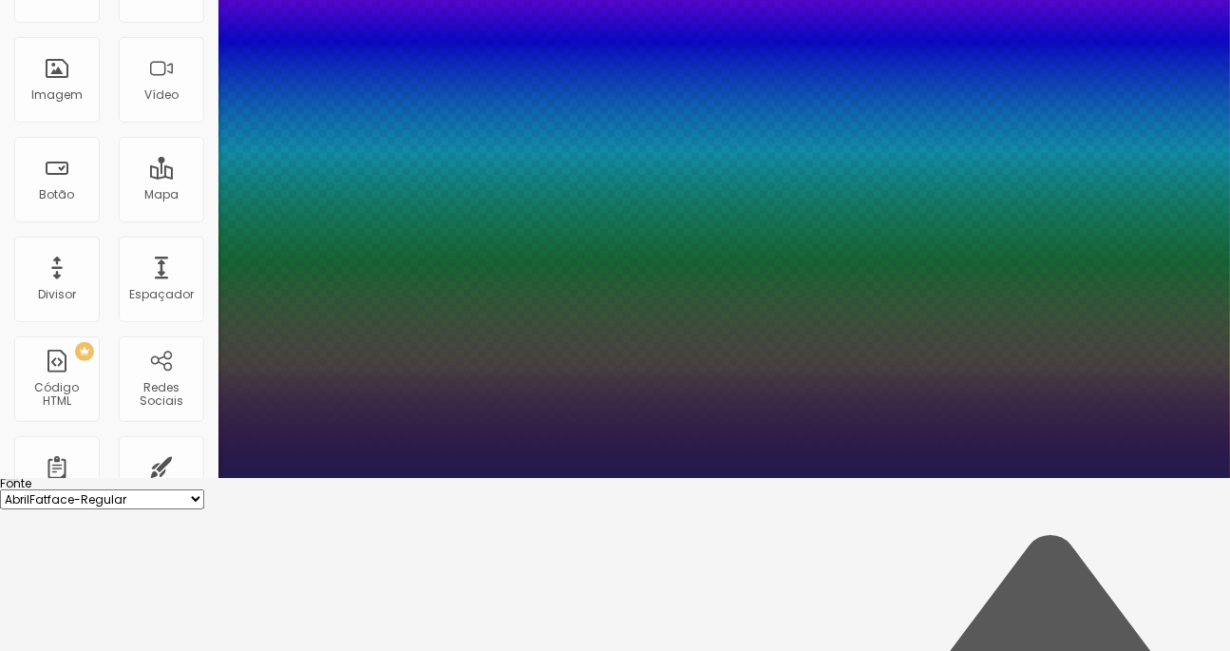
scroll to position [229, 0]
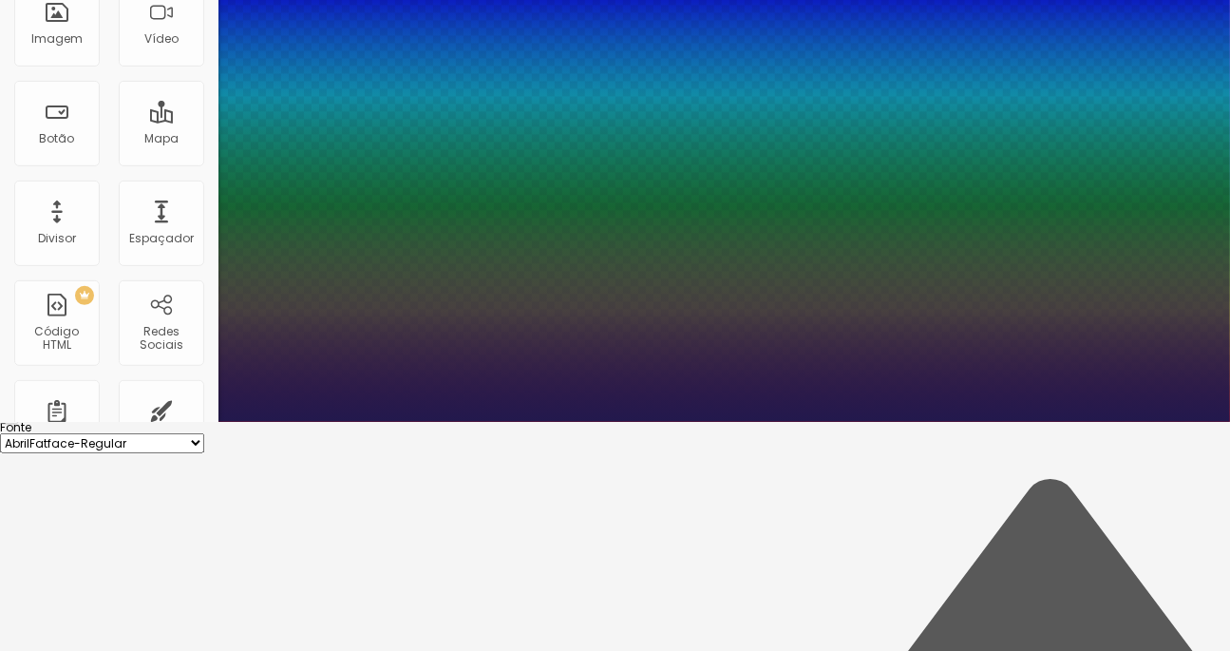
click at [540, 422] on div at bounding box center [615, 422] width 1230 height 0
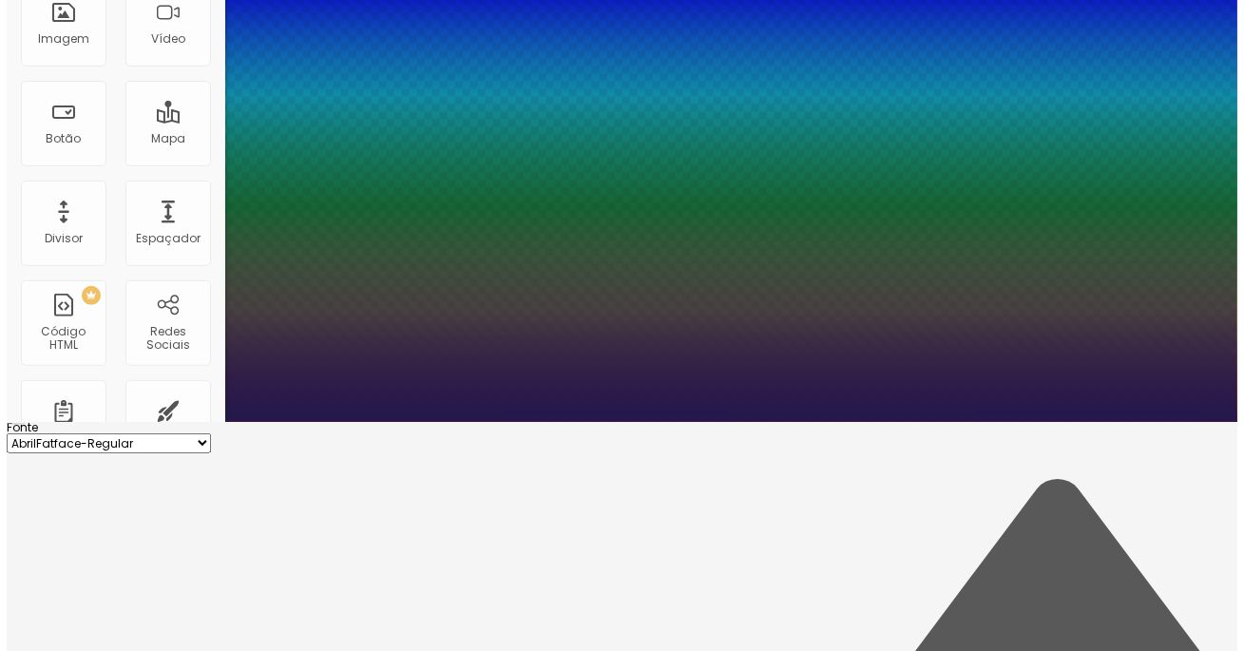
scroll to position [0, 0]
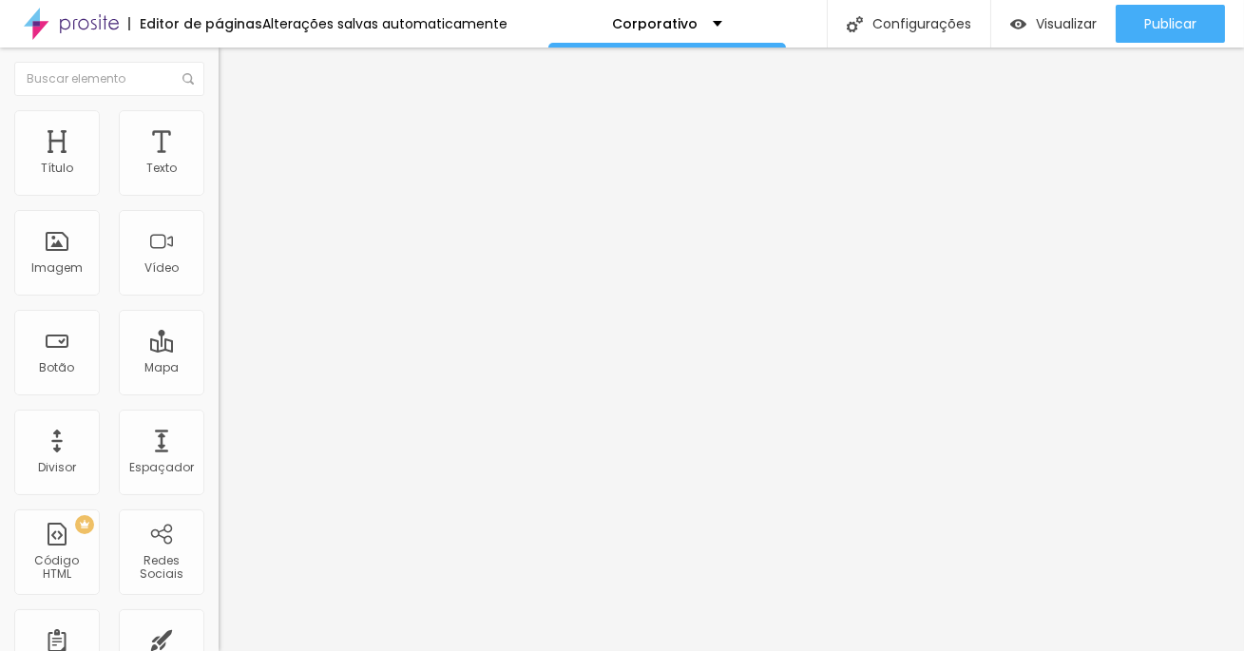
click at [218, 163] on span "Trocar imagem" at bounding box center [270, 155] width 104 height 16
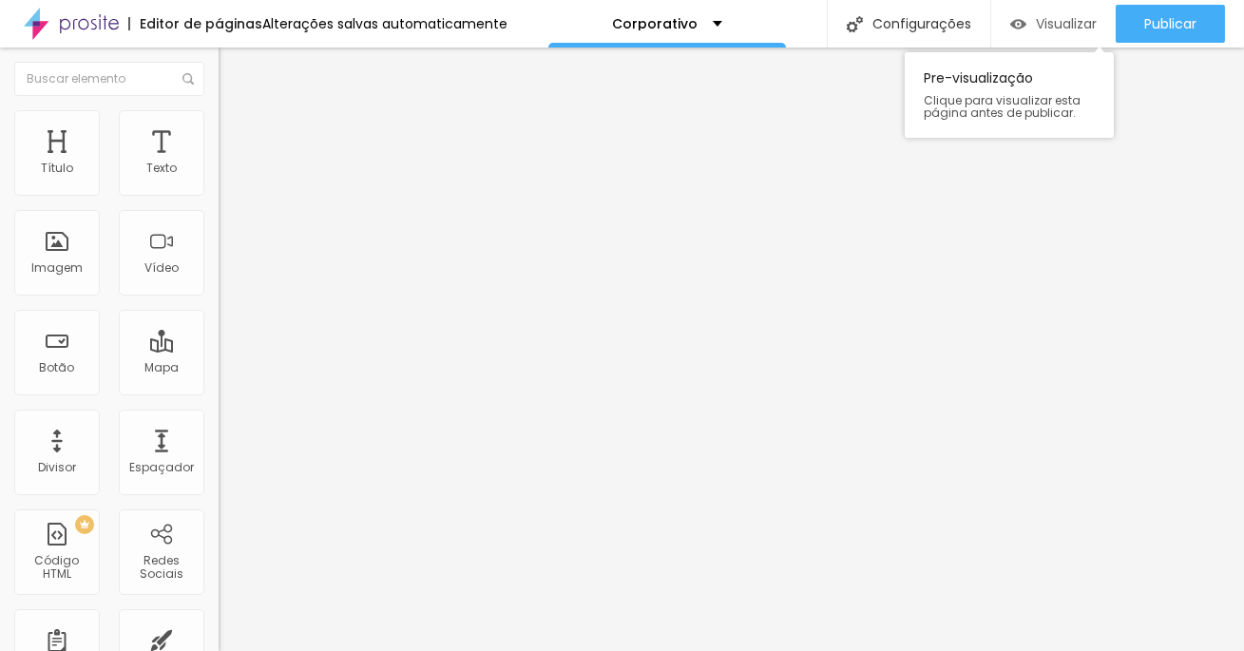
click at [1021, 27] on img "button" at bounding box center [1018, 24] width 16 height 16
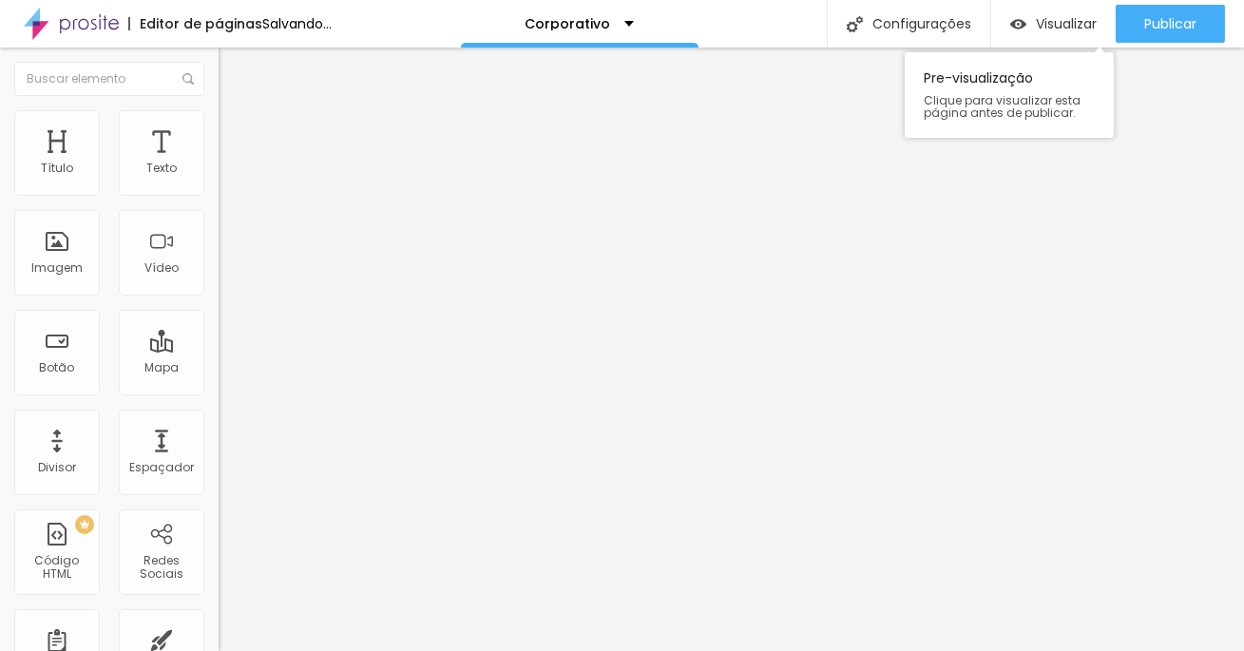
click at [1058, 4] on div "Visualizar Pre-visualização Clique para visualizar esta página antes de publica…" at bounding box center [1053, 23] width 124 height 47
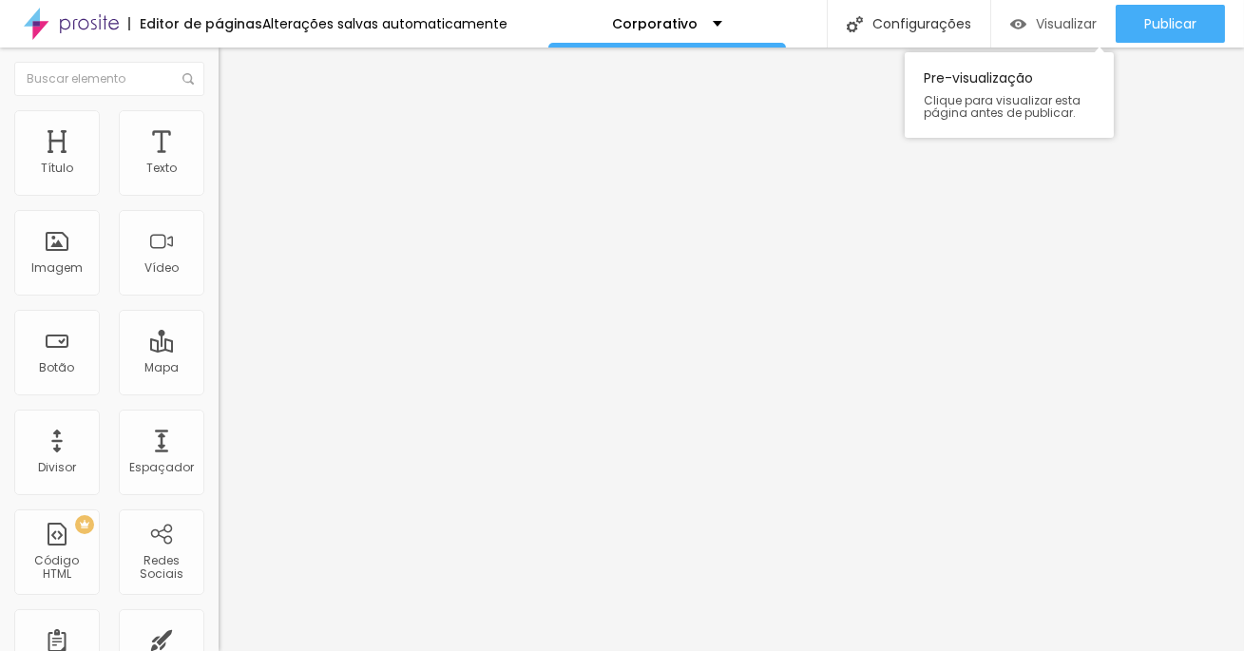
click at [1000, 16] on button "Visualizar" at bounding box center [1053, 24] width 124 height 38
